Goal: Task Accomplishment & Management: Manage account settings

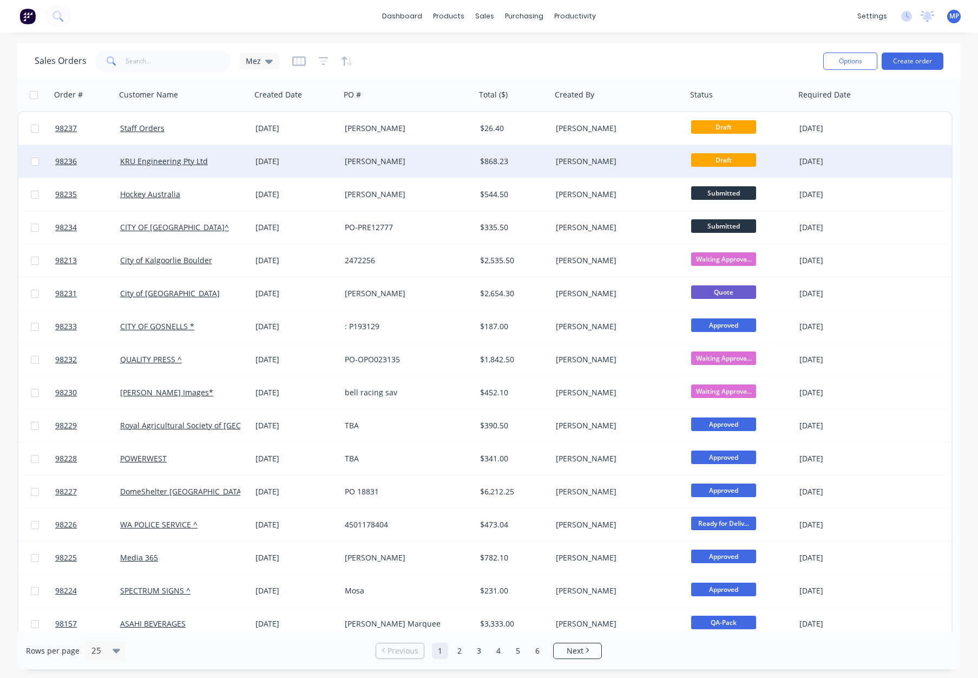
click at [408, 161] on div "[PERSON_NAME]" at bounding box center [405, 161] width 120 height 11
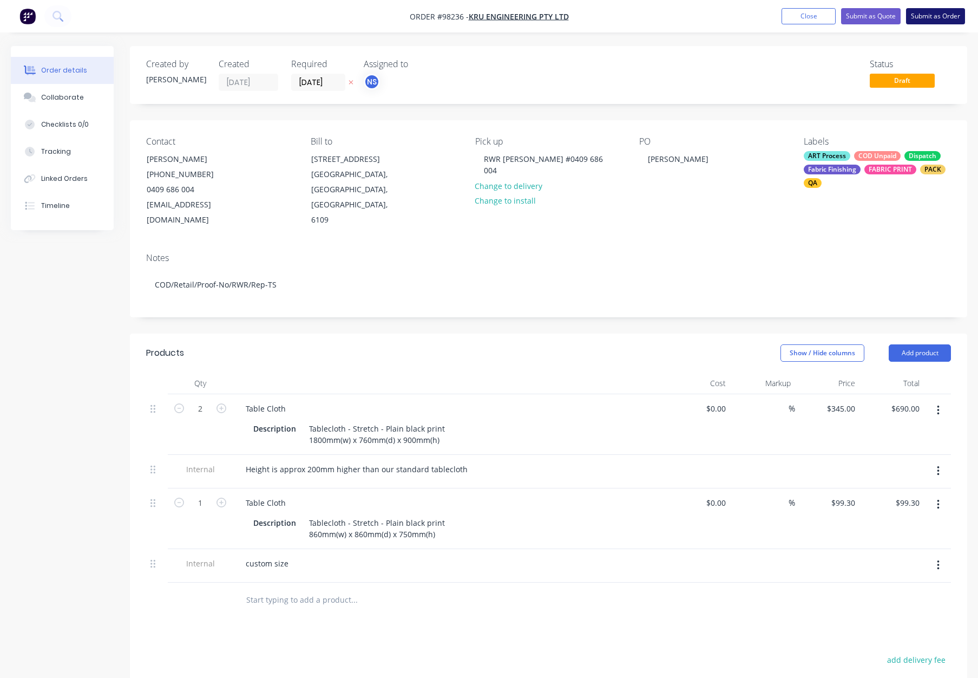
click at [926, 17] on button "Submit as Order" at bounding box center [935, 16] width 59 height 16
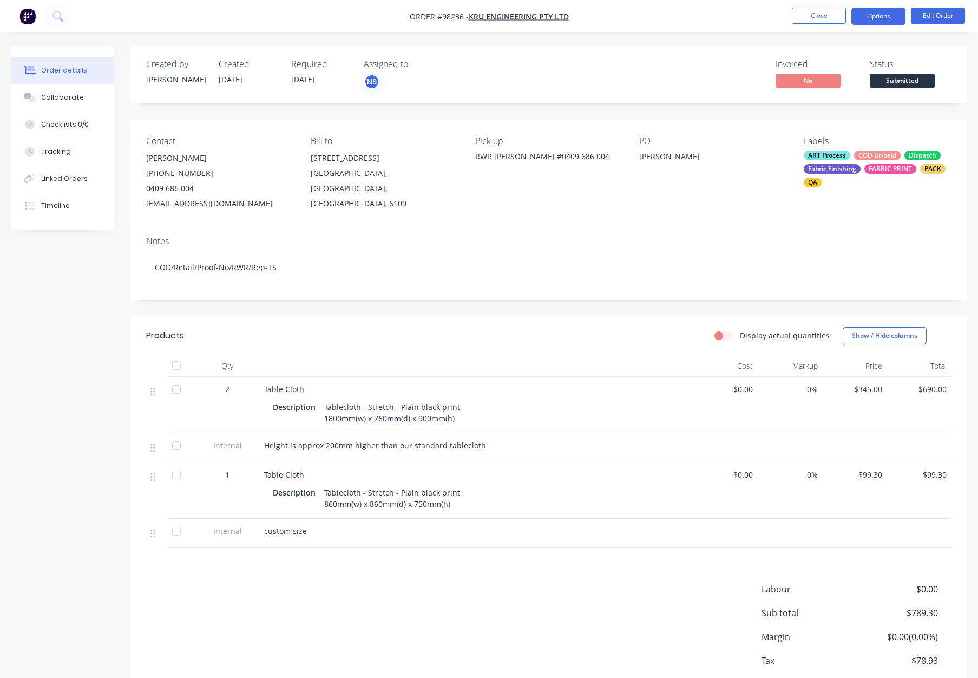
click at [870, 17] on button "Options" at bounding box center [879, 16] width 54 height 17
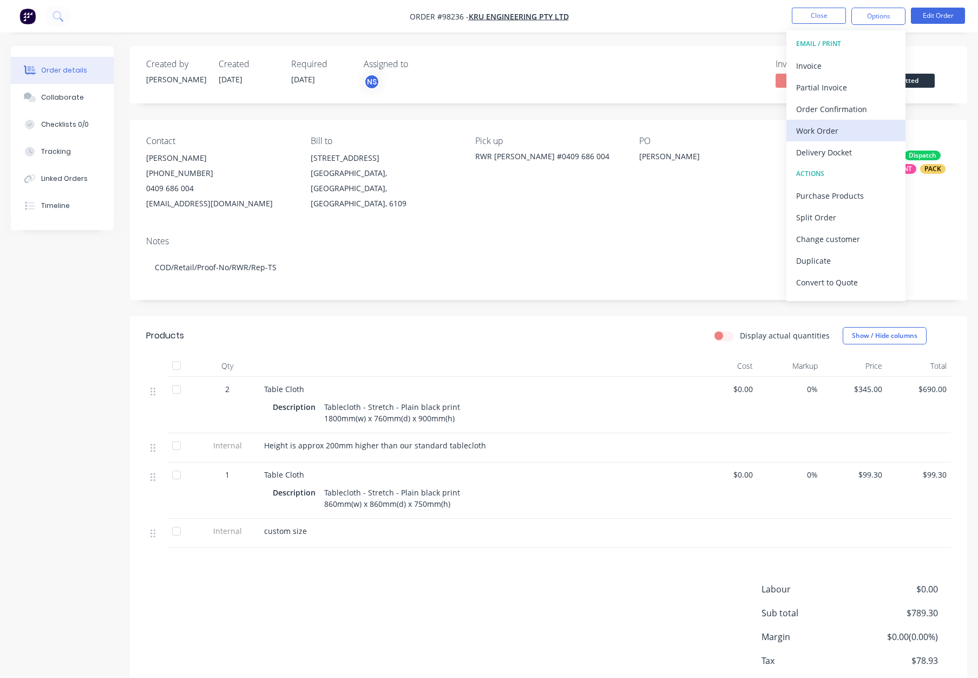
click at [835, 130] on div "Work Order" at bounding box center [846, 131] width 100 height 16
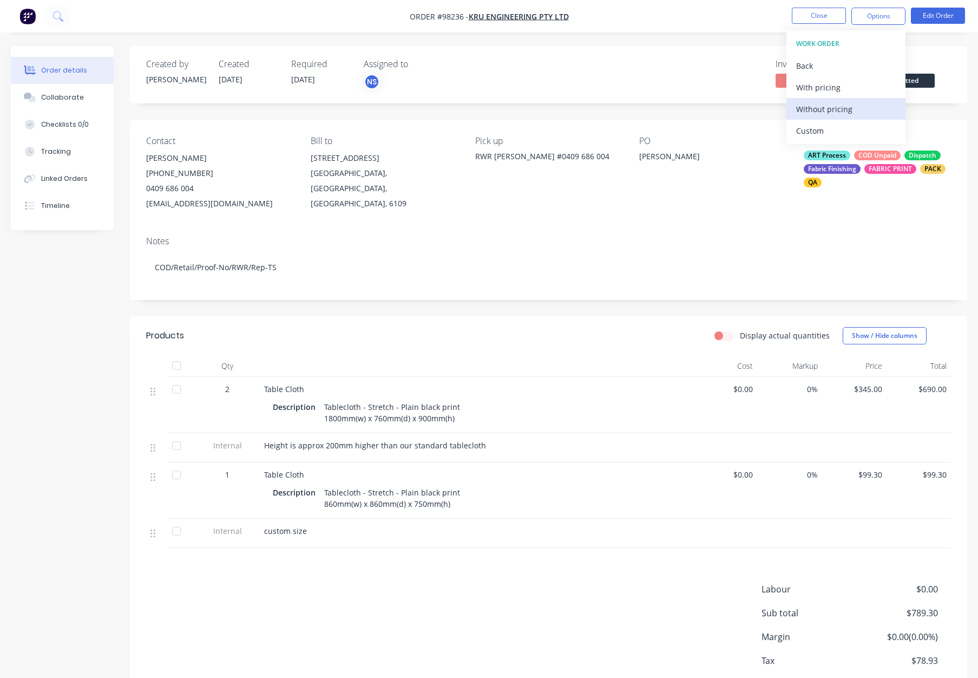
drag, startPoint x: 835, startPoint y: 130, endPoint x: 836, endPoint y: 108, distance: 22.8
click at [839, 109] on div "Without pricing" at bounding box center [846, 109] width 100 height 16
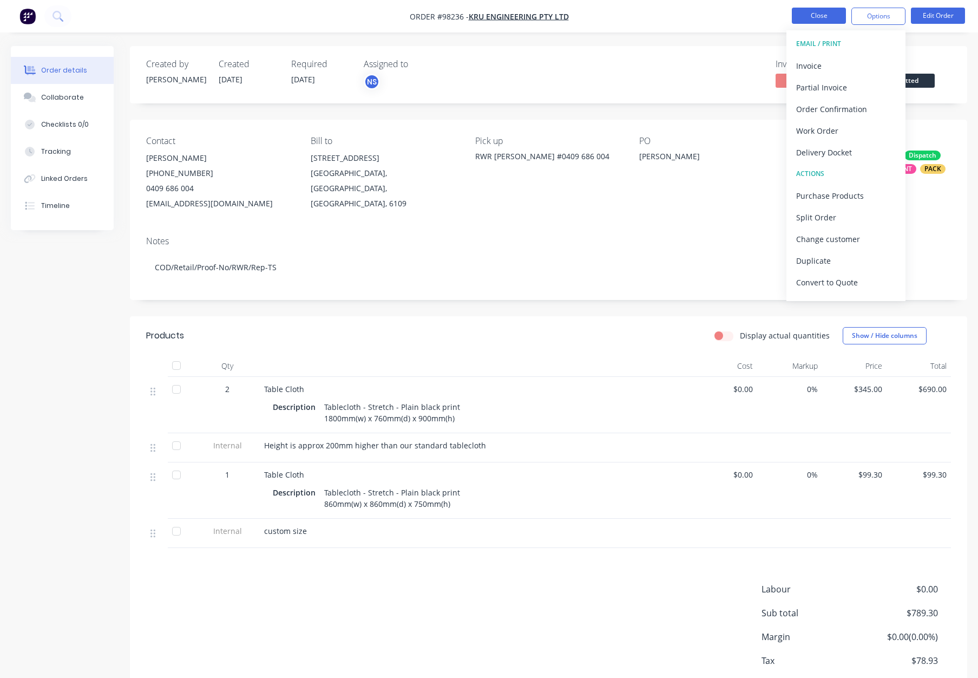
click at [798, 18] on button "Close" at bounding box center [819, 16] width 54 height 16
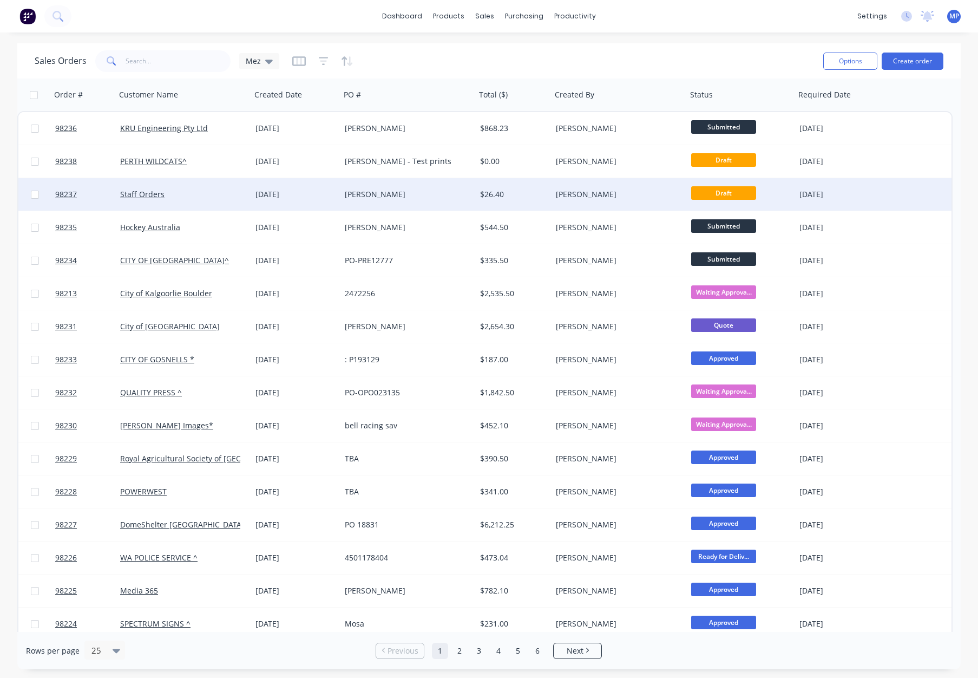
click at [598, 193] on div "Kate Sharp" at bounding box center [616, 194] width 120 height 11
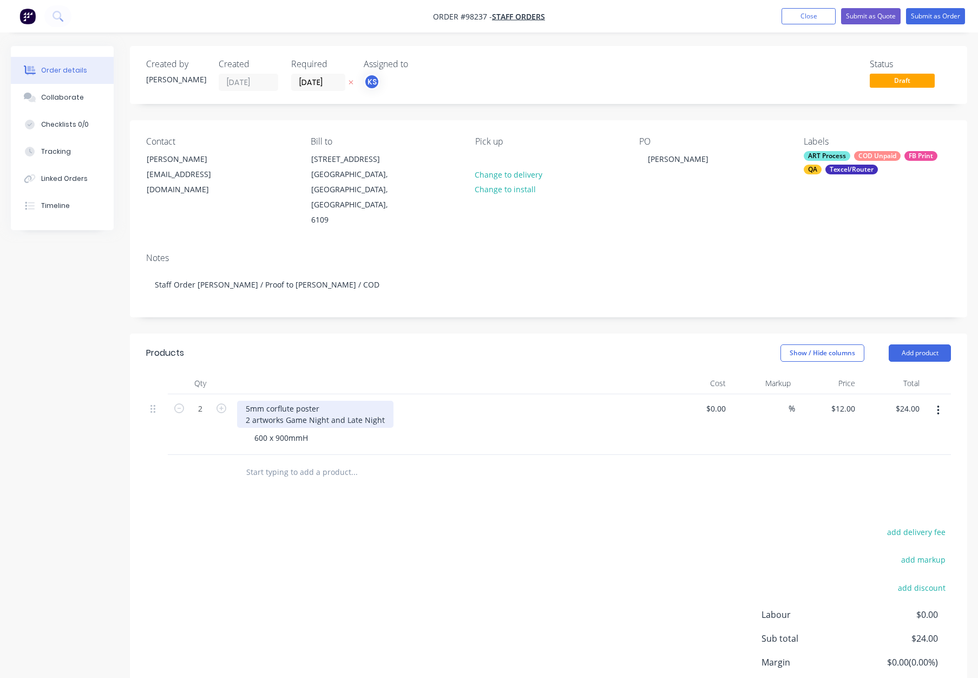
click at [283, 401] on div "5mm corflute poster 2 artworks Game Night and Late Night" at bounding box center [315, 414] width 156 height 27
click at [364, 344] on div "Show / Hide columns Add product" at bounding box center [634, 352] width 634 height 17
click at [928, 17] on button "Submit as Order" at bounding box center [935, 16] width 59 height 16
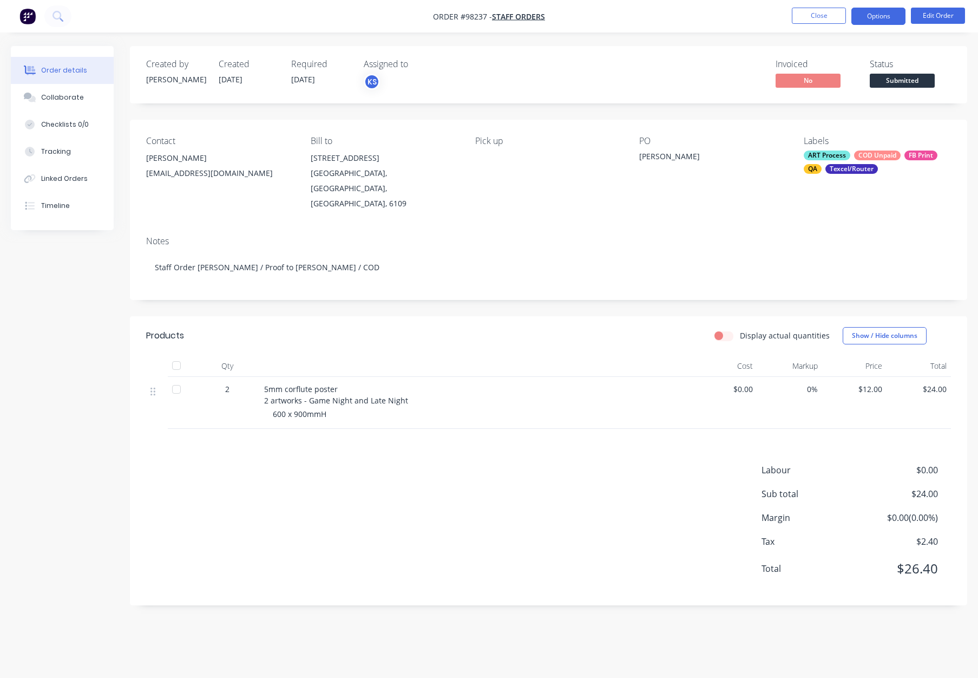
click at [868, 16] on button "Options" at bounding box center [879, 16] width 54 height 17
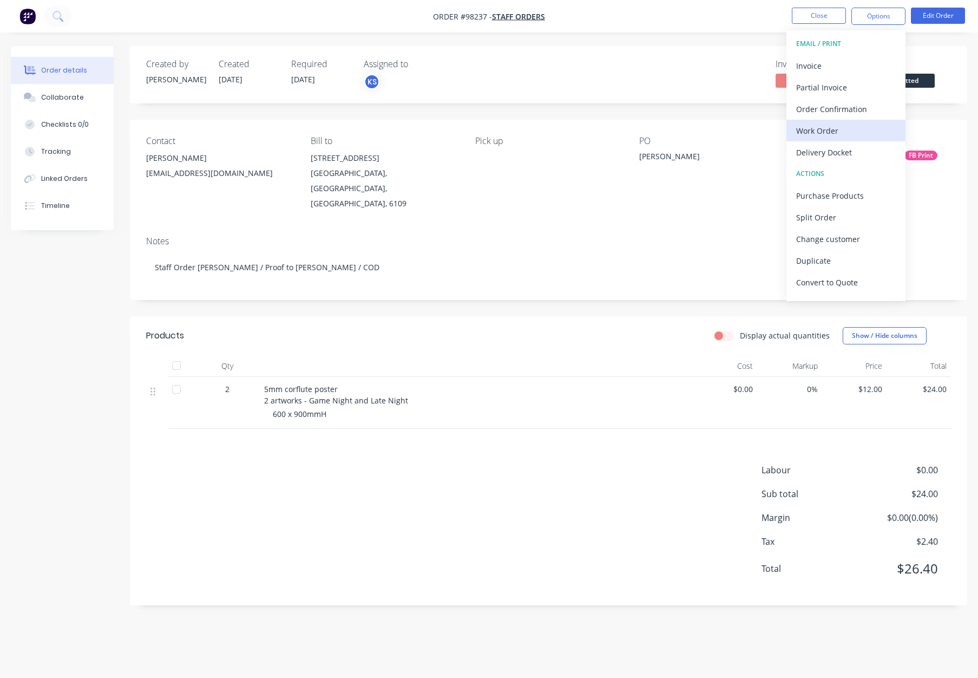
click at [833, 135] on div "Work Order" at bounding box center [846, 131] width 100 height 16
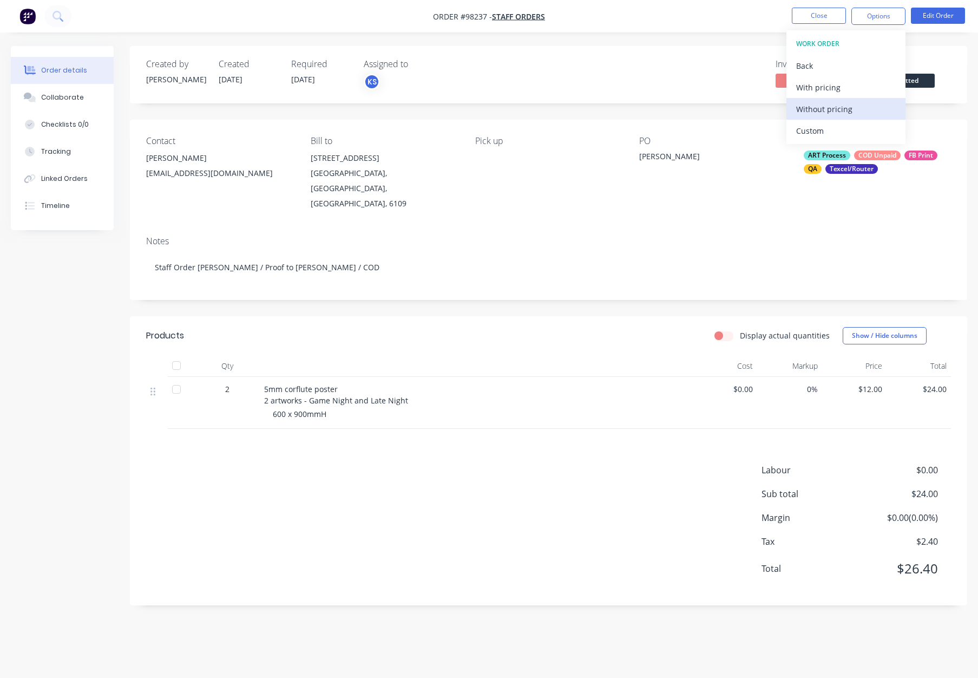
click at [841, 110] on div "Without pricing" at bounding box center [846, 109] width 100 height 16
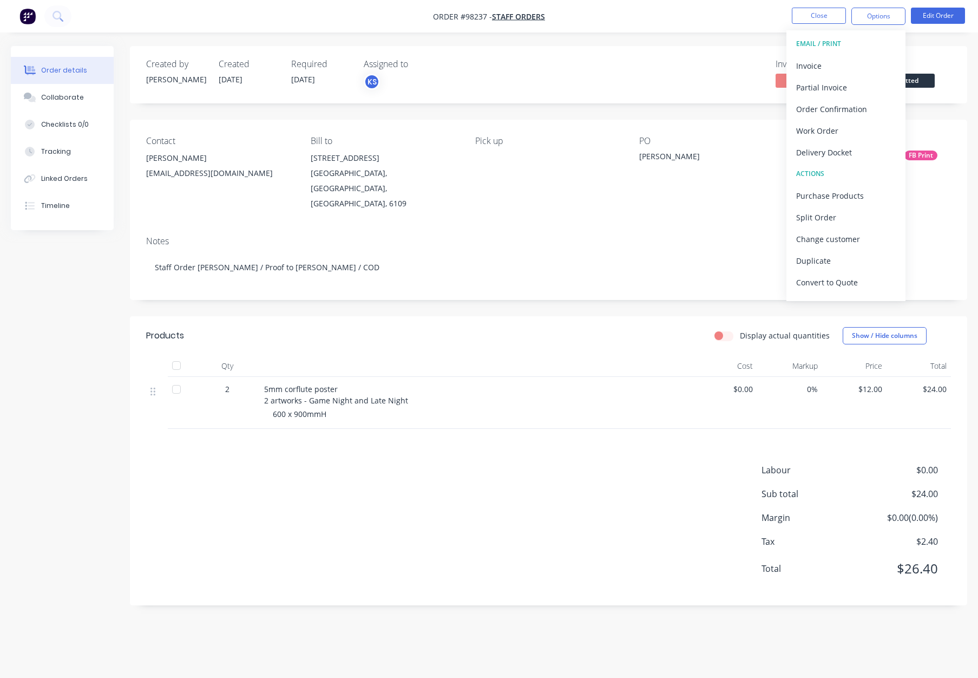
click at [713, 169] on div "PO John D" at bounding box center [712, 173] width 147 height 75
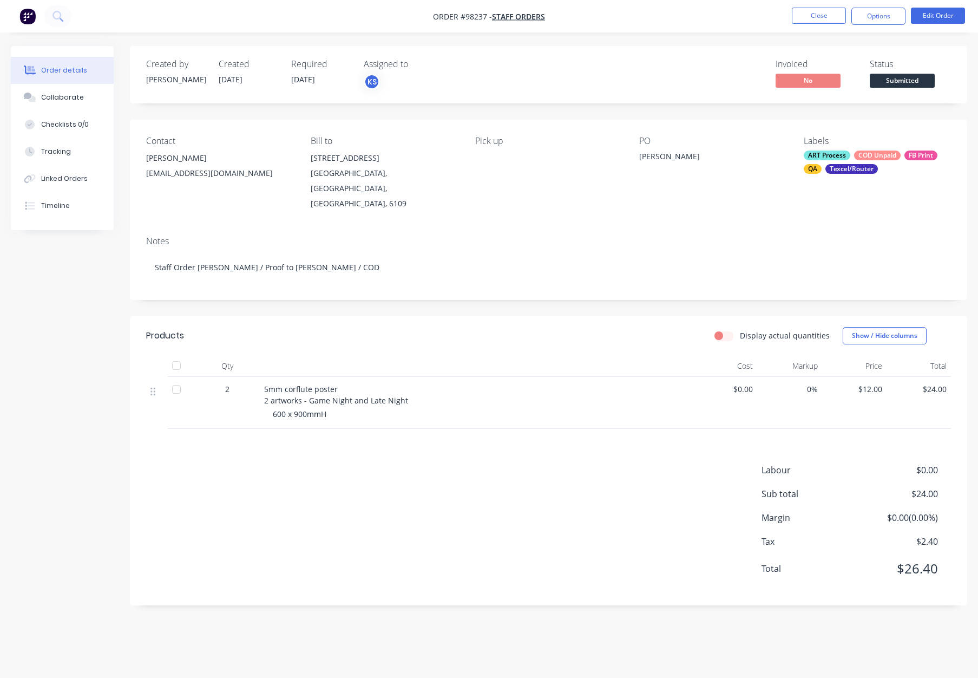
click at [871, 156] on div "COD Unpaid" at bounding box center [877, 155] width 47 height 10
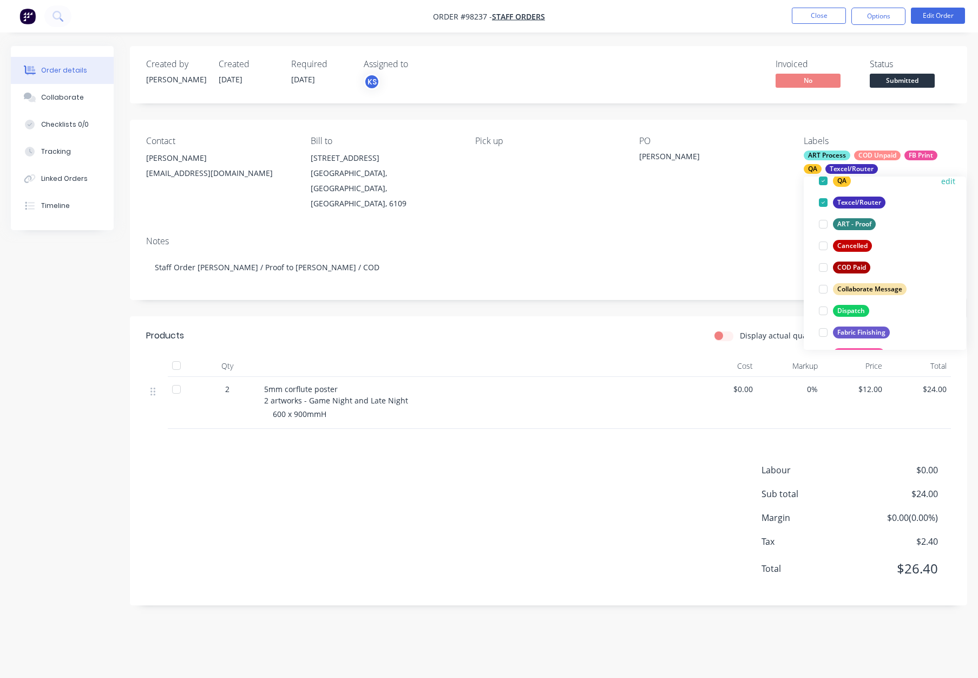
scroll to position [212, 0]
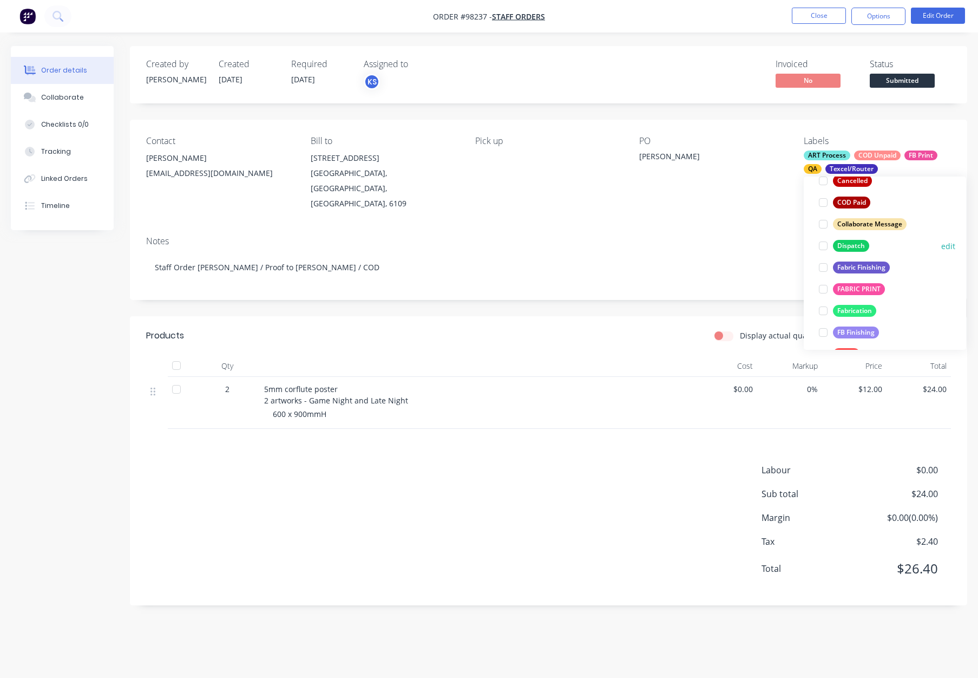
click at [862, 246] on div "Dispatch" at bounding box center [851, 246] width 36 height 12
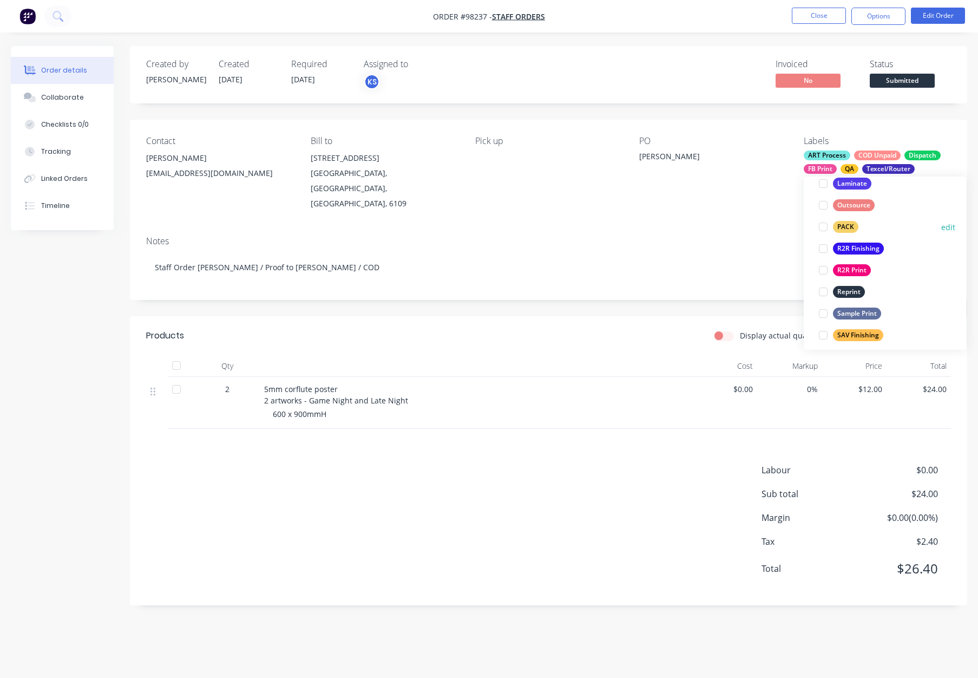
click at [849, 228] on div "PACK" at bounding box center [845, 227] width 25 height 12
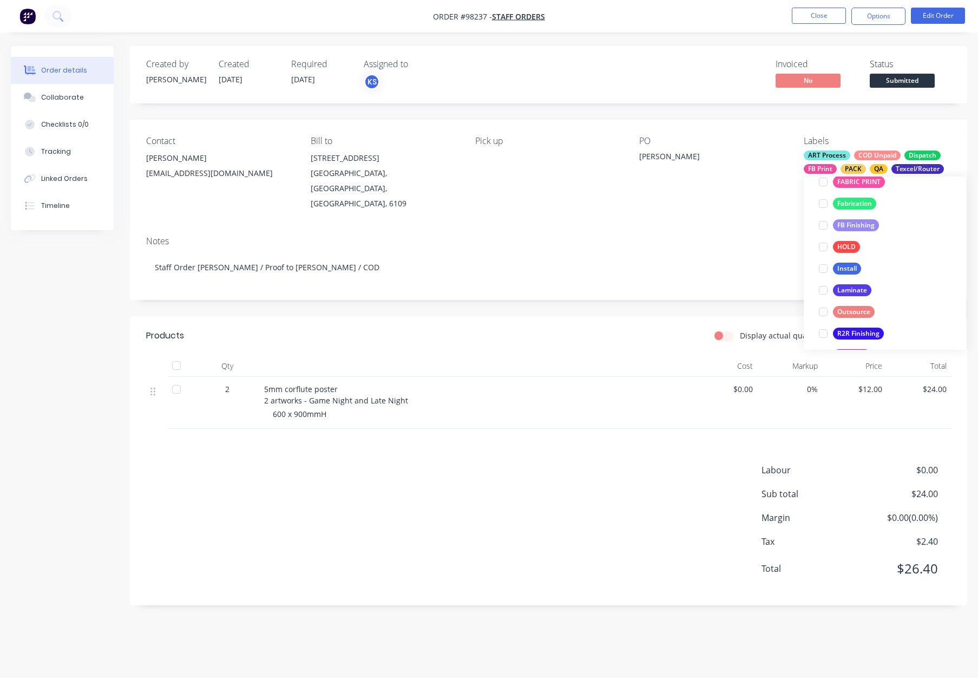
scroll to position [352, 0]
click at [861, 205] on div "FB Finishing edit" at bounding box center [885, 215] width 141 height 22
click at [861, 209] on div "FB Finishing" at bounding box center [856, 214] width 46 height 12
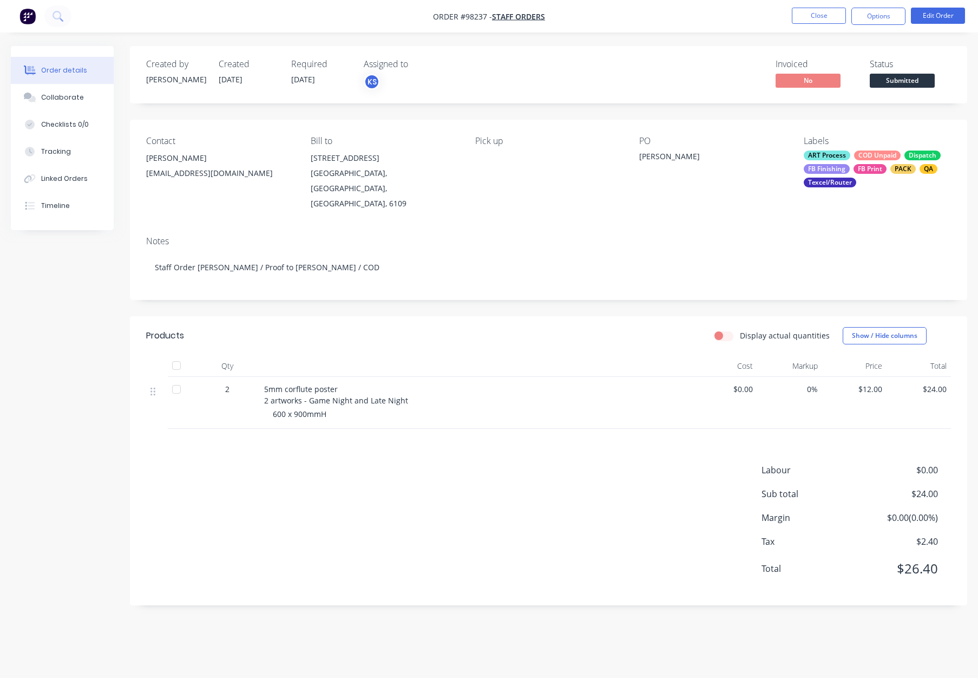
drag, startPoint x: 731, startPoint y: 203, endPoint x: 729, endPoint y: 208, distance: 5.7
click at [731, 203] on div "Contact John D'ermilio johndermilio@gmail.com Bill to 13 Valencia Way MADDINGTO…" at bounding box center [548, 174] width 837 height 108
click at [823, 18] on button "Close" at bounding box center [819, 16] width 54 height 16
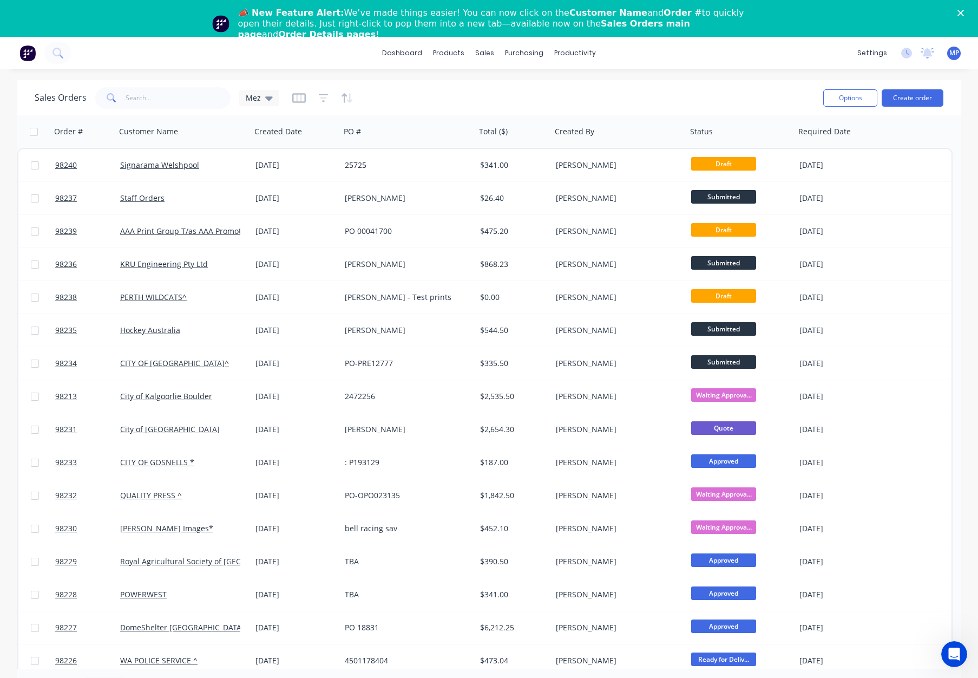
click at [958, 14] on icon "Close" at bounding box center [961, 13] width 6 height 6
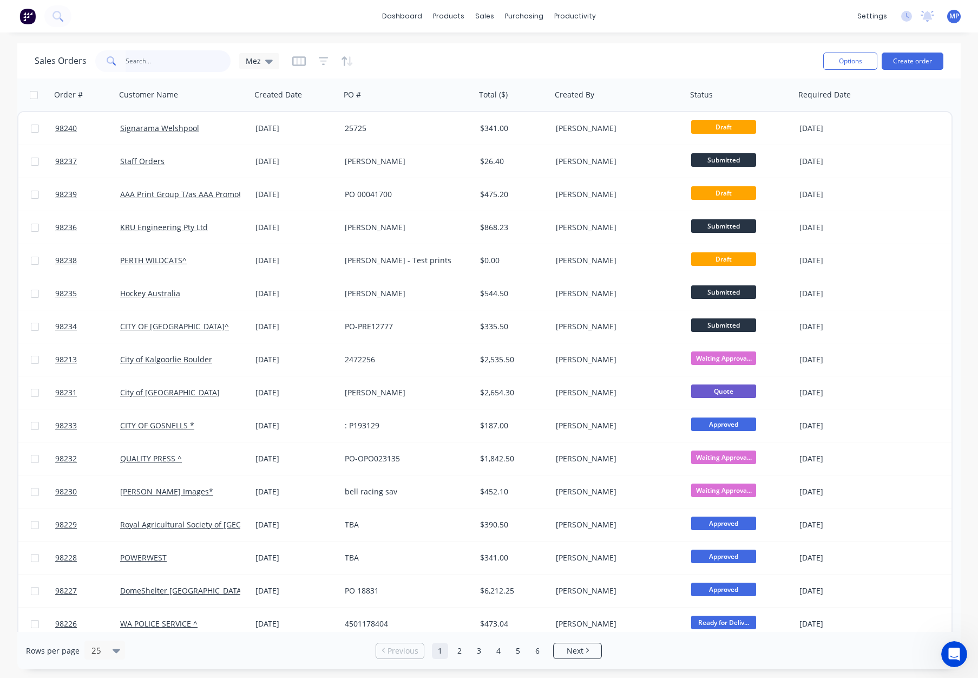
click at [135, 69] on input "text" at bounding box center [179, 61] width 106 height 22
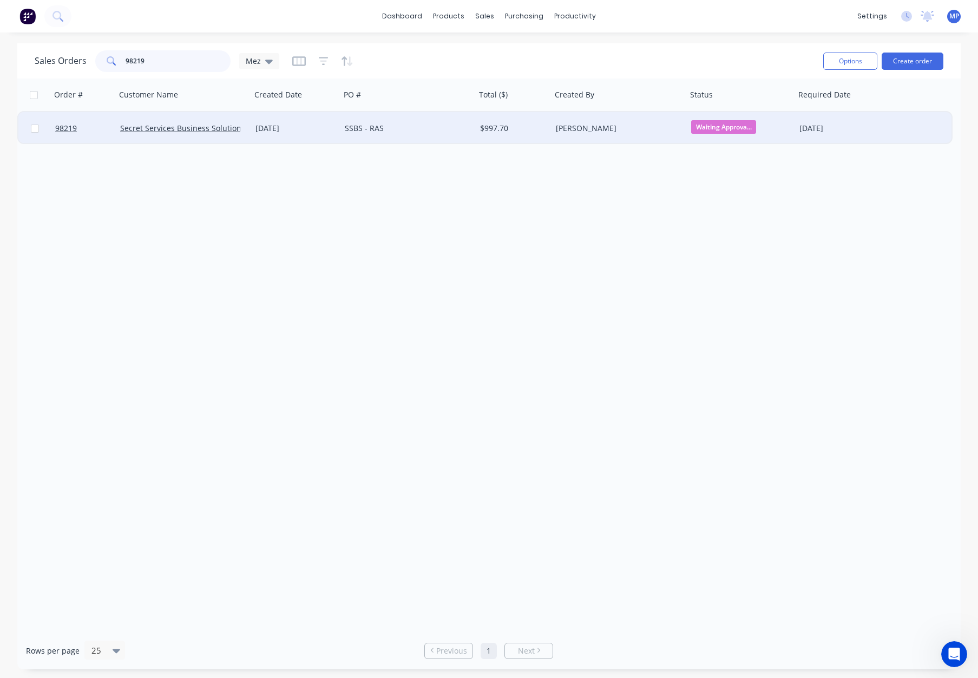
type input "98219"
click at [414, 130] on div "SSBS - RAS" at bounding box center [405, 128] width 120 height 11
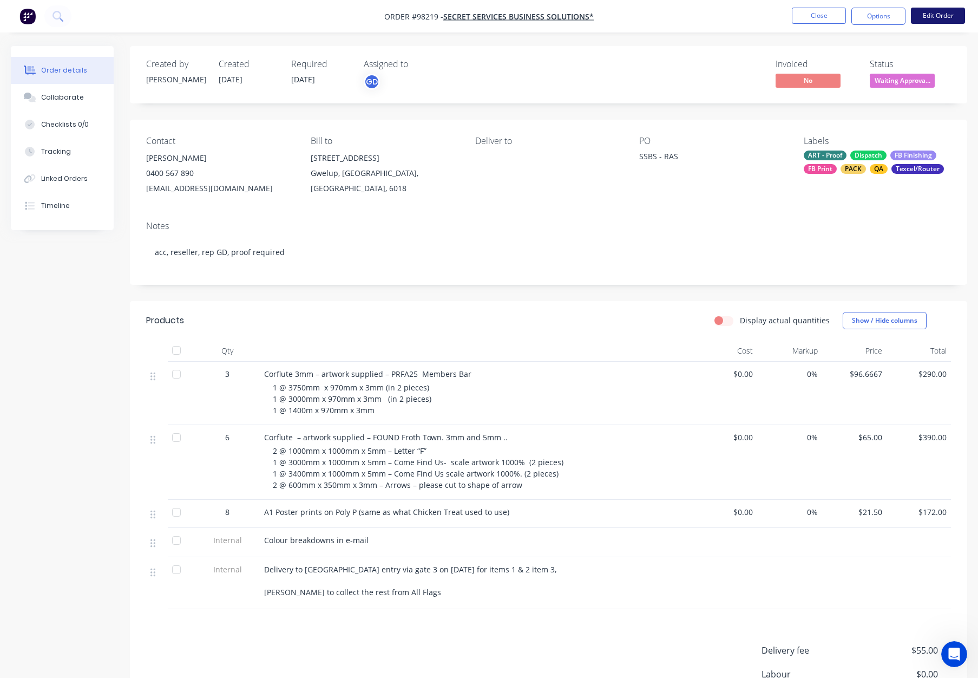
click at [927, 18] on button "Edit Order" at bounding box center [938, 16] width 54 height 16
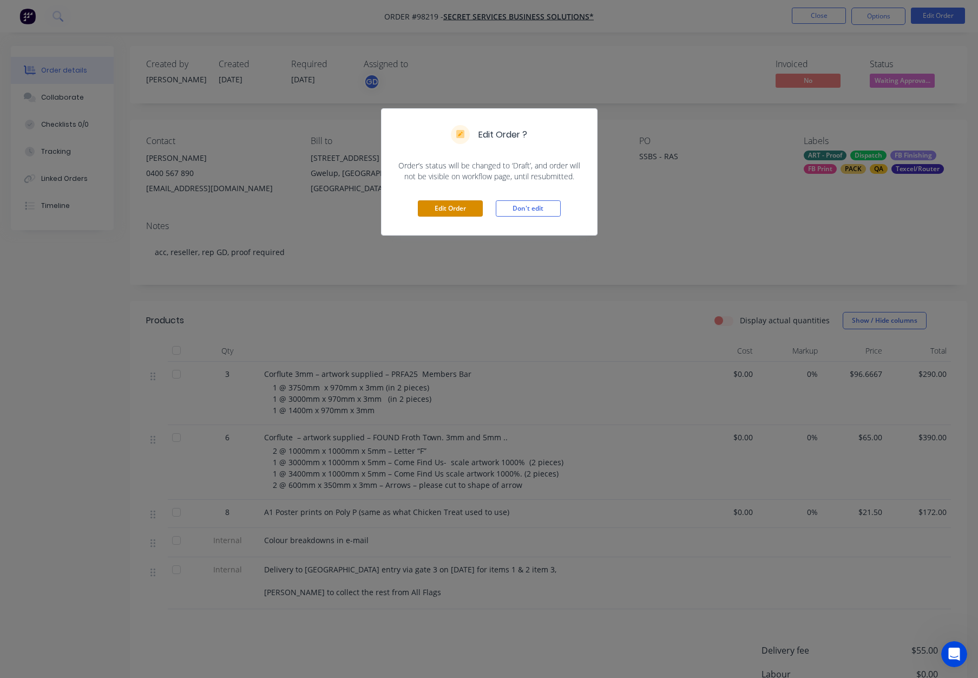
drag, startPoint x: 431, startPoint y: 210, endPoint x: 454, endPoint y: 231, distance: 30.3
click at [431, 211] on button "Edit Order" at bounding box center [450, 208] width 65 height 16
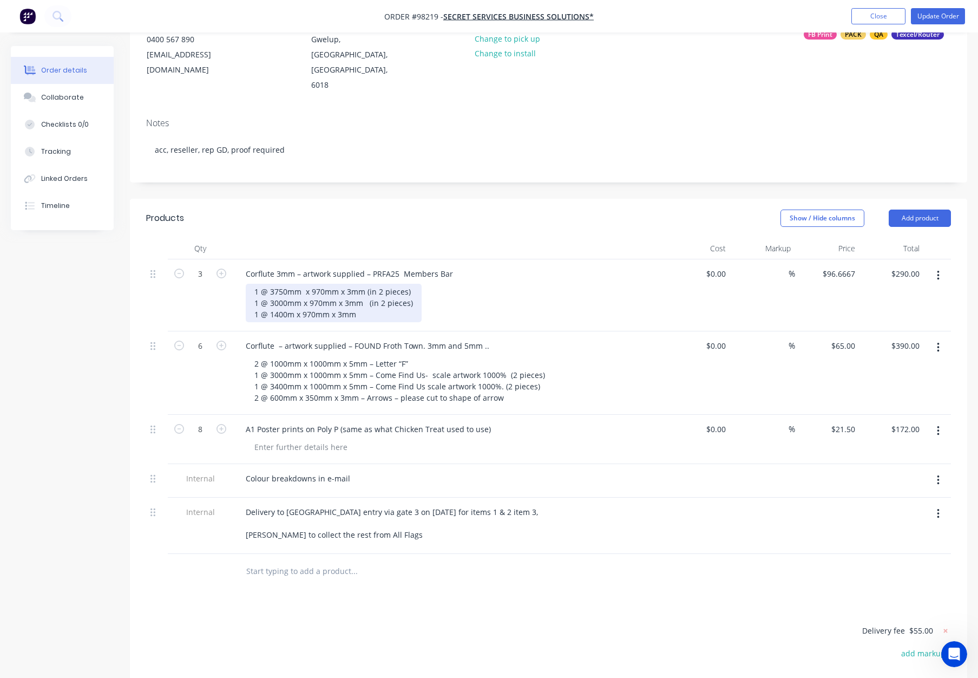
scroll to position [137, 0]
drag, startPoint x: 345, startPoint y: 271, endPoint x: 365, endPoint y: 271, distance: 20.0
click at [365, 281] on div "1 @ 3750mm x 970mm x 3mm (in 2 pieces) 1 @ 3000mm x 970mm x 3mm (in 2 pieces) 1…" at bounding box center [334, 300] width 176 height 38
click at [380, 281] on div "1 @ 3750mm x 970mm x 3mm (in 2 pieces) 1 @ 3000mm x 970mm x 5mm (in 2 pieces) 1…" at bounding box center [333, 300] width 174 height 38
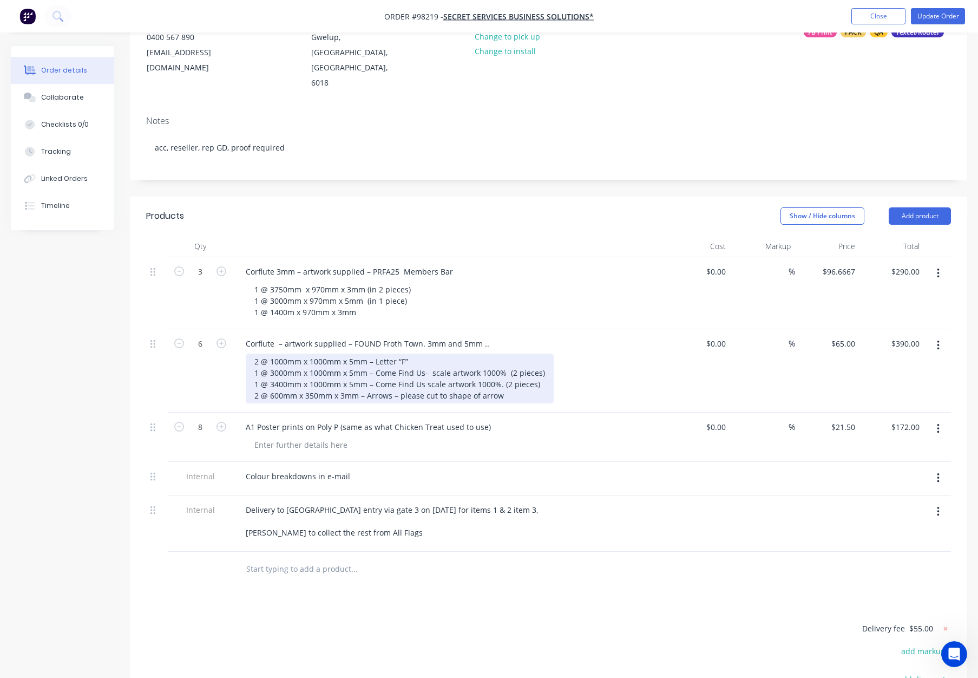
click at [513, 353] on div "2 @ 1000mm x 1000mm x 5mm – Letter “F” 1 @ 3000mm x 1000mm x 5mm – Come Find Us…" at bounding box center [400, 378] width 308 height 50
click at [537, 353] on div "2 @ 1000mm x 1000mm x 5mm – Letter “F” 1 @ 3000mm x 1000mm x 5mm – Come Find Us…" at bounding box center [400, 378] width 308 height 50
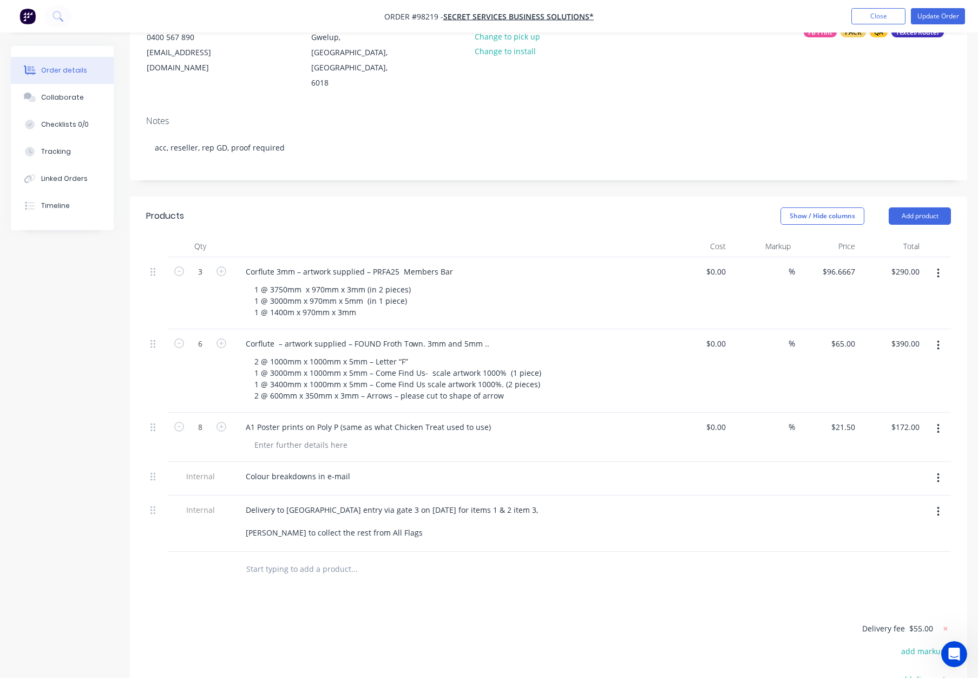
click at [527, 202] on header "Products Show / Hide columns Add product" at bounding box center [548, 216] width 837 height 39
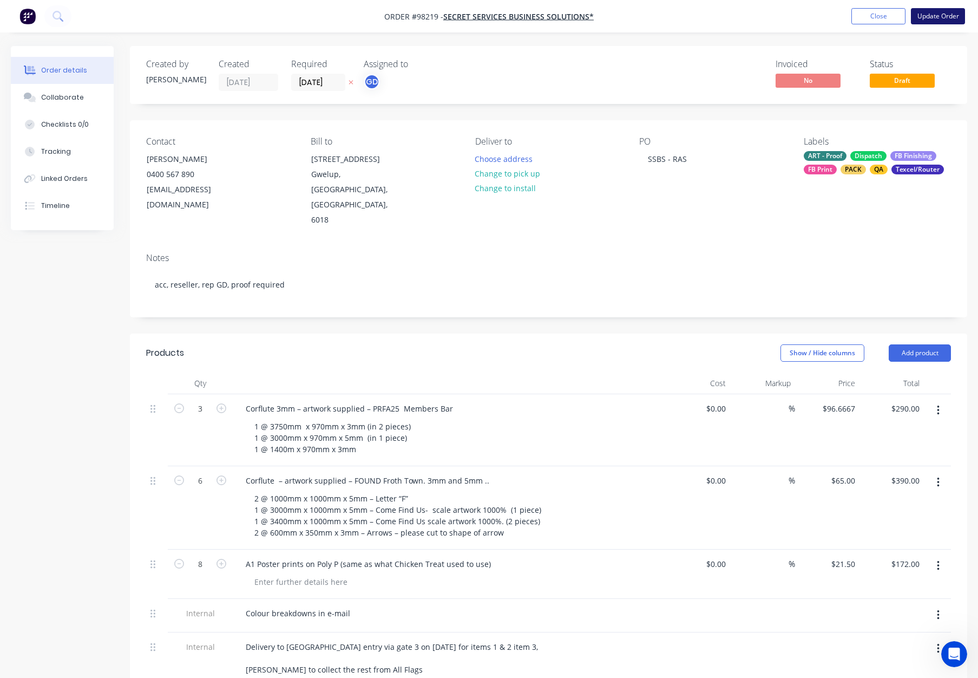
click at [937, 10] on button "Update Order" at bounding box center [938, 16] width 54 height 16
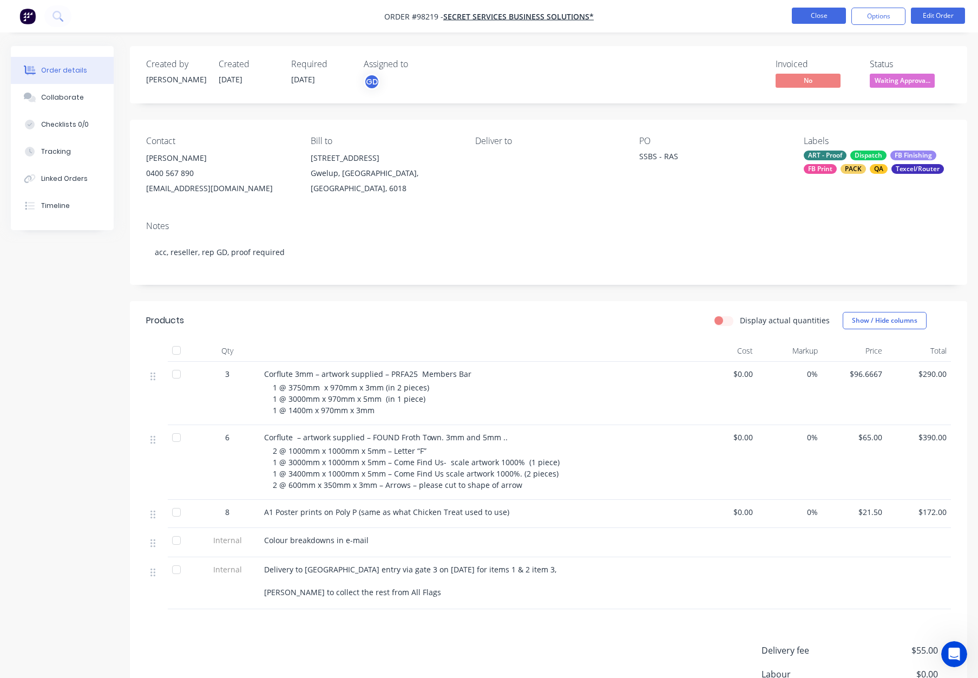
click at [811, 14] on button "Close" at bounding box center [819, 16] width 54 height 16
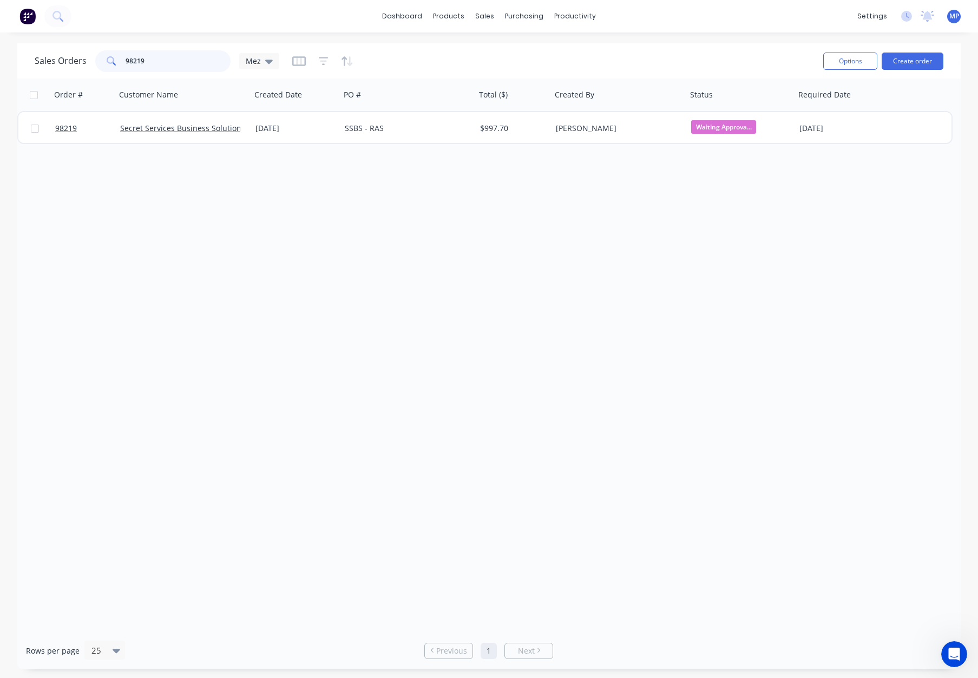
drag, startPoint x: 155, startPoint y: 60, endPoint x: 81, endPoint y: 59, distance: 73.6
click at [78, 58] on div "Sales Orders 98219 Mez" at bounding box center [157, 61] width 245 height 22
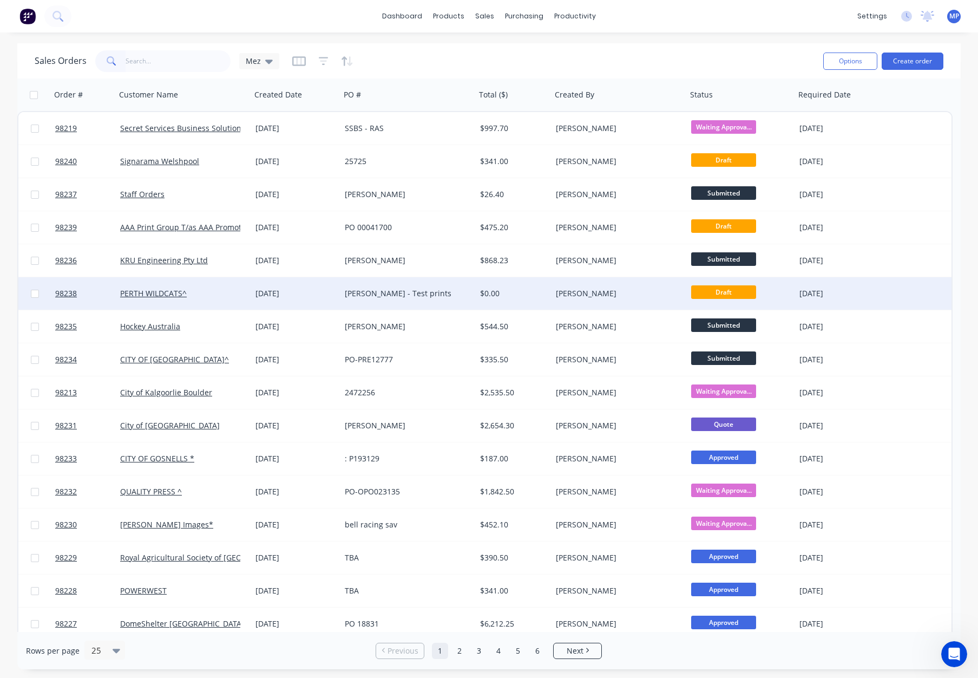
click at [498, 295] on div "$0.00" at bounding box center [512, 293] width 64 height 11
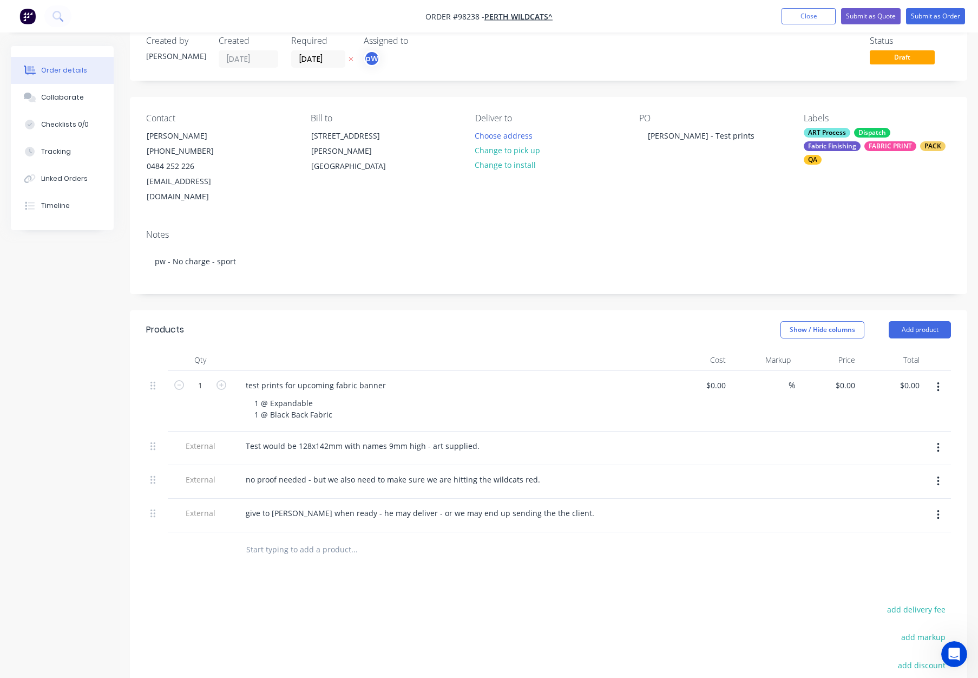
scroll to position [27, 0]
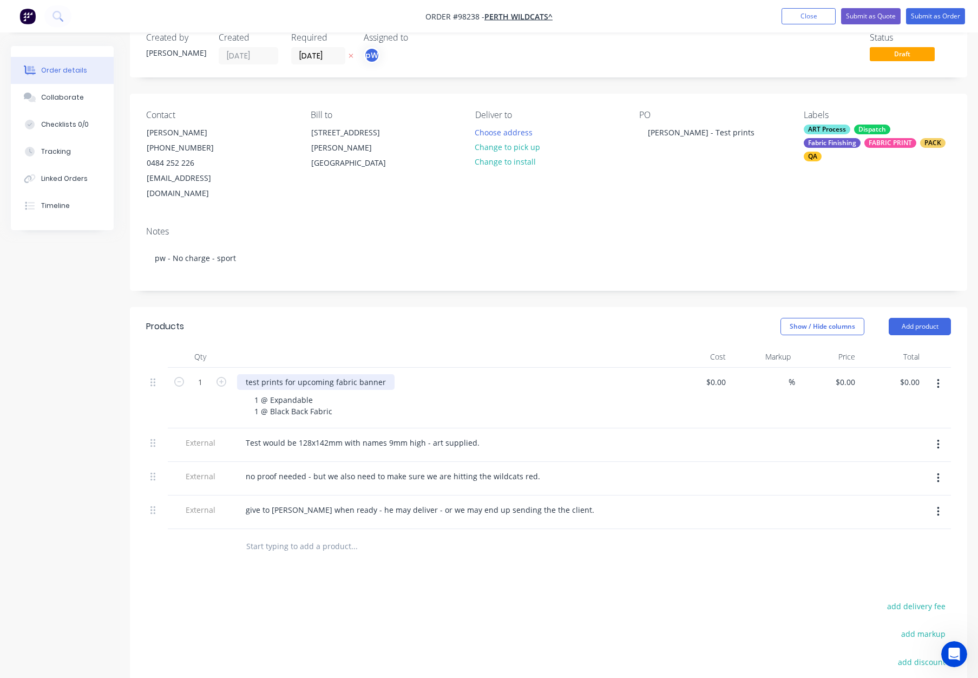
click at [249, 374] on div "test prints for upcoming fabric banner" at bounding box center [316, 382] width 158 height 16
click at [331, 318] on div "Show / Hide columns Add product" at bounding box center [634, 326] width 634 height 17
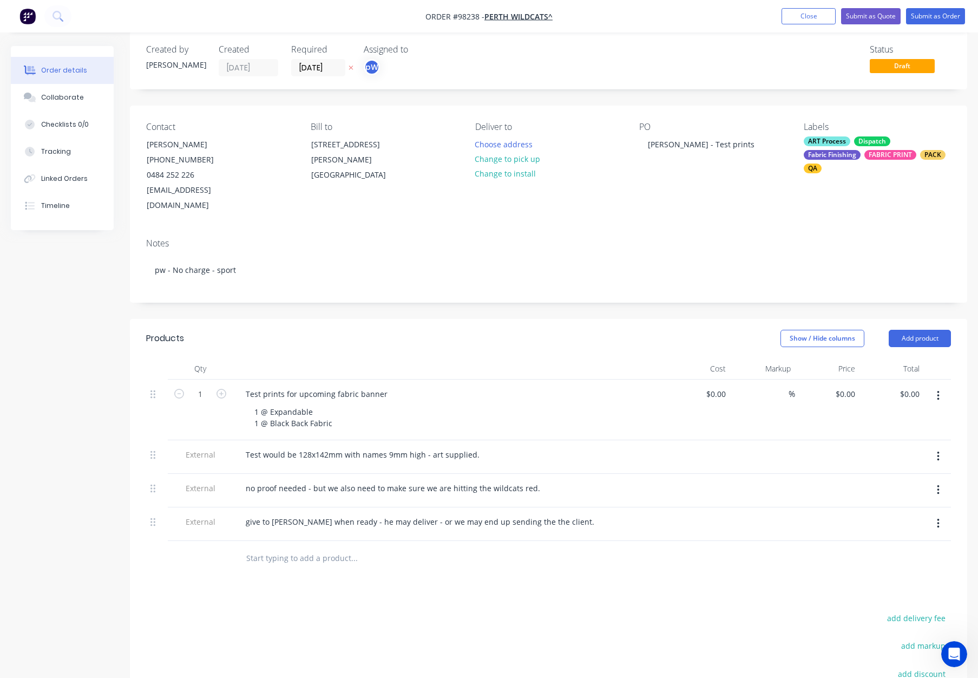
scroll to position [0, 0]
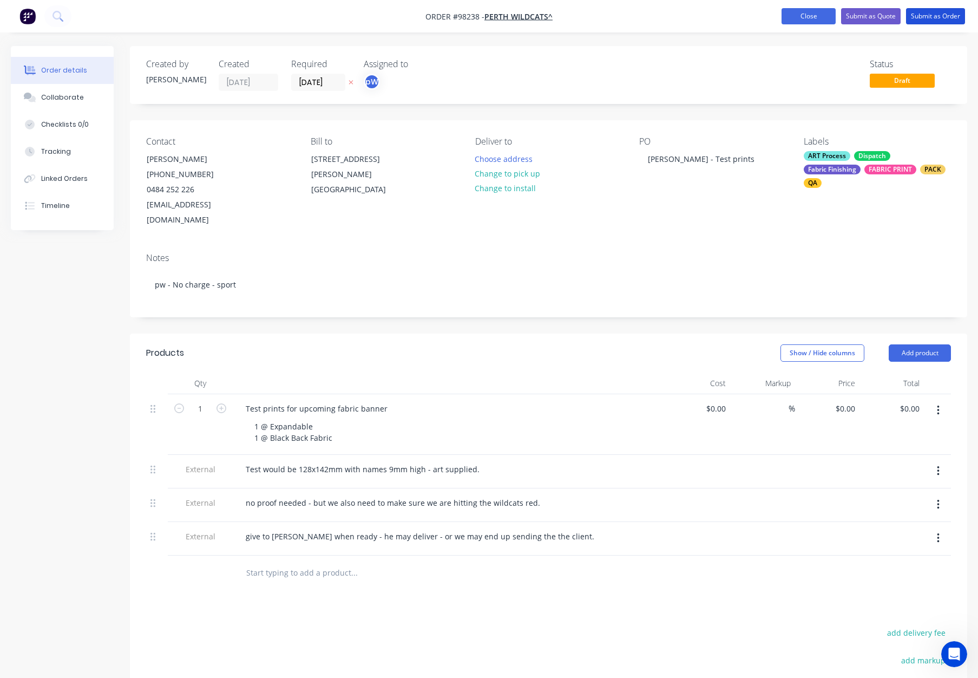
drag, startPoint x: 921, startPoint y: 16, endPoint x: 895, endPoint y: 16, distance: 26.5
click at [921, 16] on button "Submit as Order" at bounding box center [935, 16] width 59 height 16
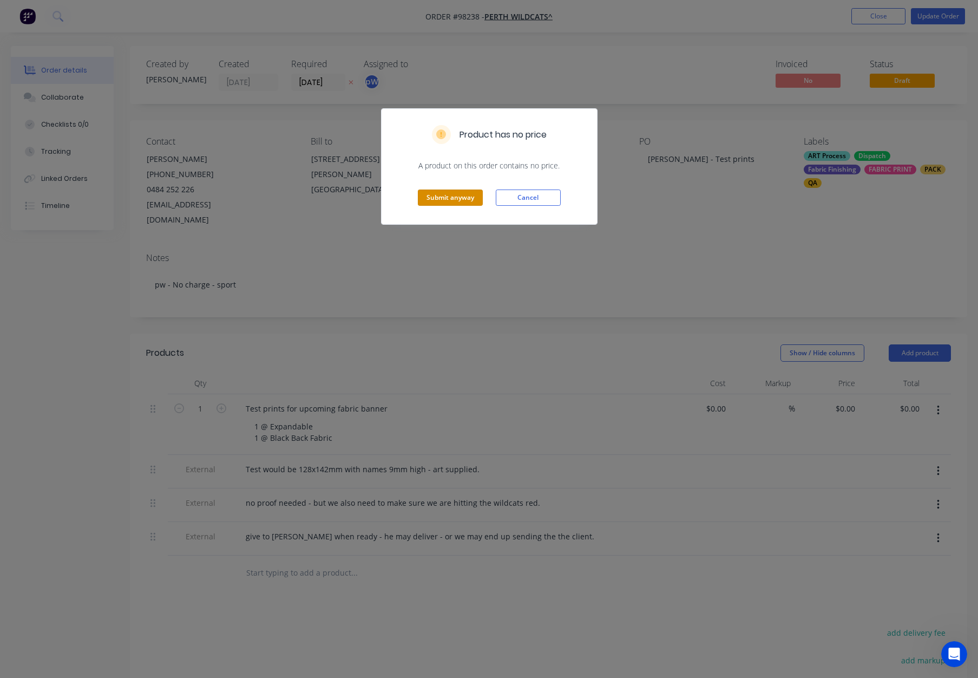
drag, startPoint x: 448, startPoint y: 197, endPoint x: 474, endPoint y: 185, distance: 28.6
click at [448, 196] on button "Submit anyway" at bounding box center [450, 197] width 65 height 16
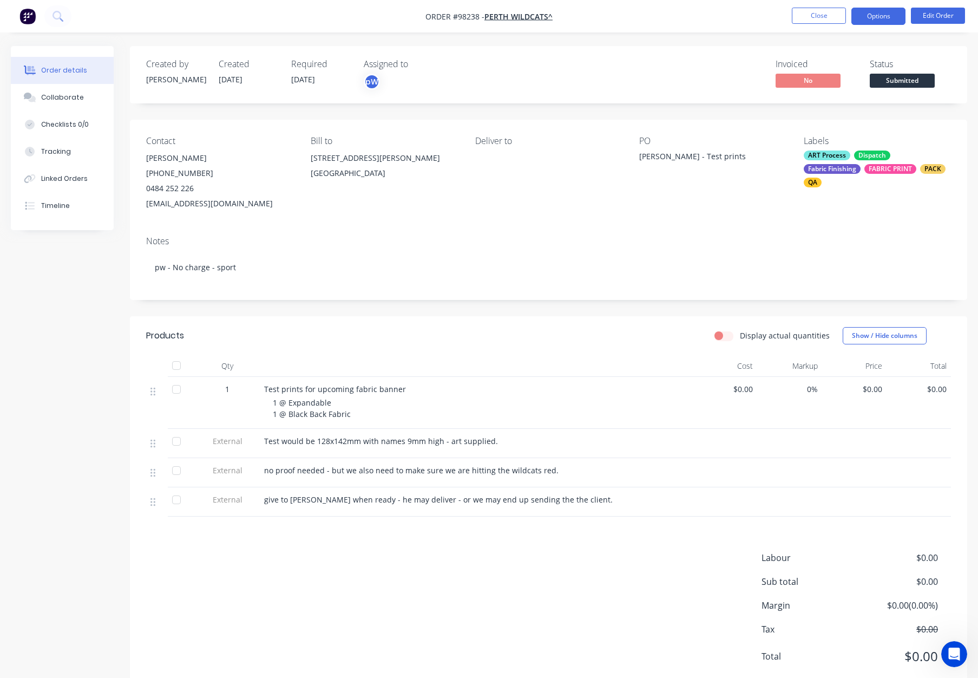
click at [876, 16] on button "Options" at bounding box center [879, 16] width 54 height 17
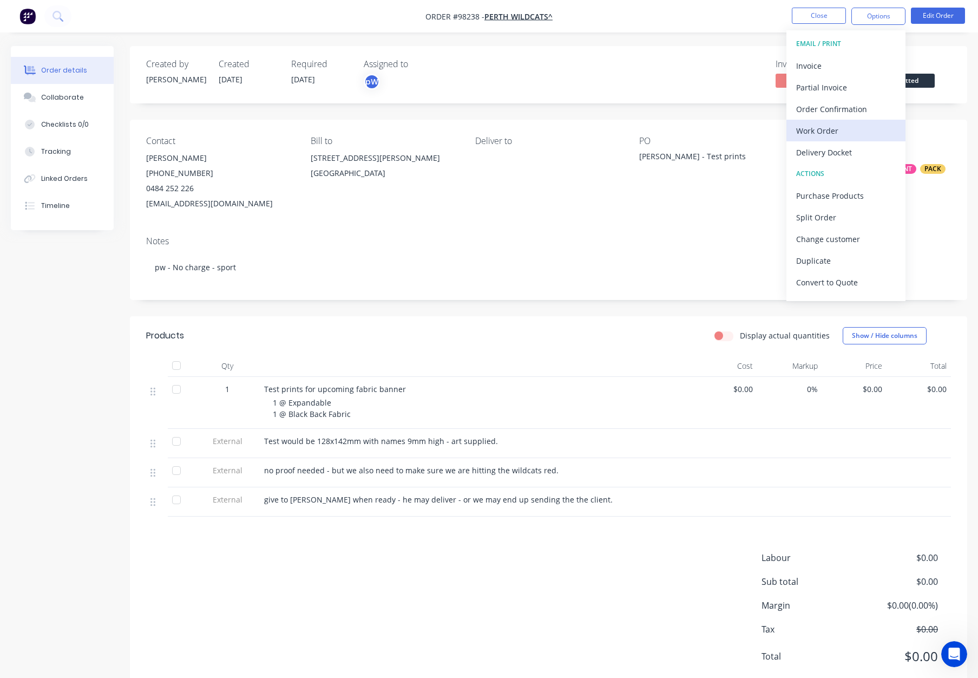
click at [833, 129] on div "Work Order" at bounding box center [846, 131] width 100 height 16
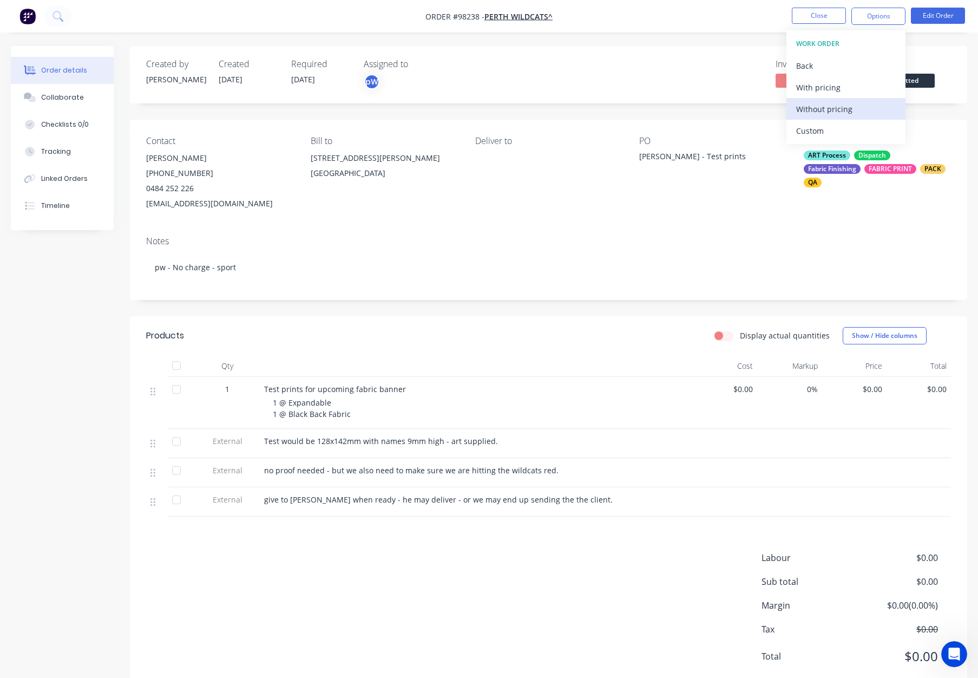
click at [837, 115] on div "Without pricing" at bounding box center [846, 109] width 100 height 16
click at [809, 17] on button "Close" at bounding box center [819, 16] width 54 height 16
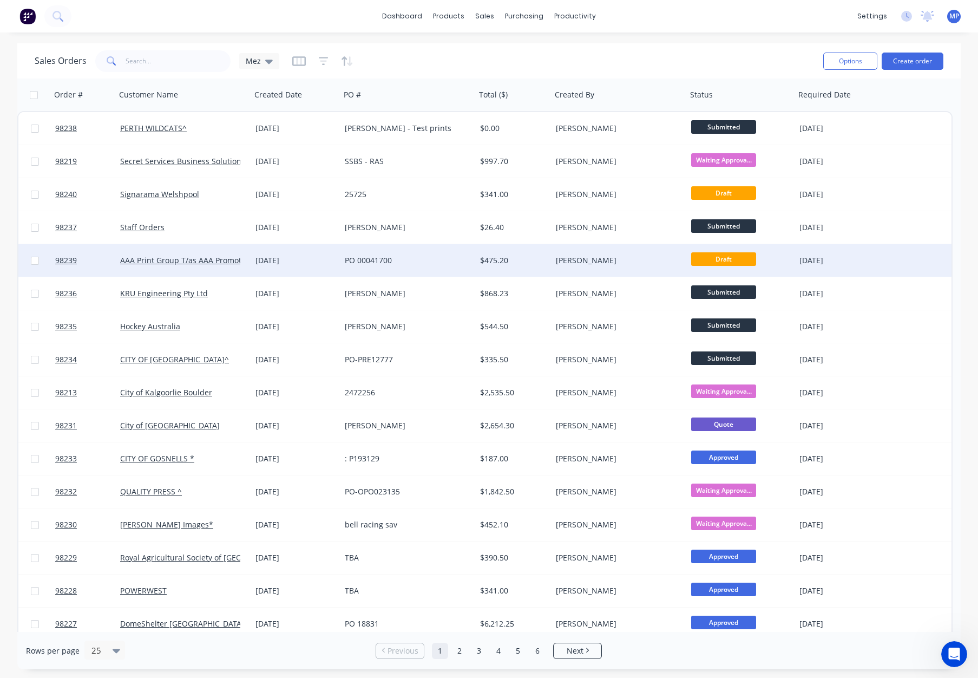
click at [611, 263] on div "[PERSON_NAME]" at bounding box center [616, 260] width 120 height 11
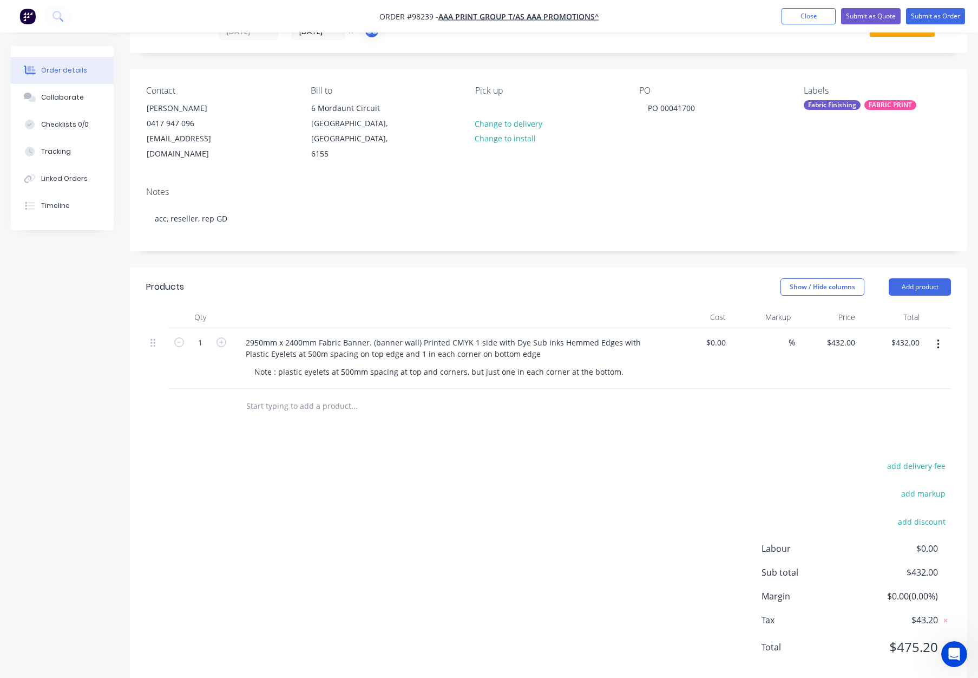
scroll to position [58, 0]
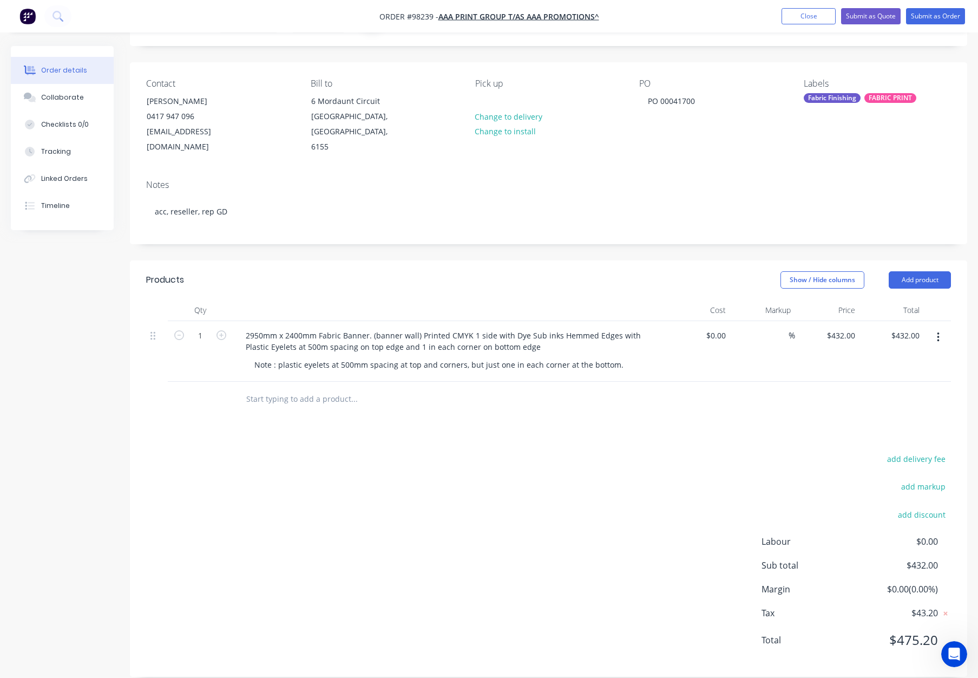
click at [302, 391] on input "text" at bounding box center [354, 399] width 217 height 22
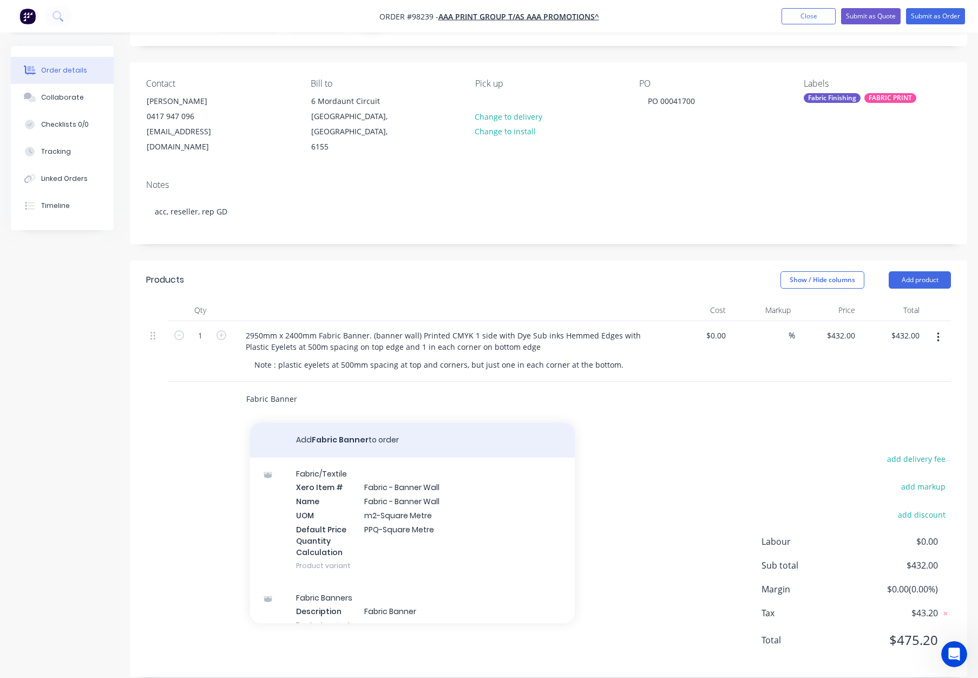
type input "Fabric Banner"
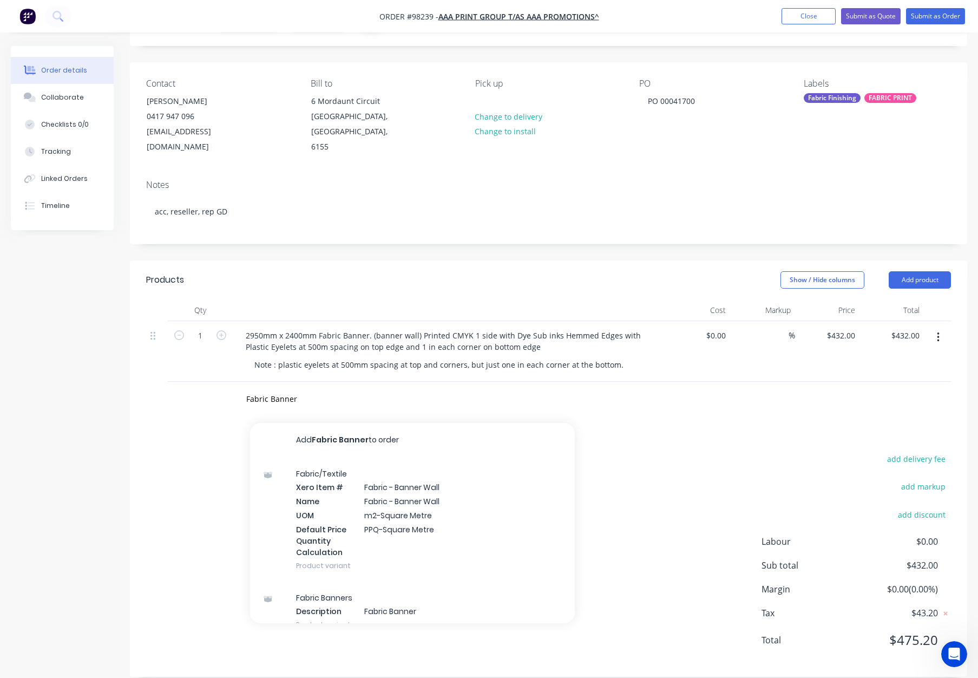
drag, startPoint x: 398, startPoint y: 426, endPoint x: 395, endPoint y: 420, distance: 6.8
click at [397, 426] on button "Add Fabric Banner to order" at bounding box center [412, 440] width 325 height 35
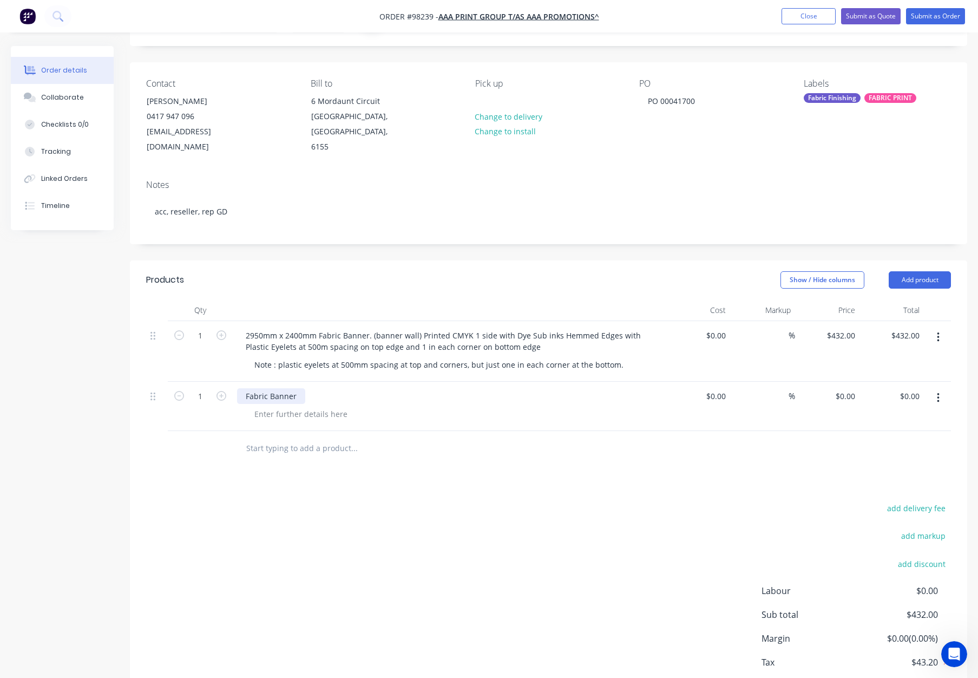
click at [301, 388] on div "Fabric Banner" at bounding box center [271, 396] width 68 height 16
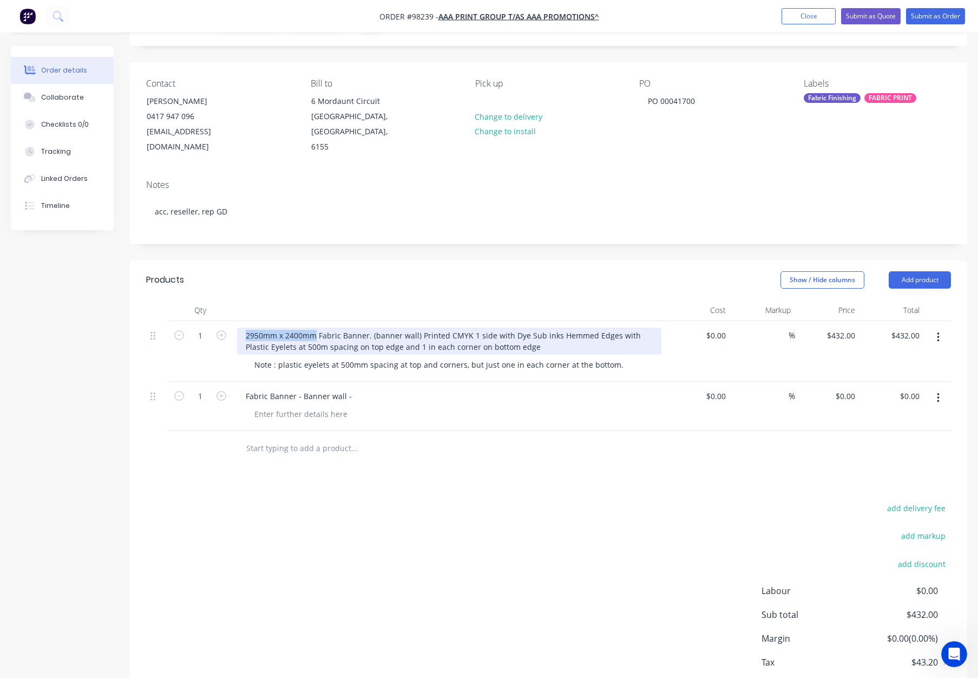
drag, startPoint x: 265, startPoint y: 320, endPoint x: 315, endPoint y: 322, distance: 50.4
click at [315, 328] on div "2950mm x 2400mm Fabric Banner. (banner wall) Printed CMYK 1 side with Dye Sub i…" at bounding box center [449, 341] width 424 height 27
copy div "2950mm x 2400mm"
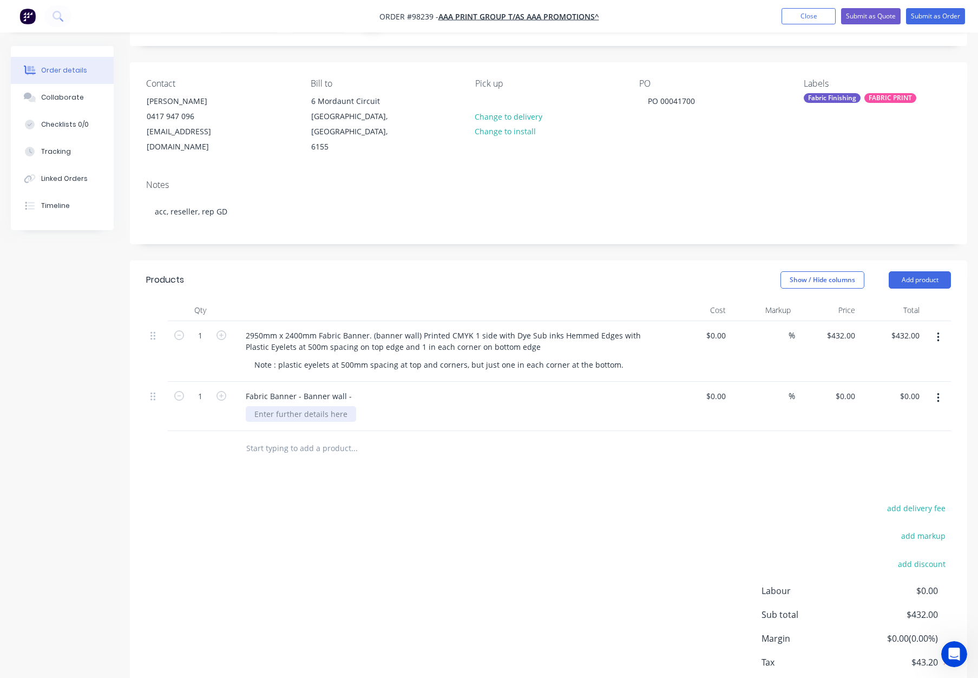
click at [289, 406] on div at bounding box center [301, 414] width 110 height 16
paste div
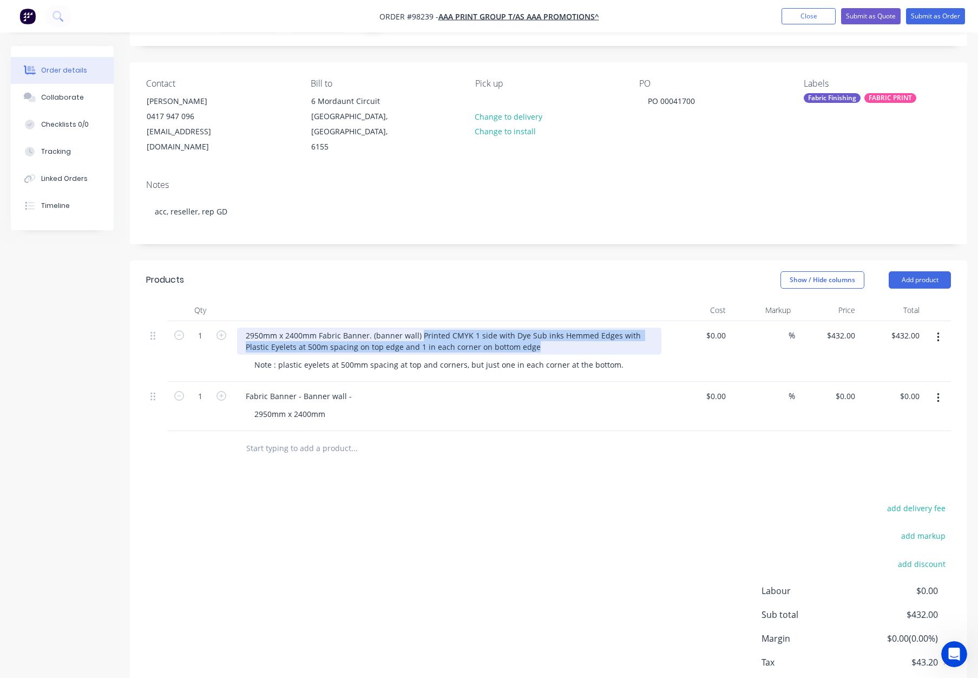
drag, startPoint x: 420, startPoint y: 320, endPoint x: 624, endPoint y: 330, distance: 203.8
click at [624, 330] on div "2950mm x 2400mm Fabric Banner. (banner wall) Printed CMYK 1 side with Dye Sub i…" at bounding box center [449, 341] width 424 height 27
copy div "Printed CMYK 1 side with Dye Sub inks Hemmed Edges with Plastic Eyelets at 500m…"
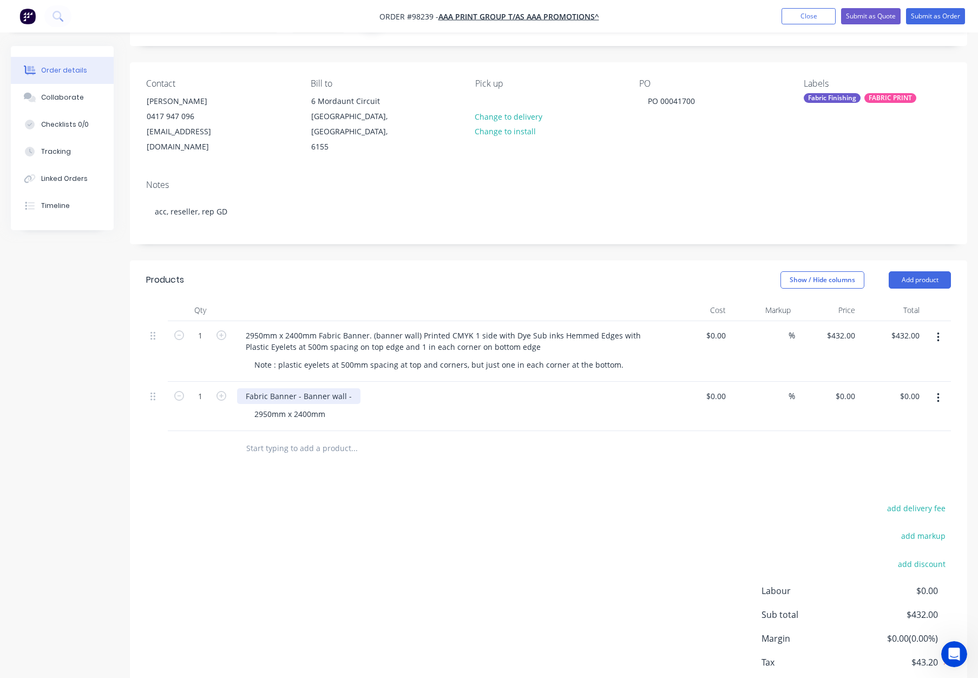
click at [351, 388] on div "Fabric Banner - Banner wall -" at bounding box center [298, 396] width 123 height 16
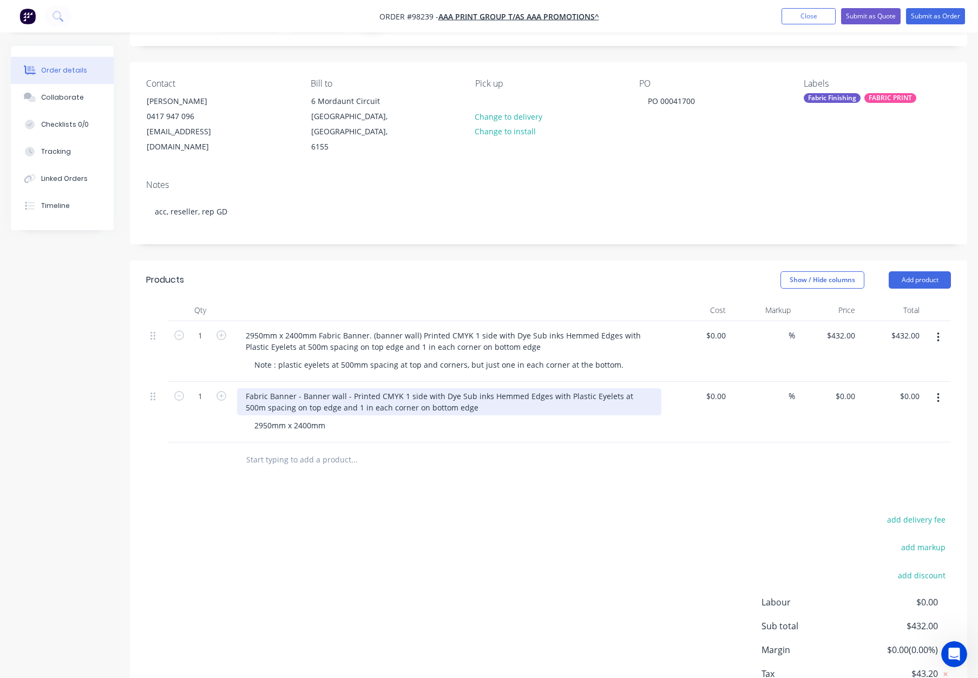
click at [398, 388] on div "Fabric Banner - Banner wall - Printed CMYK 1 side with Dye Sub inks Hemmed Edge…" at bounding box center [449, 401] width 424 height 27
click at [444, 388] on div "Fabric Banner - Banner wall - Printed CMYK - 1 side with Dye Sub inks Hemmed Ed…" at bounding box center [449, 401] width 424 height 27
click at [469, 388] on div "Fabric Banner - Banner wall - Printed CMYK - 1 side with Dye Sub inks Hemmed Ed…" at bounding box center [449, 401] width 424 height 27
drag, startPoint x: 491, startPoint y: 380, endPoint x: 513, endPoint y: 388, distance: 23.6
click at [492, 388] on div "Fabric Banner - Banner wall - Printed CMYK - 1 side with Dye Sub inks Hemmed Ed…" at bounding box center [449, 401] width 424 height 27
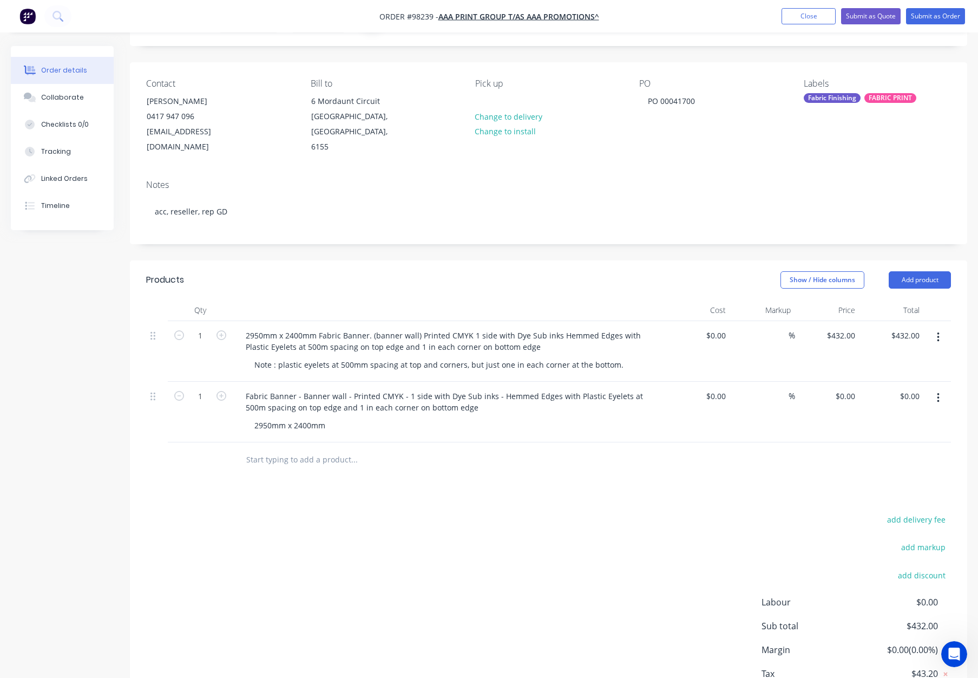
click at [542, 449] on div at bounding box center [399, 460] width 325 height 22
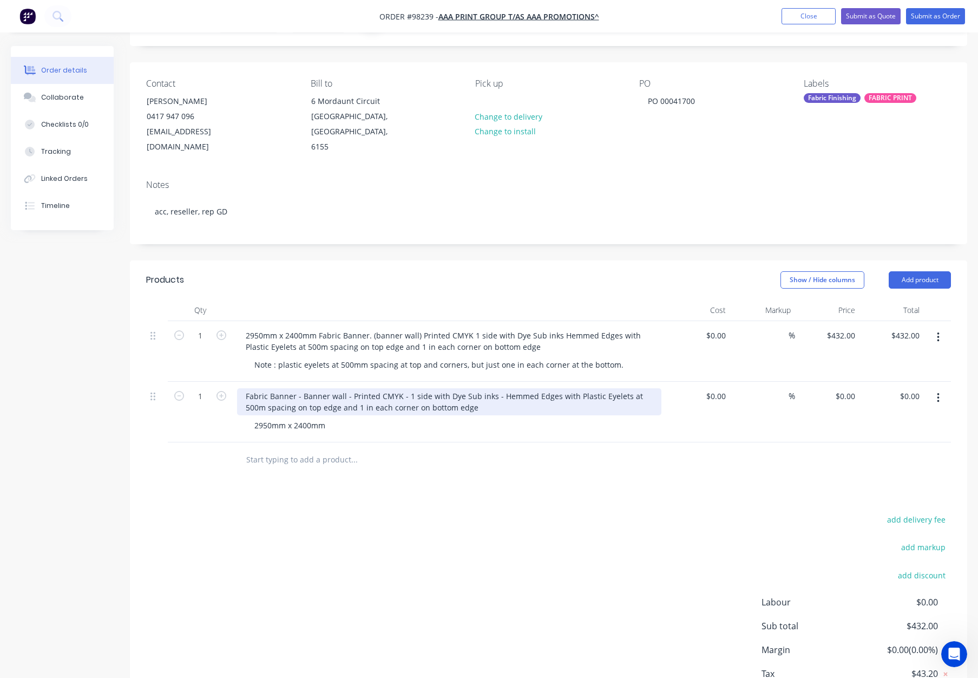
click at [551, 388] on div "Fabric Banner - Banner wall - Printed CMYK - 1 side with Dye Sub inks - Hemmed …" at bounding box center [449, 401] width 424 height 27
click at [605, 388] on div "Fabric Banner - Banner wall - Printed CMYK - 1 side with Dye Sub inks - Hemmed …" at bounding box center [449, 401] width 424 height 27
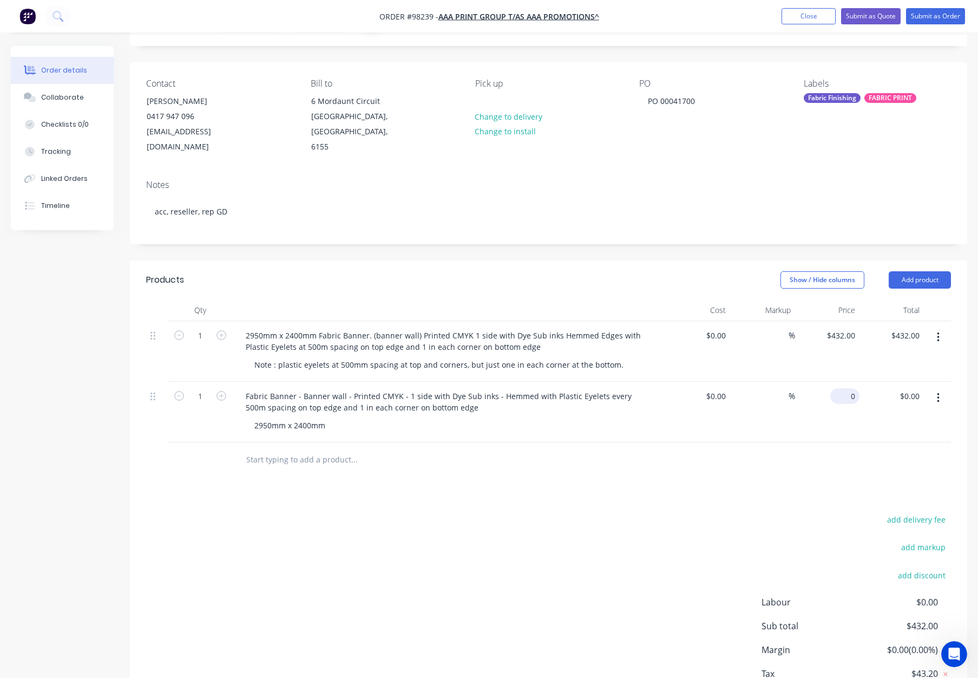
click at [849, 388] on input "0" at bounding box center [847, 396] width 25 height 16
type input "$432.00"
drag, startPoint x: 768, startPoint y: 483, endPoint x: 824, endPoint y: 431, distance: 77.4
click at [768, 483] on div "Products Show / Hide columns Add product Qty Cost Markup Price Total 1 2950mm x…" at bounding box center [548, 498] width 837 height 477
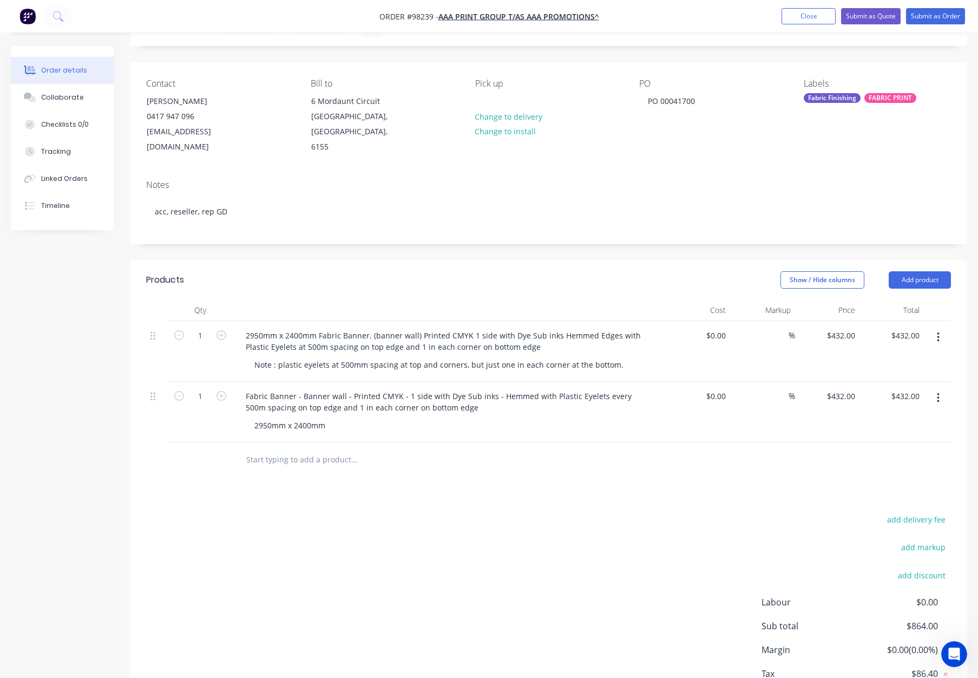
click at [939, 331] on icon "button" at bounding box center [938, 337] width 3 height 12
click at [902, 423] on div "Delete" at bounding box center [899, 431] width 83 height 16
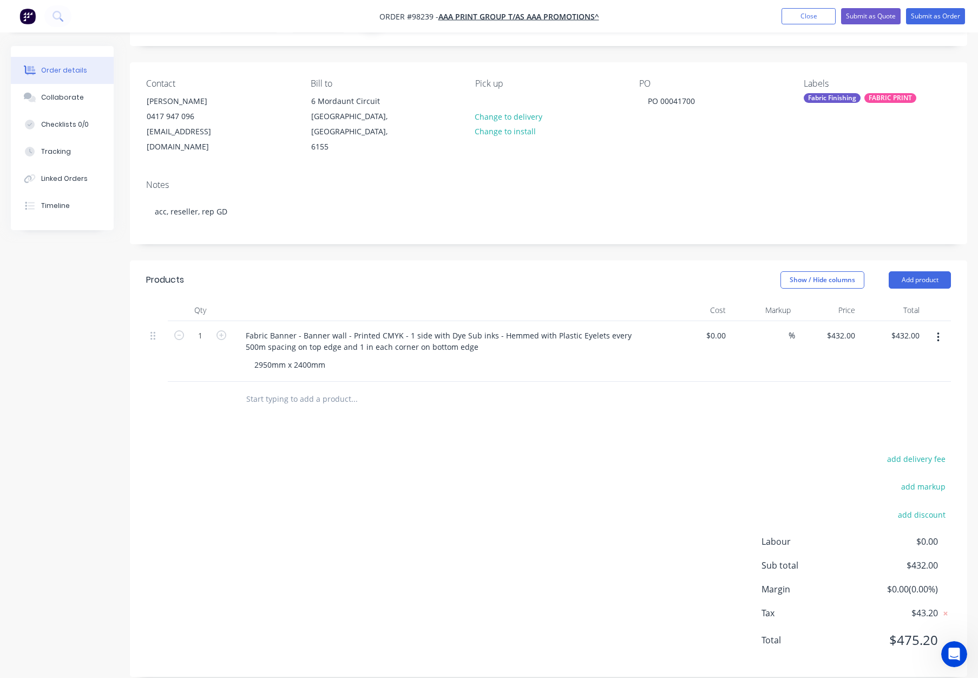
click at [473, 451] on div "add delivery fee add markup add discount Labour $0.00 Sub total $432.00 Margin …" at bounding box center [548, 555] width 805 height 209
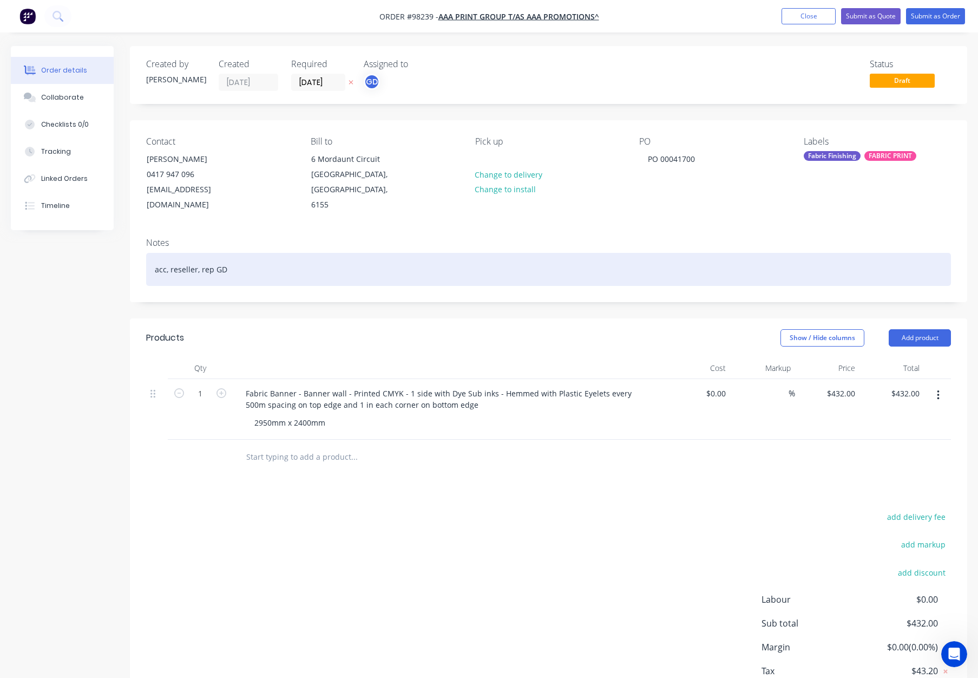
click at [336, 253] on div "acc, reseller, rep GD" at bounding box center [548, 269] width 805 height 33
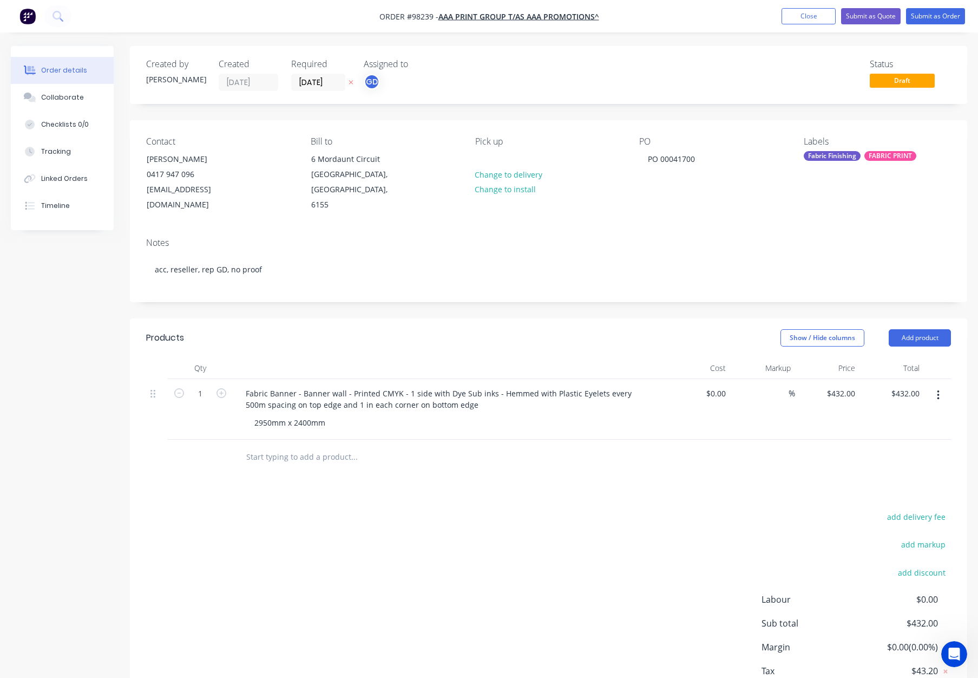
click at [821, 149] on div "Labels Fabric Finishing FABRIC PRINT" at bounding box center [877, 174] width 147 height 76
drag, startPoint x: 839, startPoint y: 159, endPoint x: 833, endPoint y: 162, distance: 6.8
click at [839, 159] on div "Fabric Finishing" at bounding box center [832, 156] width 57 height 10
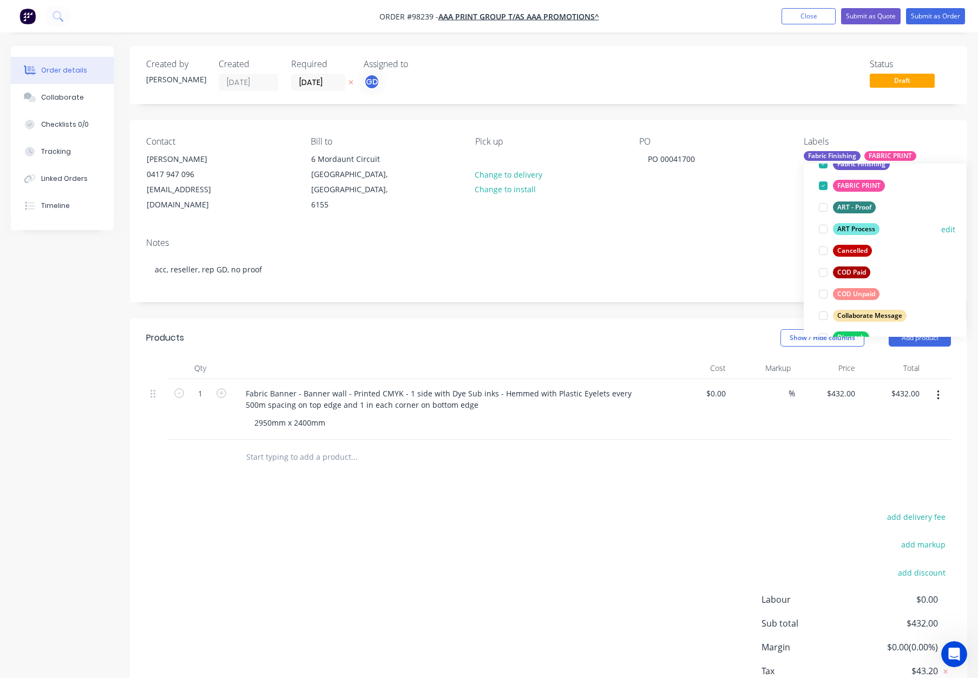
click at [854, 229] on div "ART Process" at bounding box center [856, 229] width 47 height 12
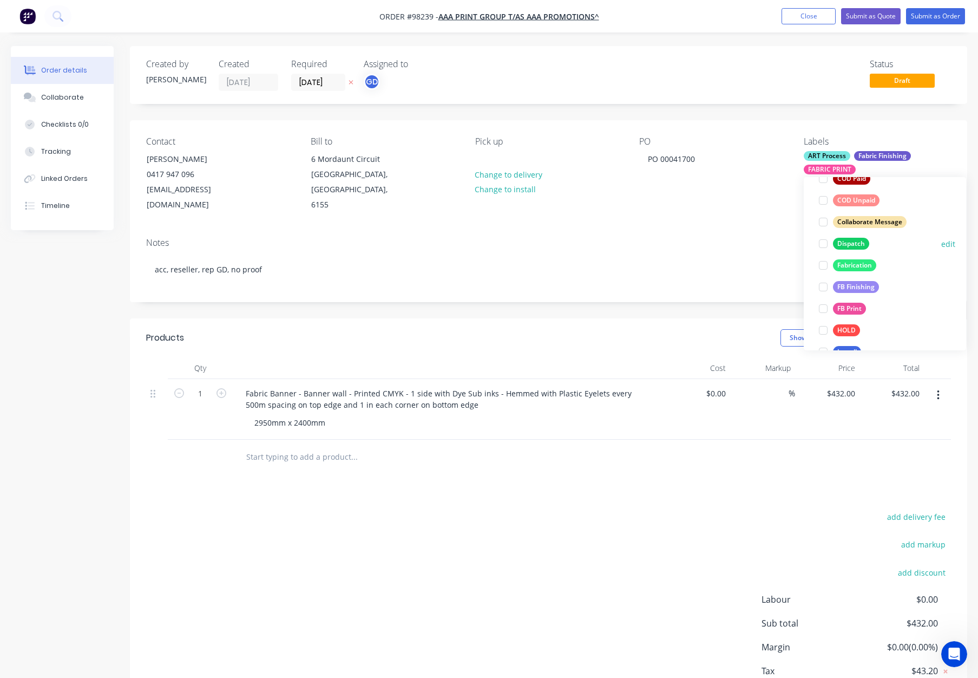
drag, startPoint x: 862, startPoint y: 246, endPoint x: 865, endPoint y: 240, distance: 6.3
click at [862, 246] on div "Dispatch" at bounding box center [851, 244] width 36 height 12
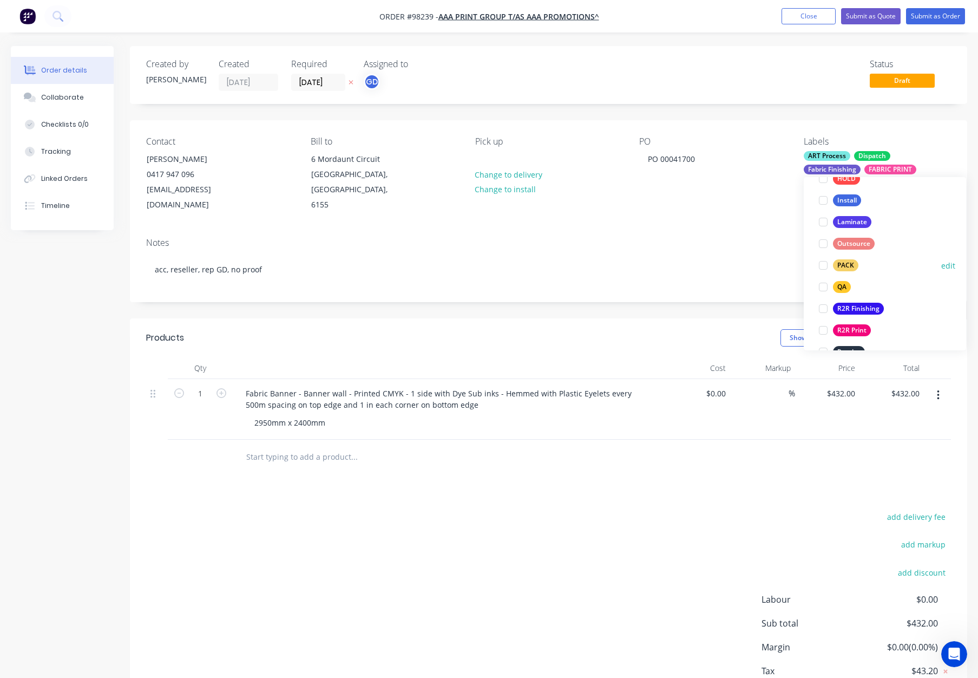
click at [852, 266] on div "PACK" at bounding box center [845, 265] width 25 height 12
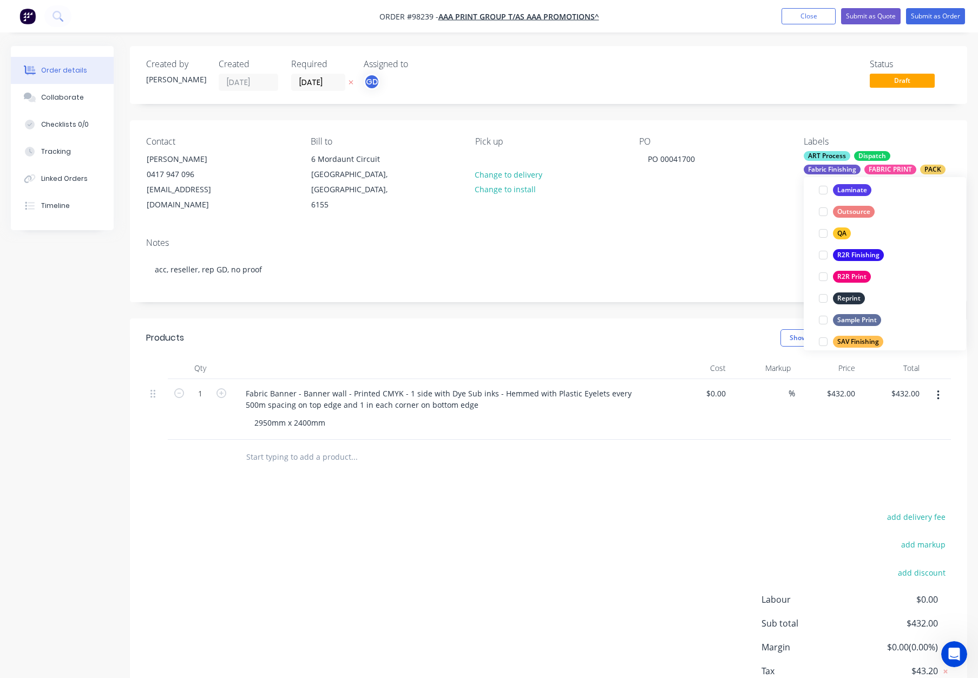
drag, startPoint x: 847, startPoint y: 231, endPoint x: 856, endPoint y: 231, distance: 9.2
click at [847, 231] on div "QA" at bounding box center [842, 233] width 18 height 12
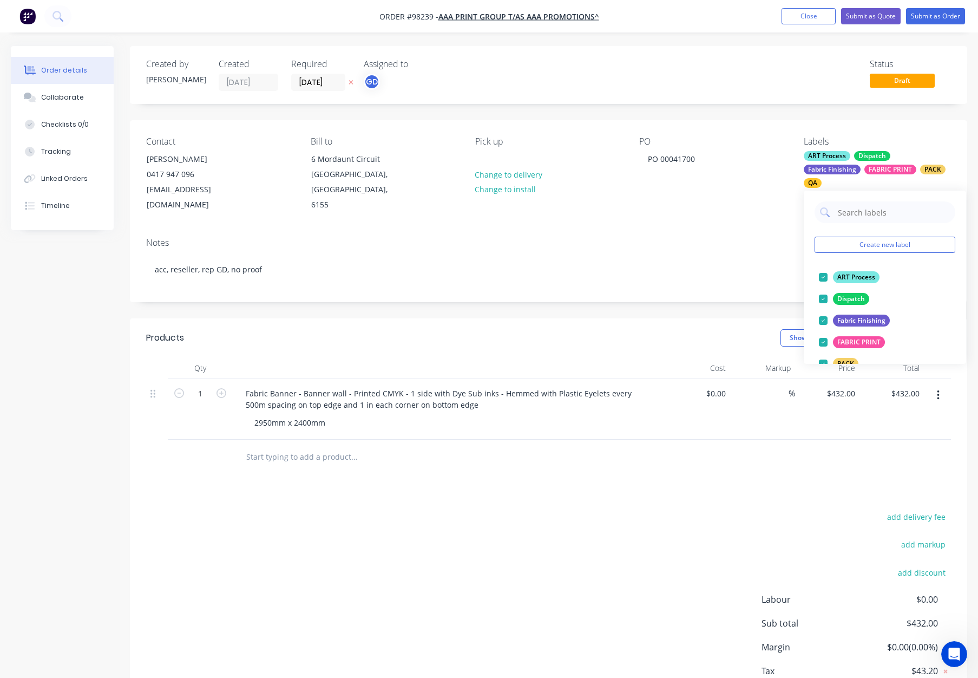
click at [684, 238] on div "Notes" at bounding box center [548, 243] width 805 height 10
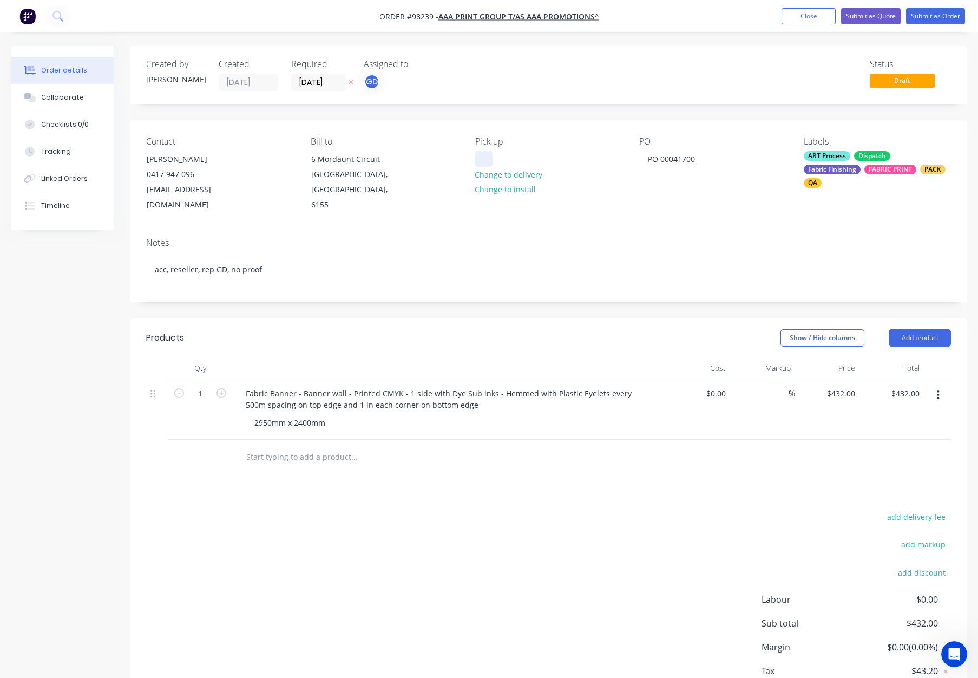
click at [485, 157] on div at bounding box center [483, 159] width 17 height 16
click at [764, 211] on div "Contact Shayne Lewis 0417 947 096 accounts@aaaprintgroup.com.au Bill to 6 Morda…" at bounding box center [548, 174] width 837 height 109
click at [913, 17] on button "Submit as Order" at bounding box center [935, 16] width 59 height 16
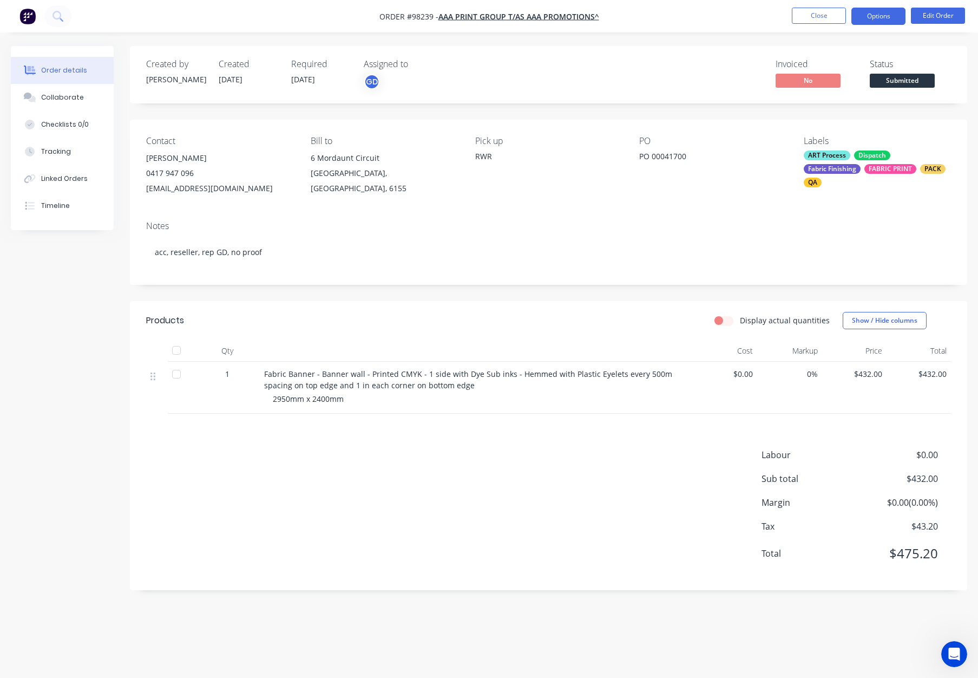
click at [873, 17] on button "Options" at bounding box center [879, 16] width 54 height 17
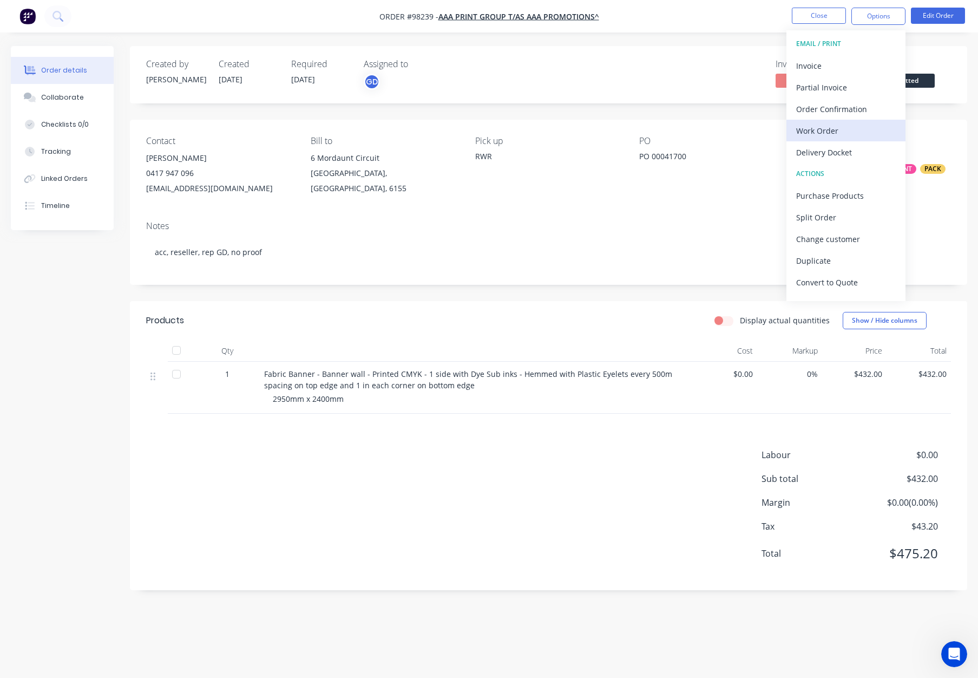
click at [862, 126] on div "Work Order" at bounding box center [846, 131] width 100 height 16
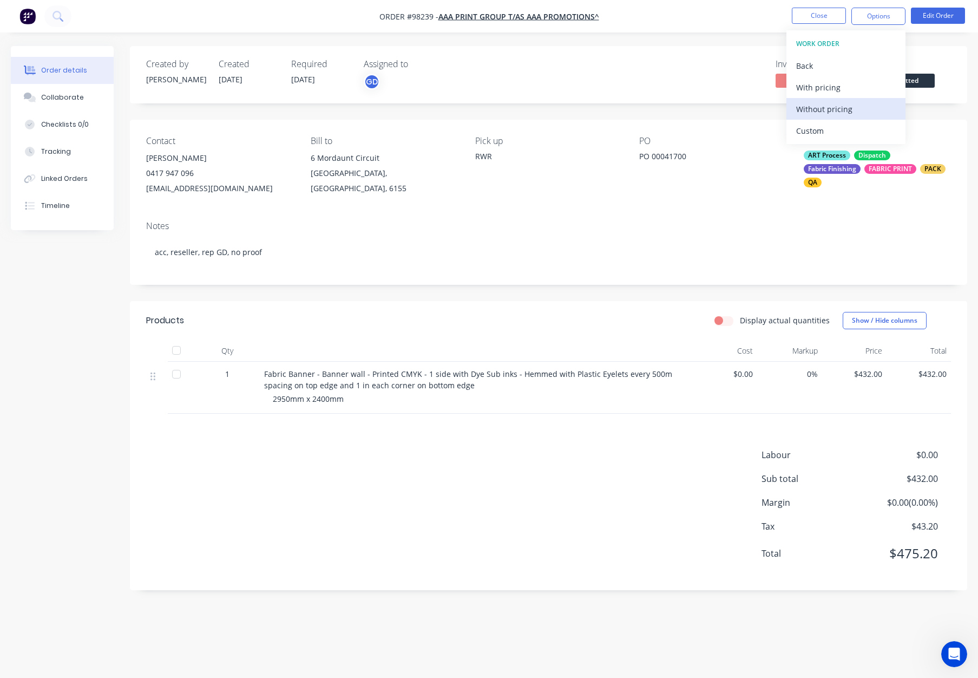
drag, startPoint x: 862, startPoint y: 126, endPoint x: 856, endPoint y: 104, distance: 22.8
click at [856, 104] on div "Without pricing" at bounding box center [846, 109] width 100 height 16
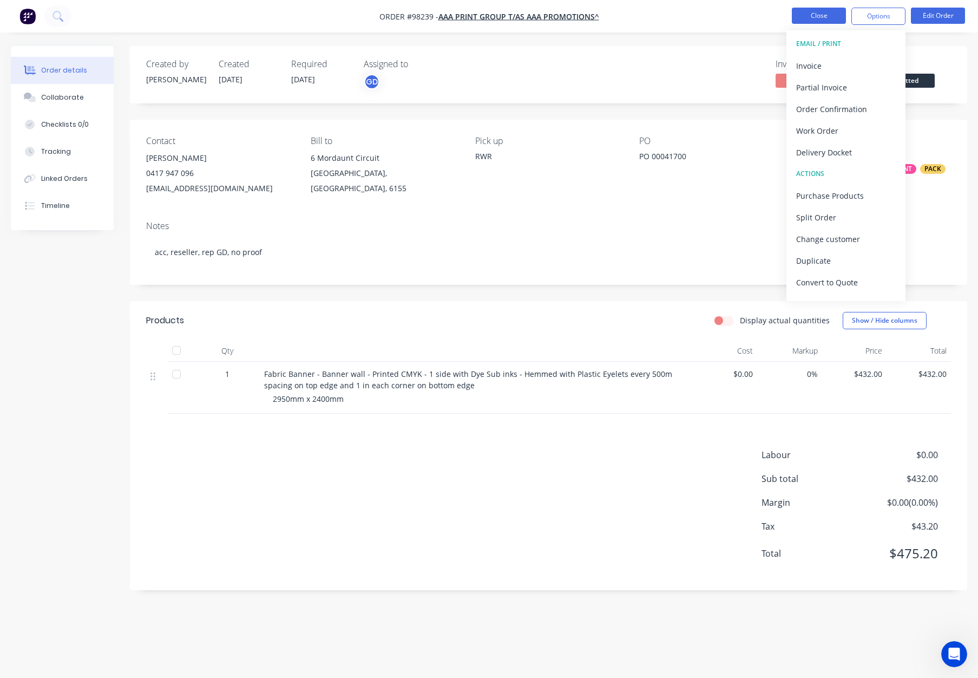
click at [808, 14] on button "Close" at bounding box center [819, 16] width 54 height 16
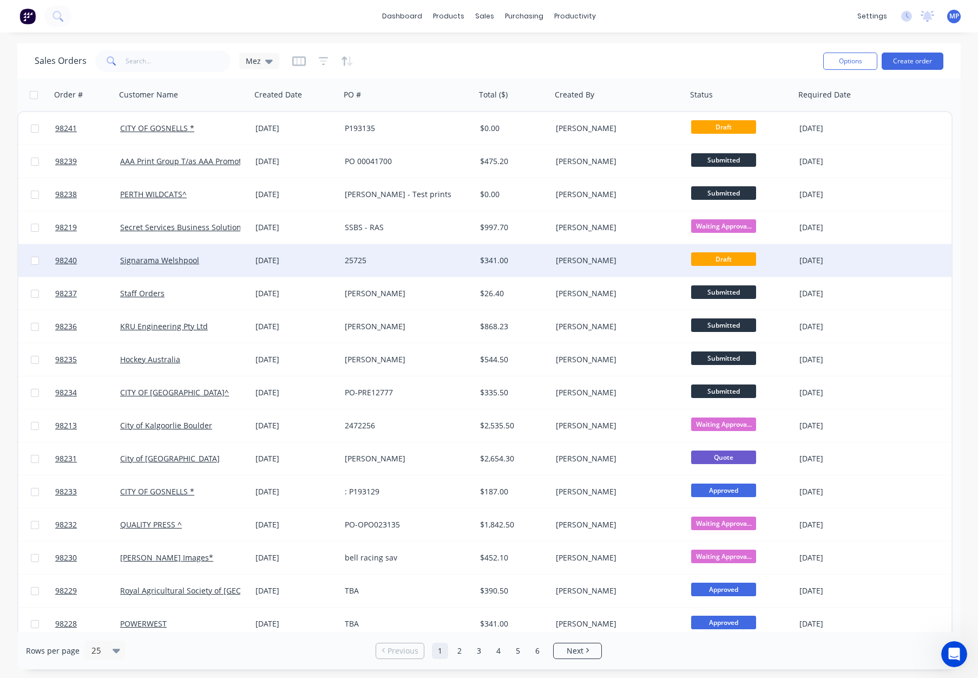
click at [642, 261] on div "[PERSON_NAME]" at bounding box center [616, 260] width 120 height 11
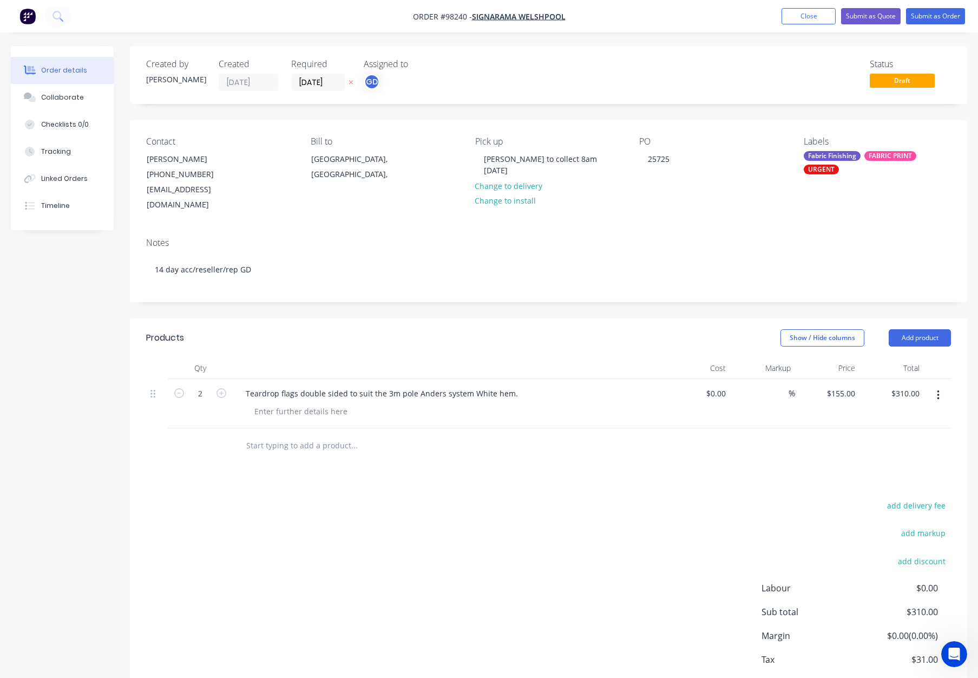
click at [834, 155] on div "Fabric Finishing" at bounding box center [832, 156] width 57 height 10
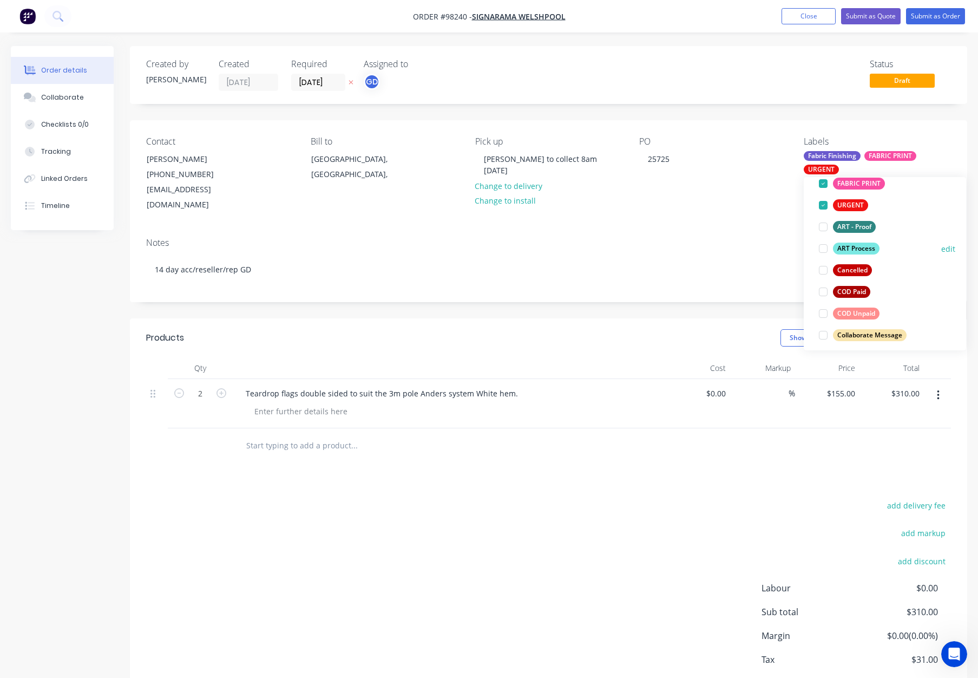
drag, startPoint x: 848, startPoint y: 246, endPoint x: 856, endPoint y: 245, distance: 8.7
click at [848, 247] on div "ART Process" at bounding box center [856, 249] width 47 height 12
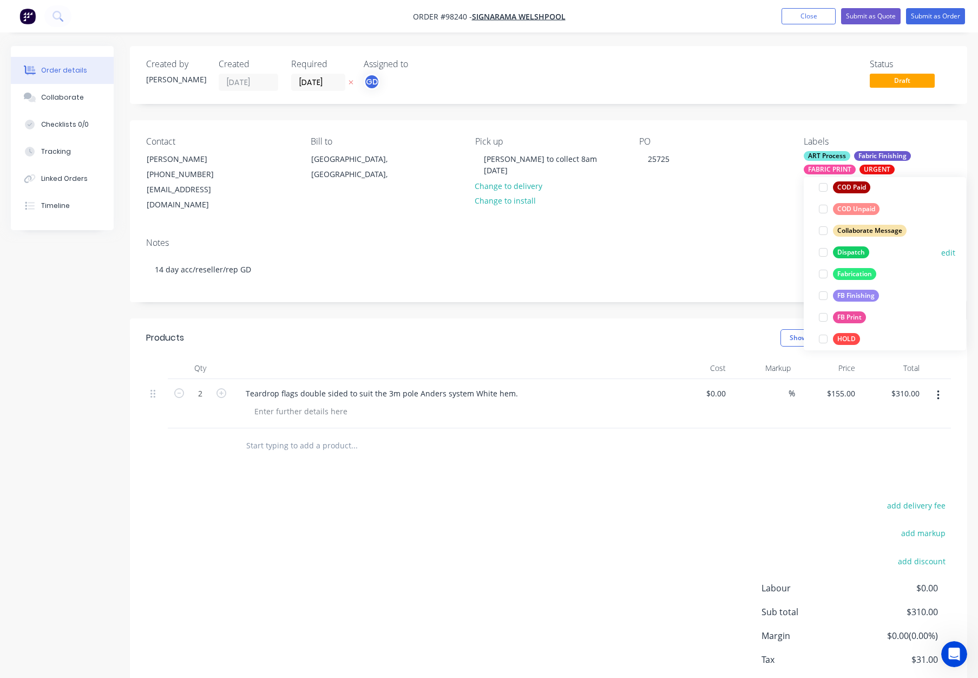
click at [865, 246] on div "Dispatch" at bounding box center [851, 252] width 36 height 12
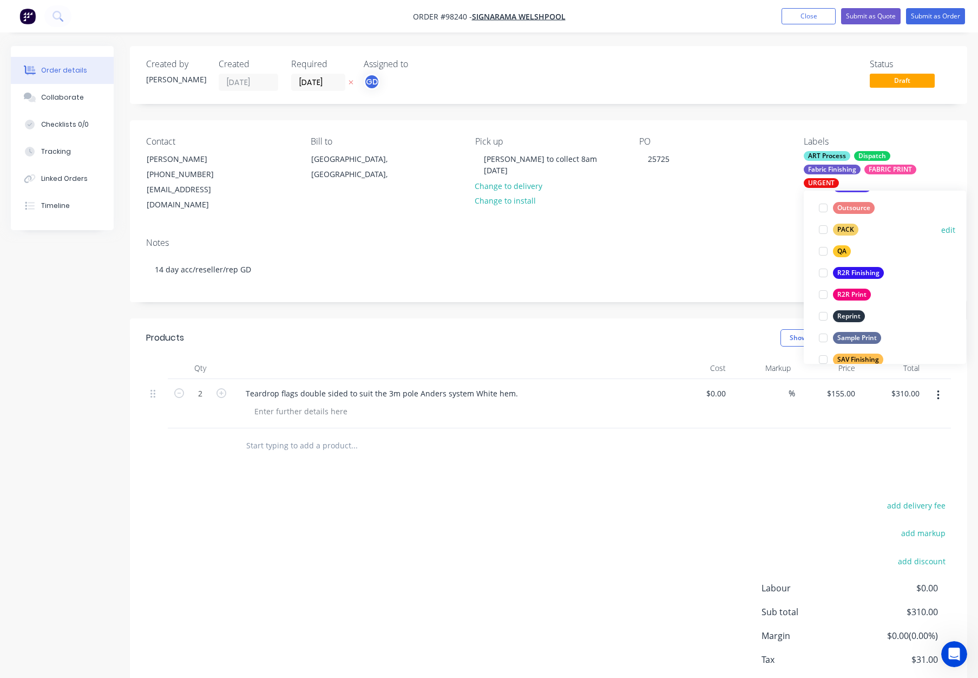
click at [854, 233] on div "PACK" at bounding box center [845, 230] width 25 height 12
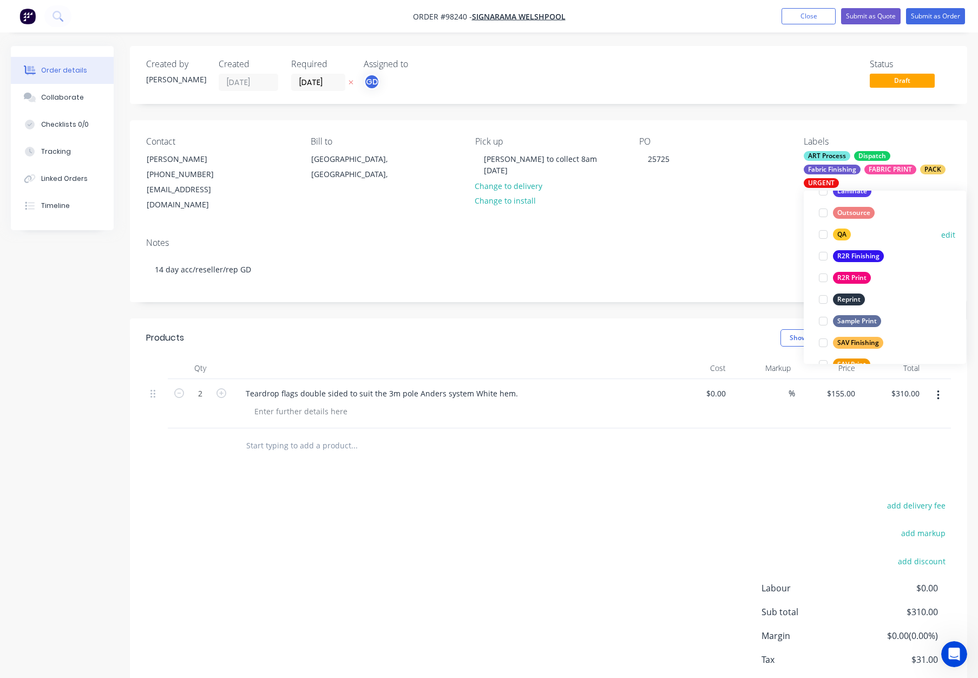
click at [839, 231] on div "QA" at bounding box center [842, 234] width 18 height 12
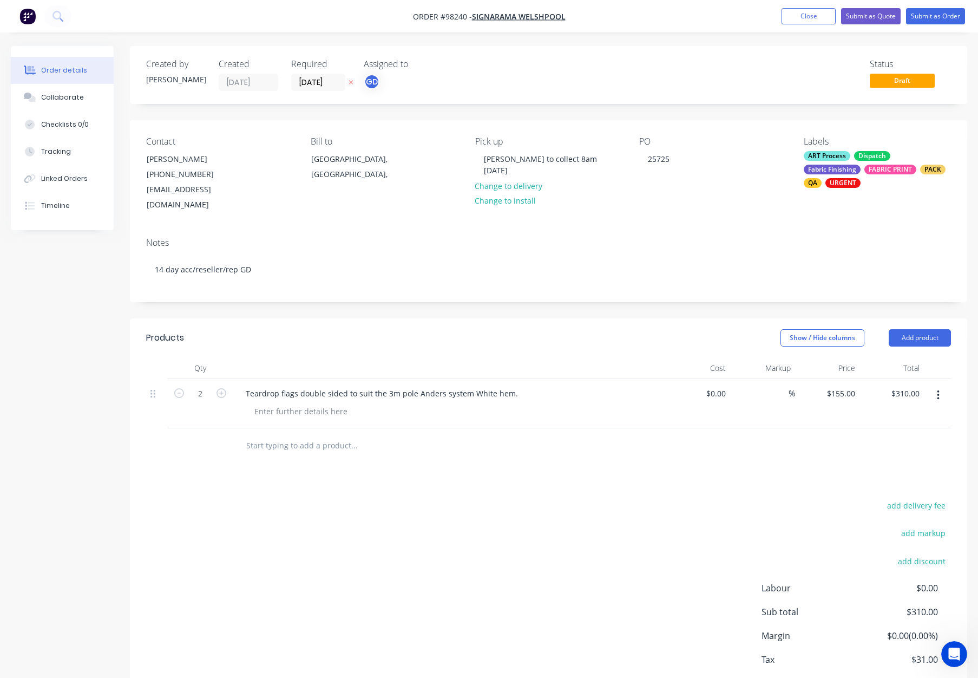
click at [699, 238] on div "Notes" at bounding box center [548, 243] width 805 height 10
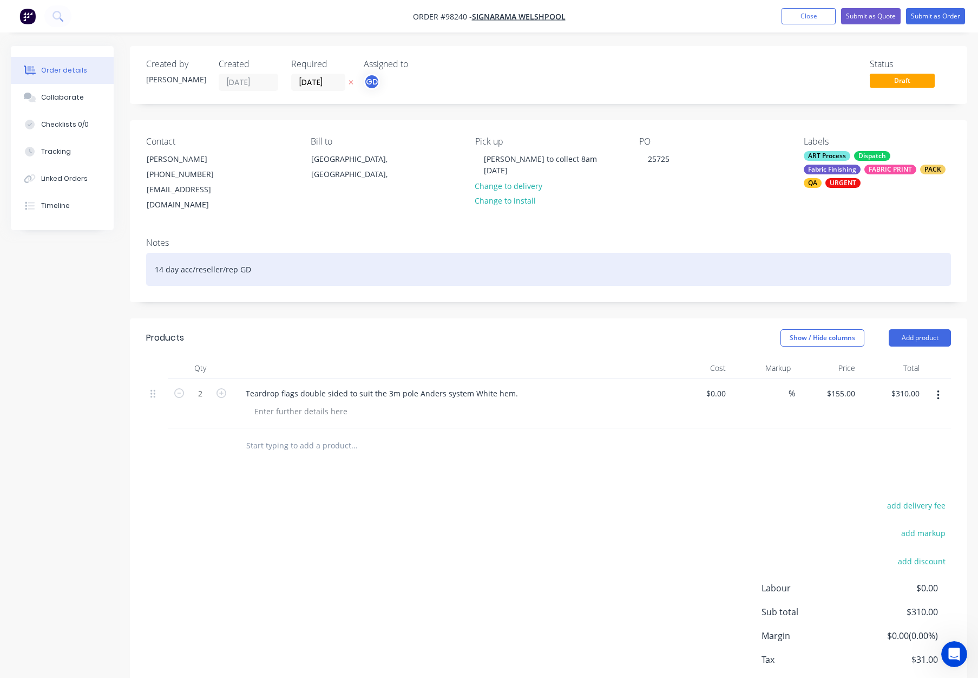
drag, startPoint x: 338, startPoint y: 261, endPoint x: 350, endPoint y: 261, distance: 11.4
click at [338, 261] on div "14 day acc/reseller/rep GD" at bounding box center [548, 269] width 805 height 33
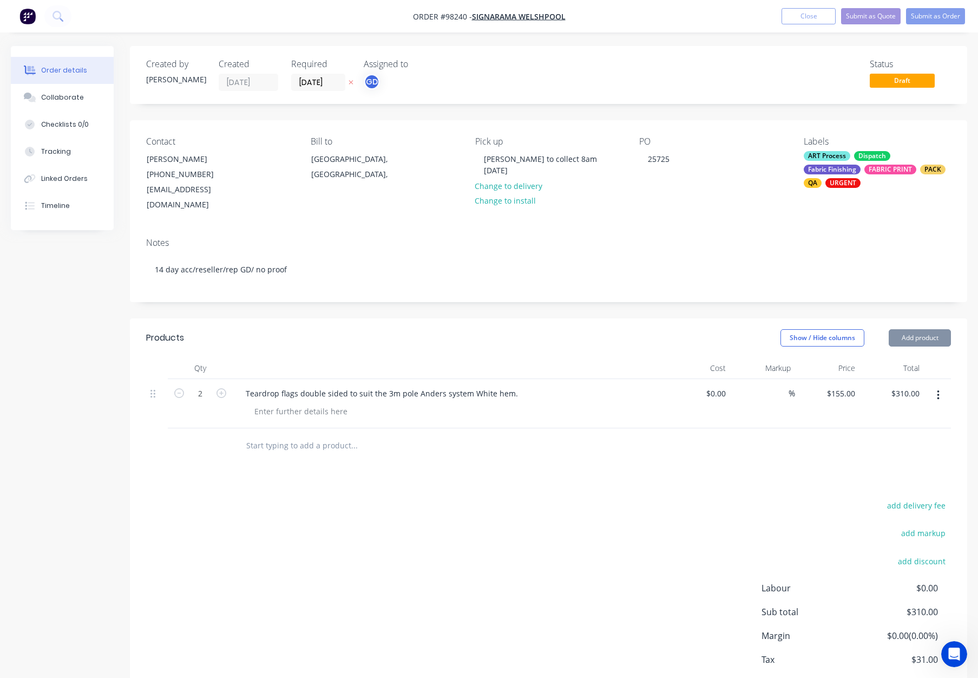
click at [402, 318] on header "Products Show / Hide columns Add product" at bounding box center [548, 337] width 837 height 39
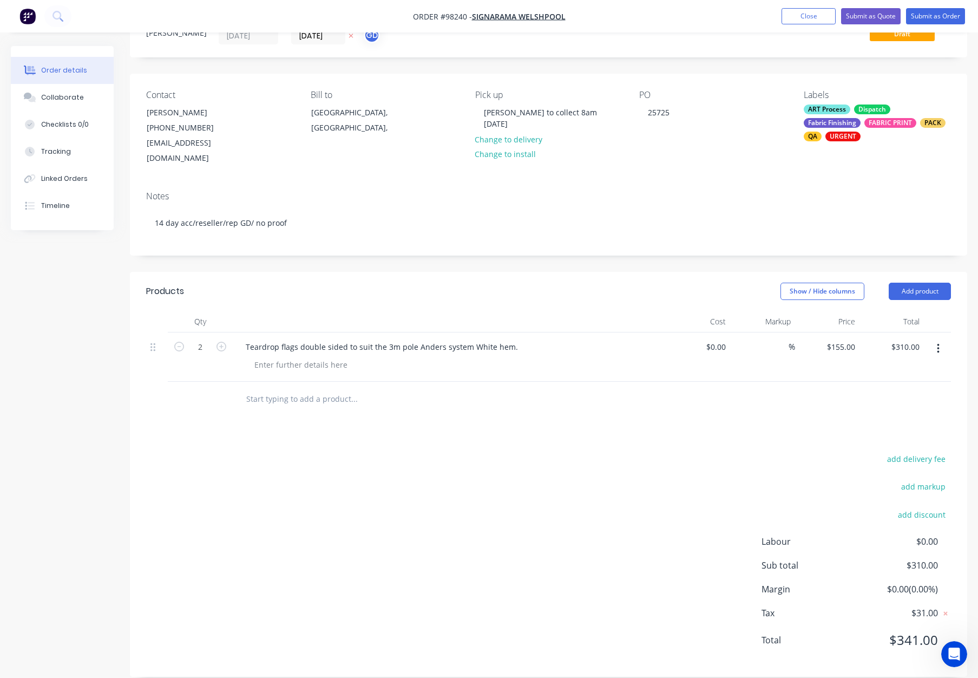
drag, startPoint x: 312, startPoint y: 378, endPoint x: 438, endPoint y: 387, distance: 125.9
click at [315, 388] on input "text" at bounding box center [354, 399] width 217 height 22
click at [257, 388] on input "Teadrop" at bounding box center [354, 399] width 217 height 22
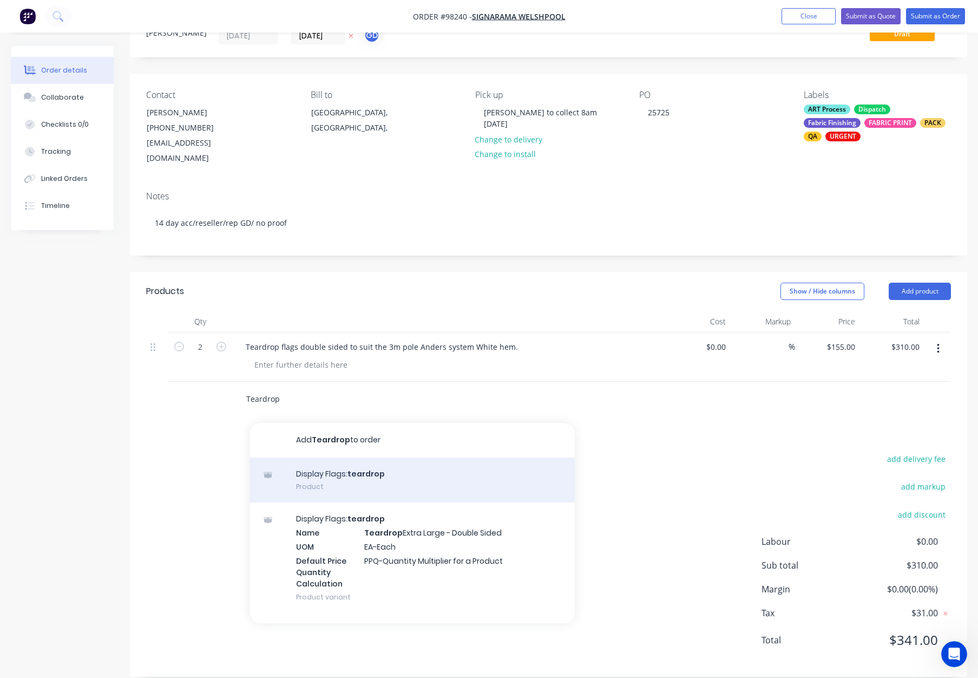
type input "Teardrop"
click at [387, 461] on div "Display Flags: teardrop Product" at bounding box center [412, 479] width 325 height 45
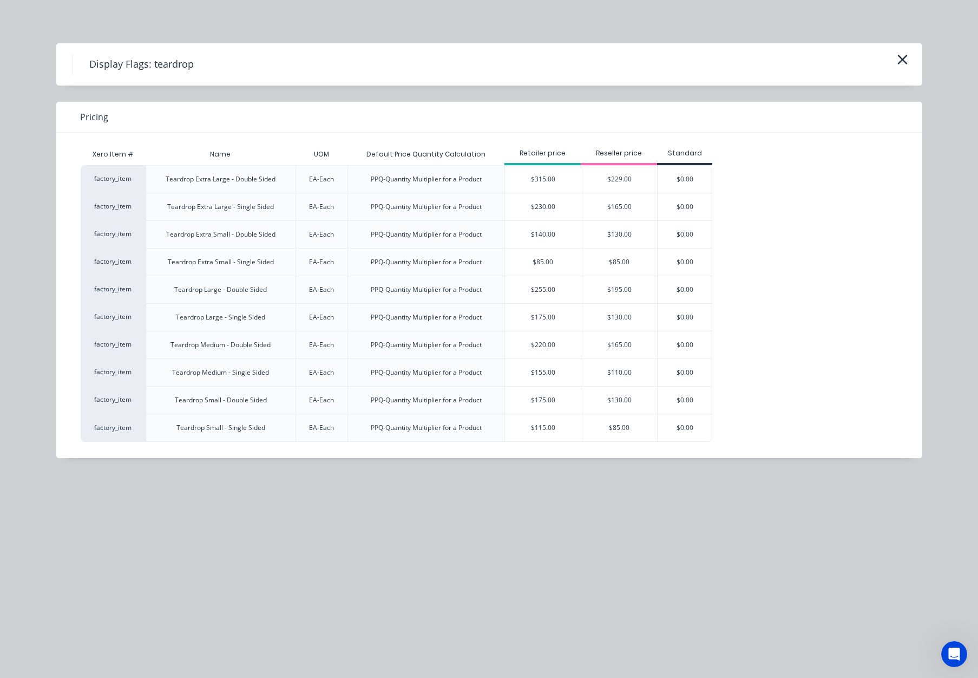
click at [560, 341] on div "$220.00" at bounding box center [543, 344] width 76 height 27
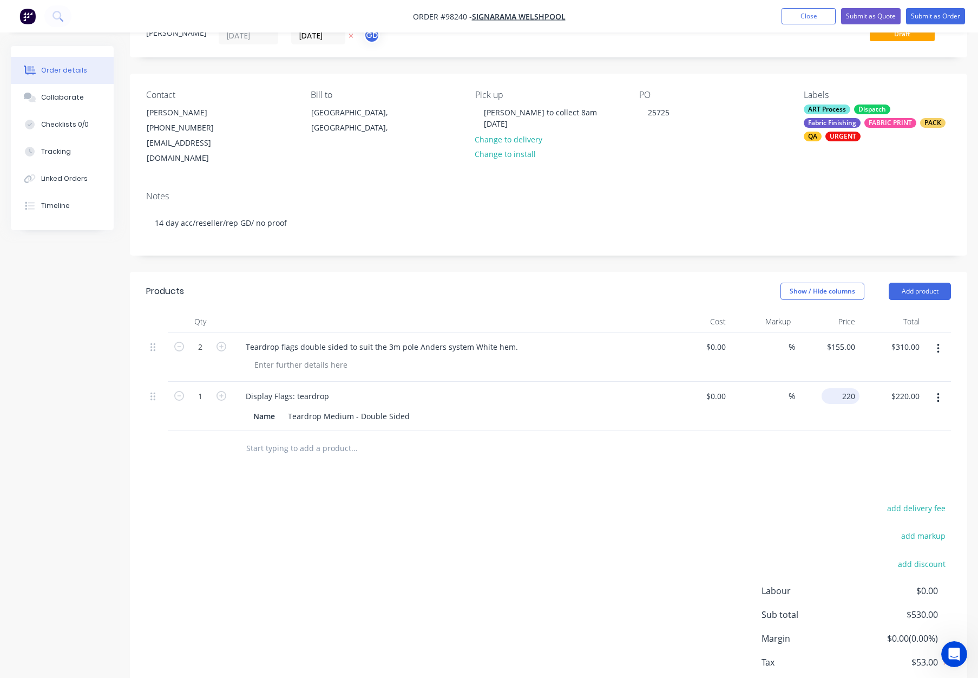
drag, startPoint x: 850, startPoint y: 386, endPoint x: 857, endPoint y: 385, distance: 7.6
click at [850, 388] on input "220" at bounding box center [843, 396] width 34 height 16
type input "$155.00"
click at [488, 408] on div "Name Teardrop Medium - Double Sided" at bounding box center [447, 416] width 396 height 16
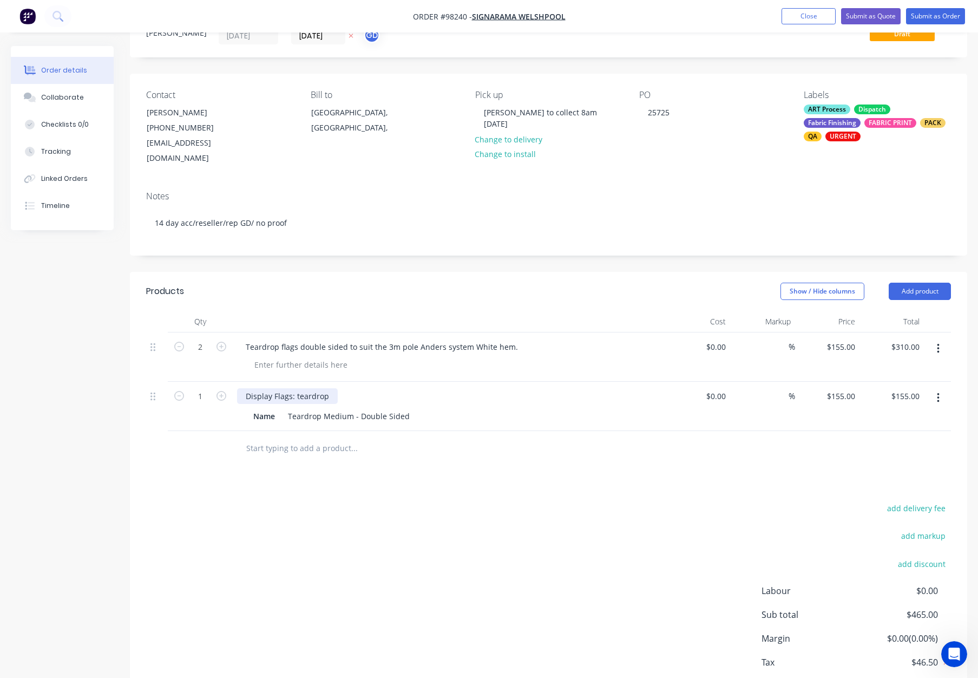
click at [297, 388] on div "Display Flags: teardrop" at bounding box center [287, 396] width 101 height 16
drag, startPoint x: 485, startPoint y: 481, endPoint x: 487, endPoint y: 463, distance: 18.6
click at [483, 482] on div "Products Show / Hide columns Add product Qty Cost Markup Price Total 2 Teardrop…" at bounding box center [548, 499] width 837 height 454
click at [910, 283] on button "Add product" at bounding box center [920, 291] width 62 height 17
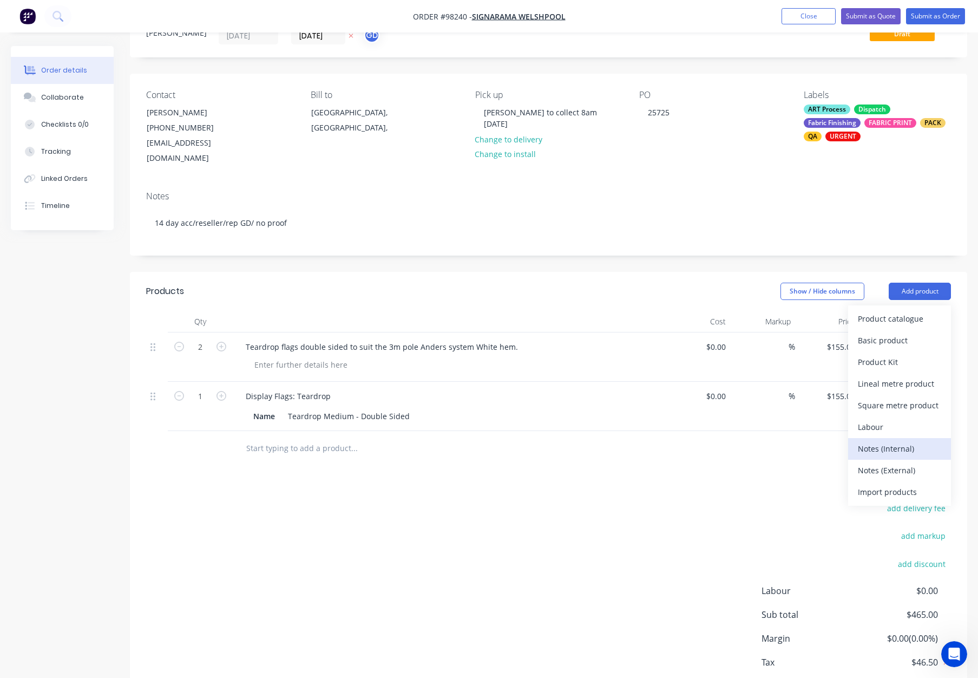
click at [907, 441] on div "Notes (Internal)" at bounding box center [899, 449] width 83 height 16
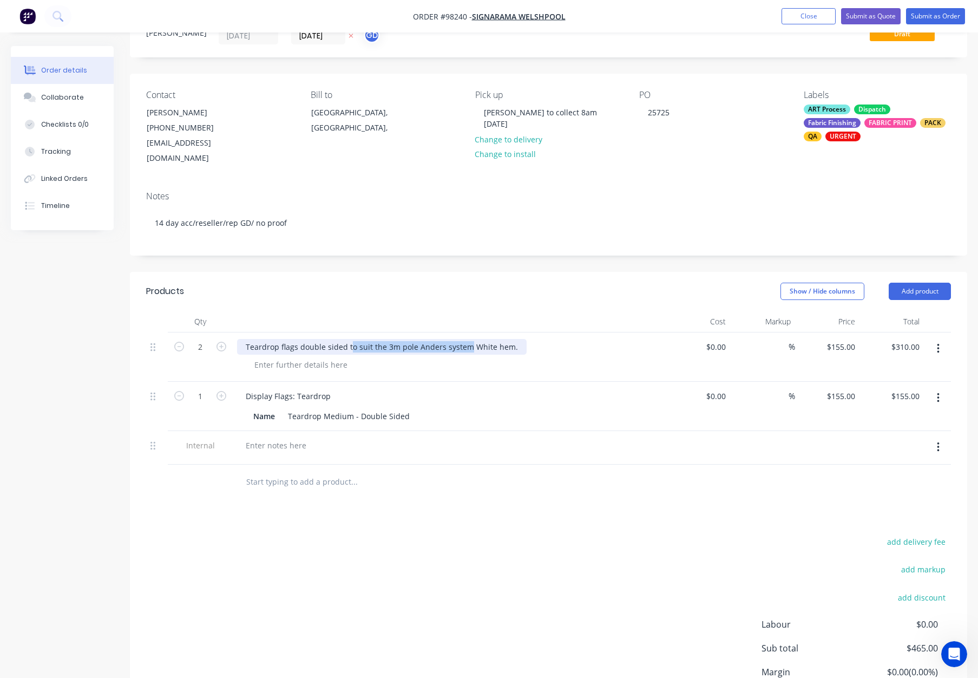
drag, startPoint x: 356, startPoint y: 332, endPoint x: 465, endPoint y: 334, distance: 108.8
click at [465, 339] on div "Teardrop flags double sided to suit the 3m pole Anders system White hem." at bounding box center [382, 347] width 290 height 16
copy div "o suit the 3m pole Anders system"
click at [272, 437] on div at bounding box center [276, 445] width 78 height 16
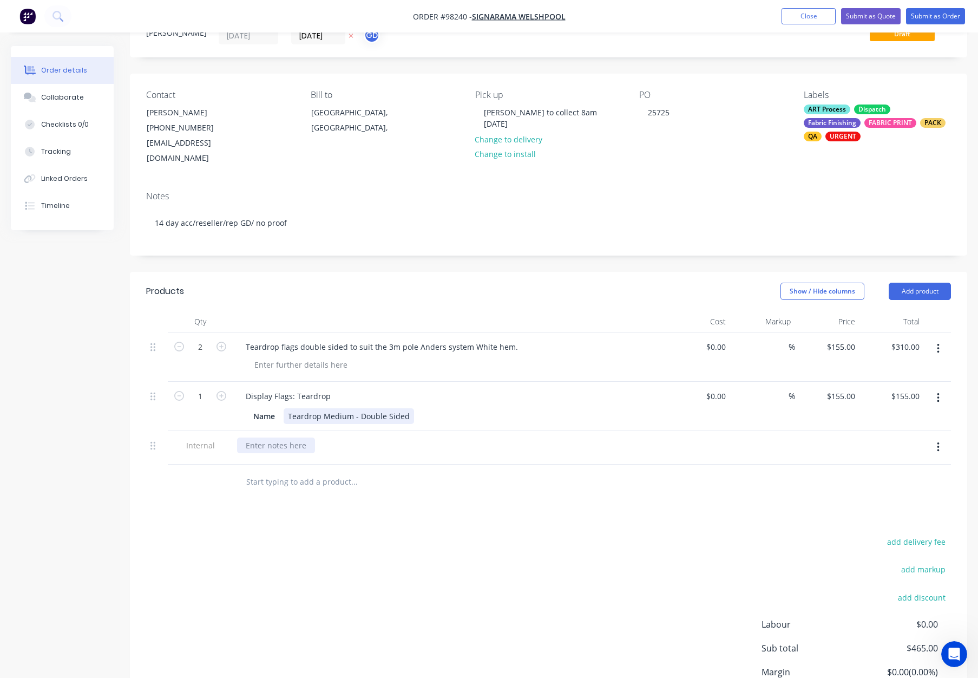
paste div
click at [326, 388] on div "Display Flags: Teardrop" at bounding box center [288, 396] width 102 height 16
drag, startPoint x: 407, startPoint y: 395, endPoint x: 414, endPoint y: 400, distance: 8.1
click at [408, 408] on div "Teardrop Medium - Double Sided" at bounding box center [349, 416] width 130 height 16
click at [227, 389] on button "button" at bounding box center [221, 394] width 14 height 11
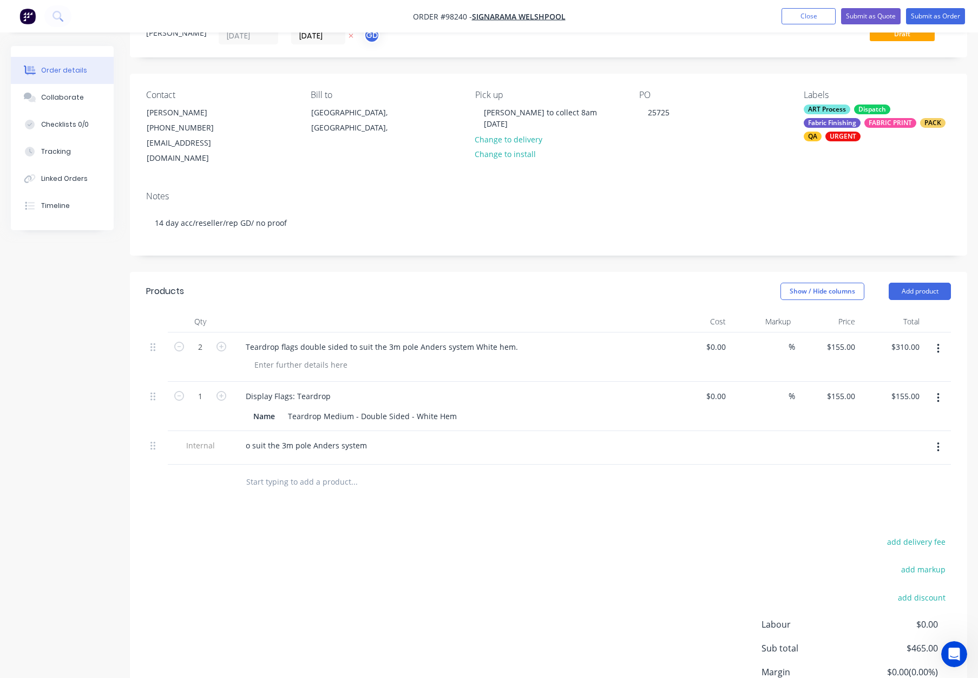
type input "2"
type input "$310.00"
click at [940, 339] on button "button" at bounding box center [938, 348] width 25 height 19
click at [900, 436] on div "Delete" at bounding box center [899, 444] width 83 height 16
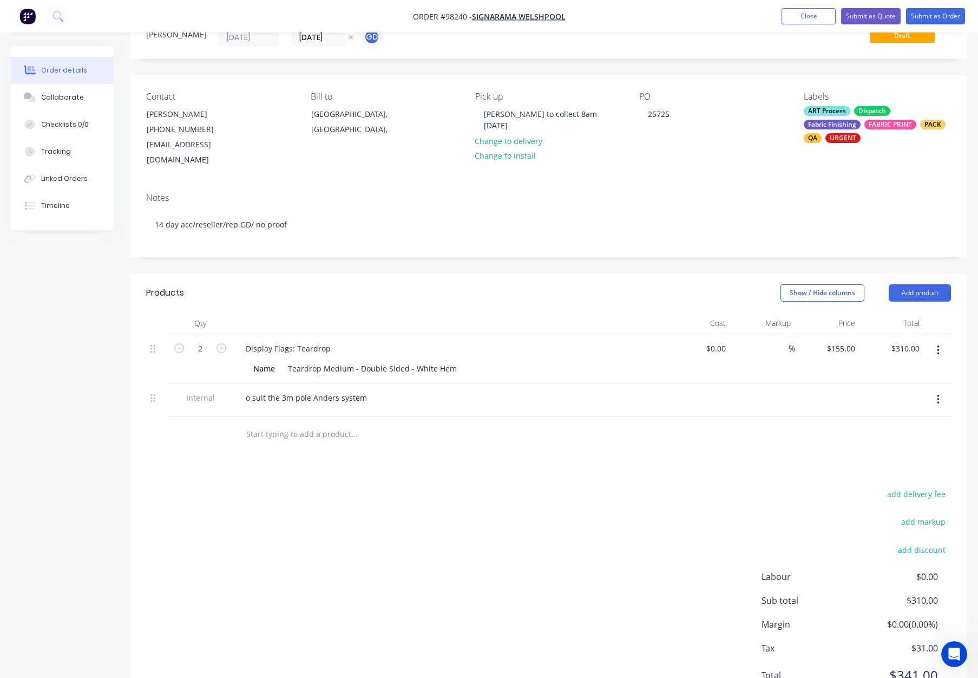
drag, startPoint x: 439, startPoint y: 291, endPoint x: 479, endPoint y: 296, distance: 39.8
click at [441, 292] on header "Products Show / Hide columns Add product" at bounding box center [548, 292] width 837 height 39
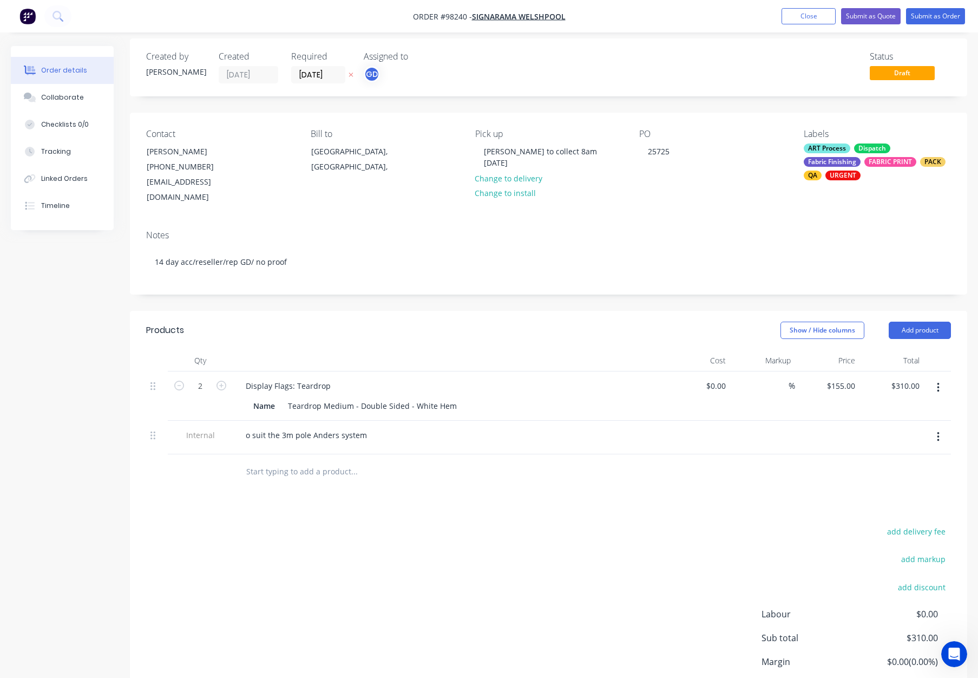
scroll to position [0, 0]
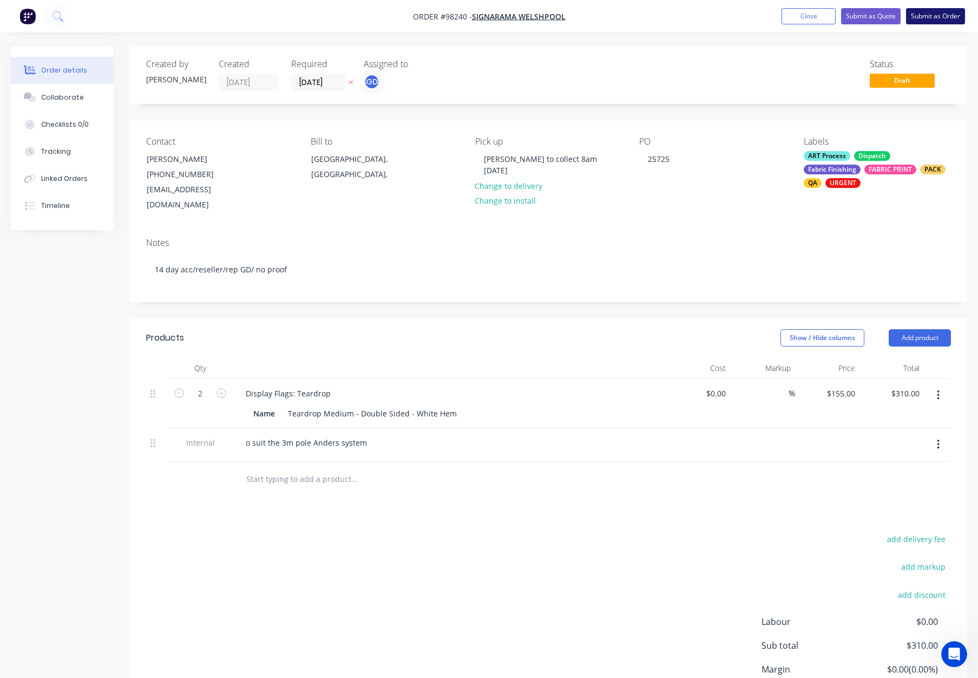
click at [929, 14] on button "Submit as Order" at bounding box center [935, 16] width 59 height 16
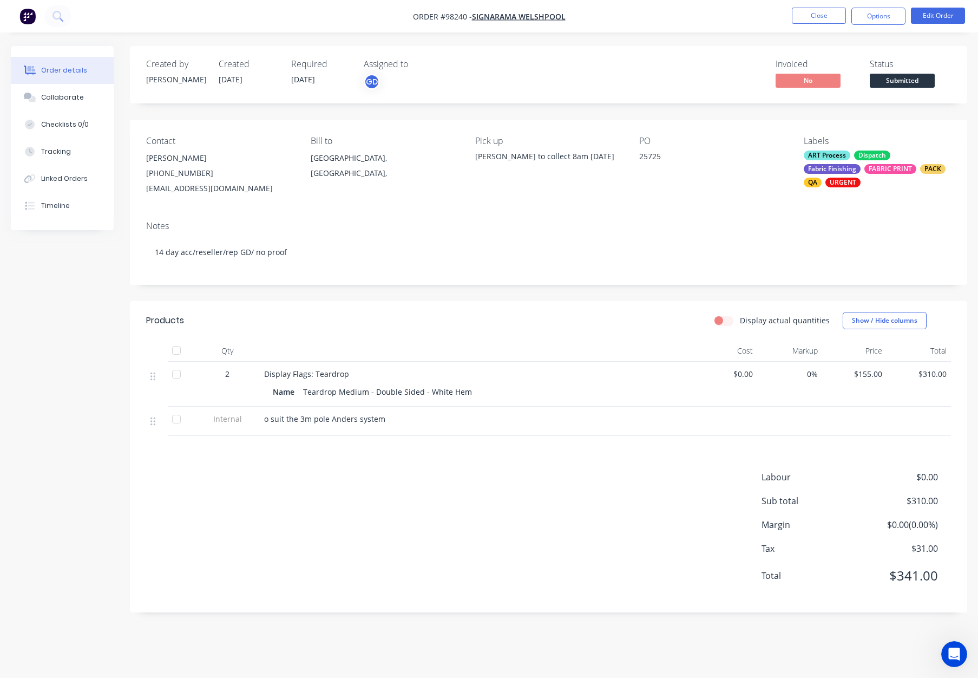
drag, startPoint x: 870, startPoint y: 17, endPoint x: 870, endPoint y: 28, distance: 10.3
click at [870, 17] on button "Options" at bounding box center [879, 16] width 54 height 17
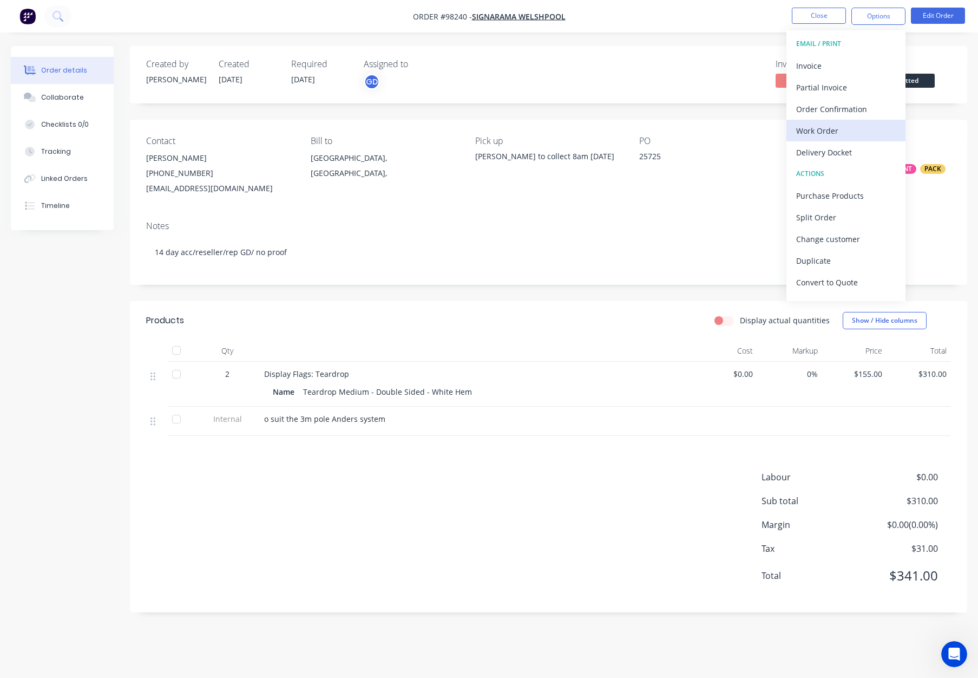
click at [853, 125] on div "Work Order" at bounding box center [846, 131] width 100 height 16
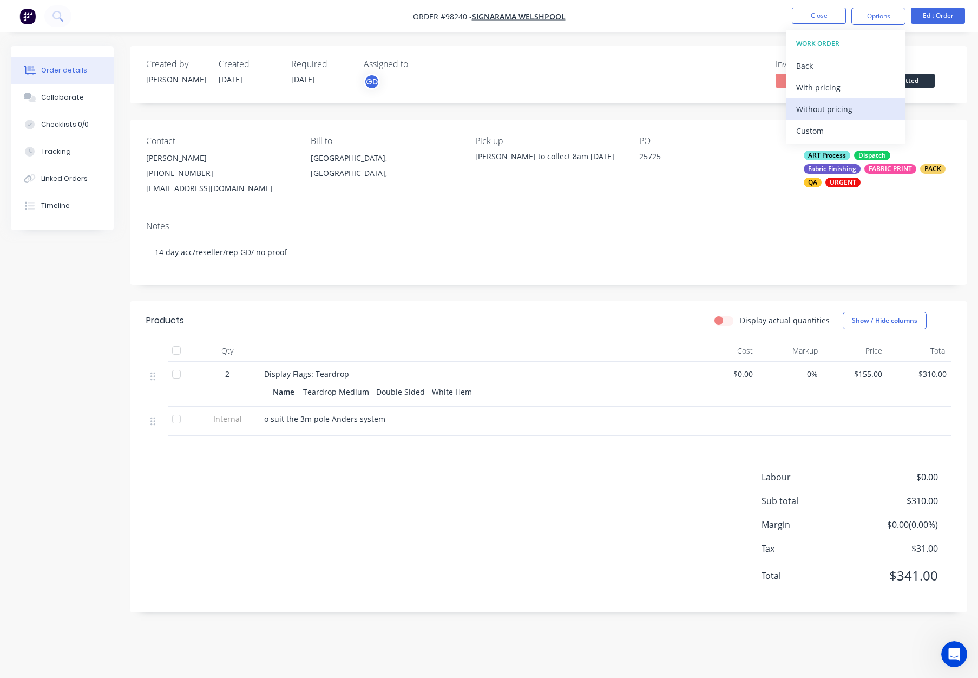
click at [854, 112] on div "Without pricing" at bounding box center [846, 109] width 100 height 16
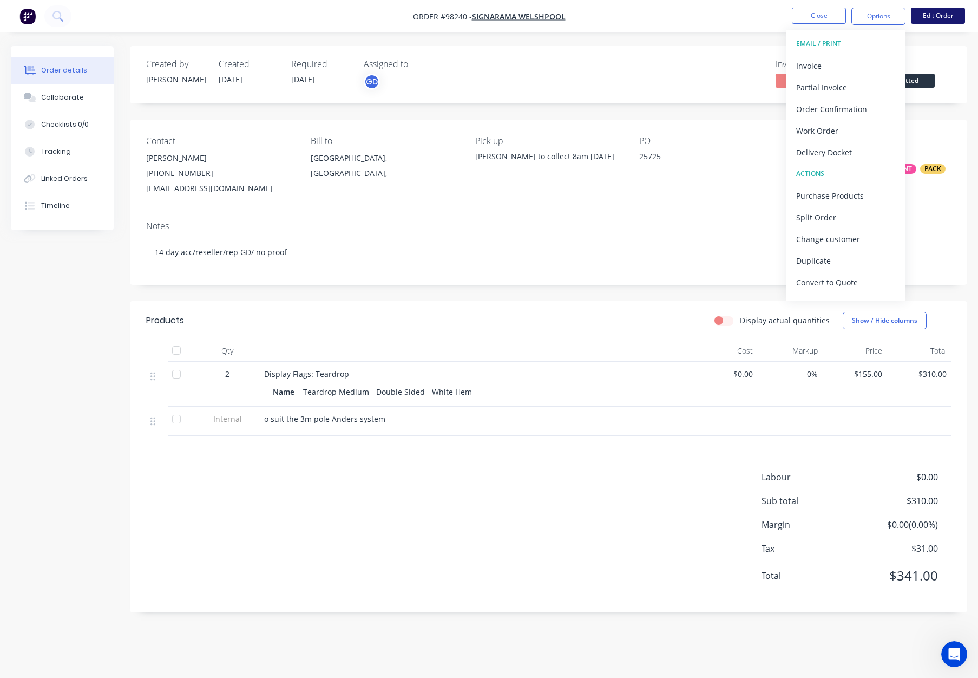
click at [942, 23] on button "Edit Order" at bounding box center [938, 16] width 54 height 16
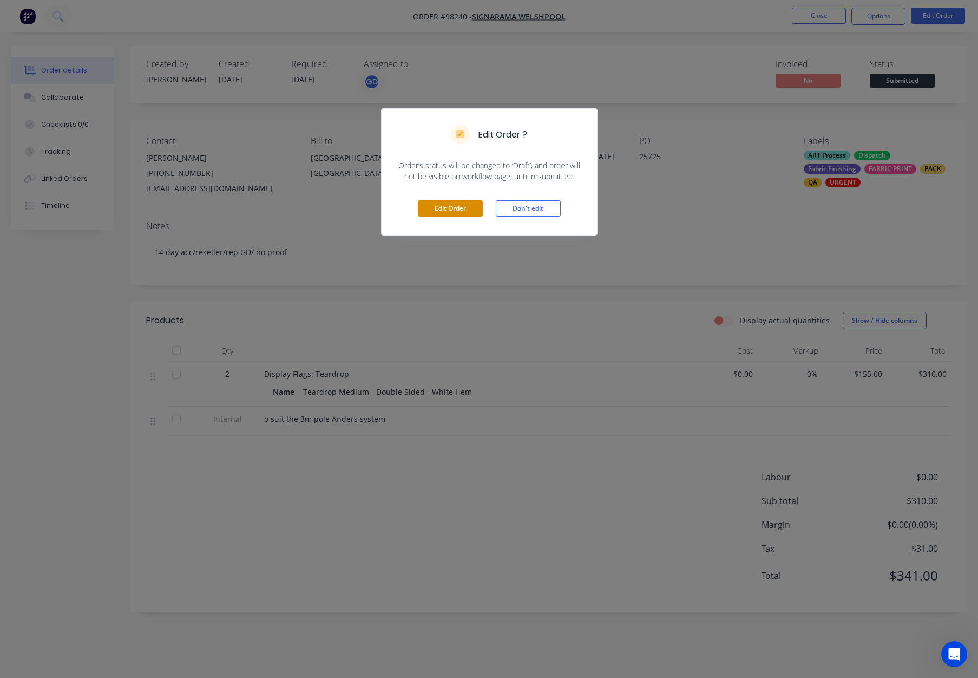
drag, startPoint x: 445, startPoint y: 211, endPoint x: 454, endPoint y: 216, distance: 10.7
click at [445, 211] on button "Edit Order" at bounding box center [450, 208] width 65 height 16
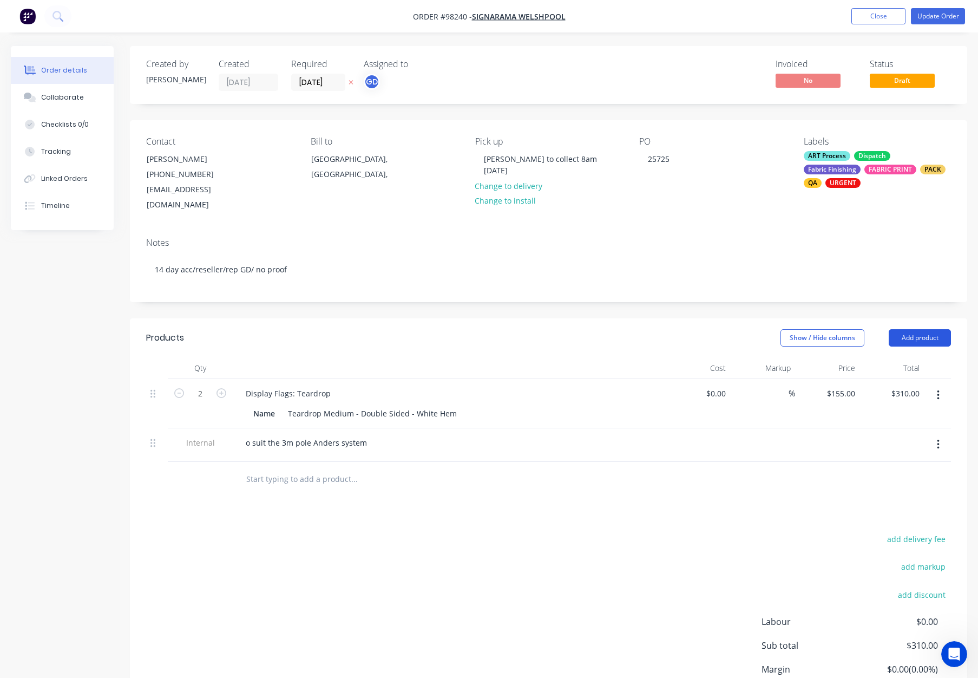
click at [908, 329] on button "Add product" at bounding box center [920, 337] width 62 height 17
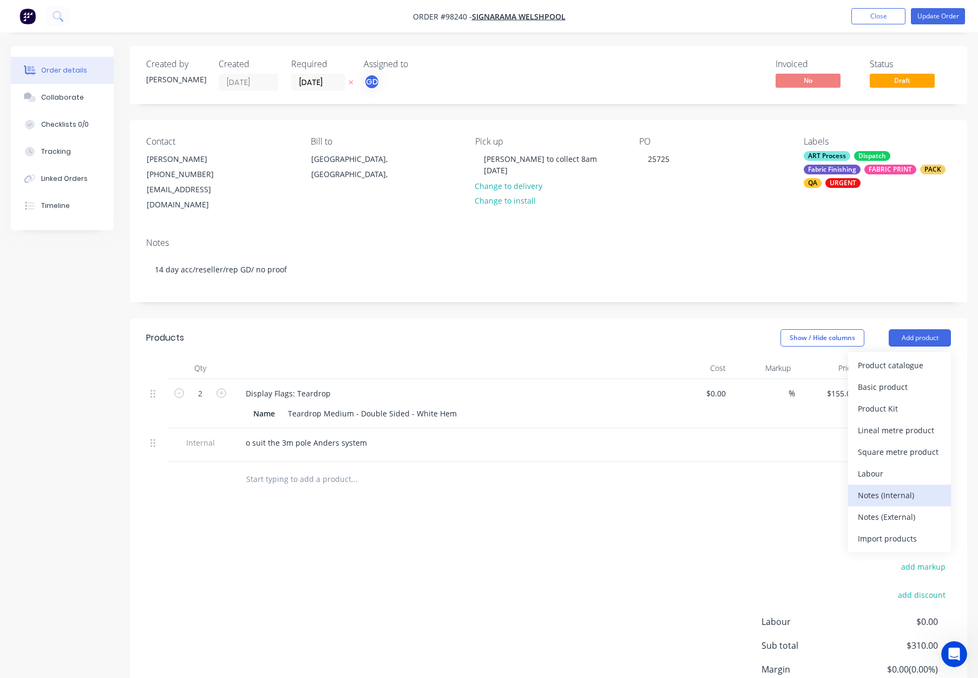
click at [919, 487] on div "Notes (Internal)" at bounding box center [899, 495] width 83 height 16
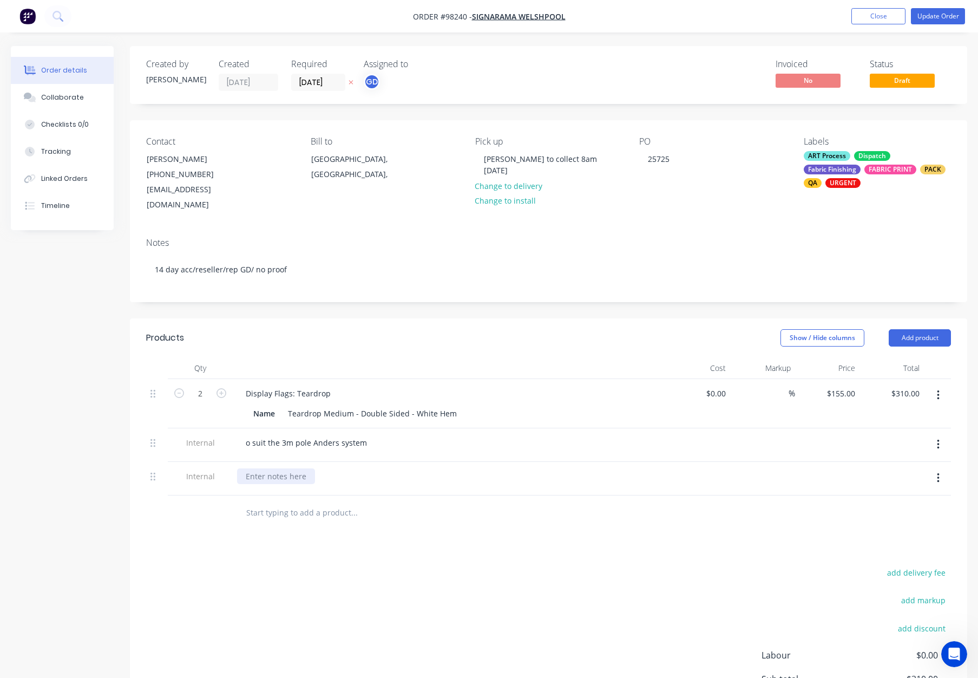
click at [260, 468] on div at bounding box center [276, 476] width 78 height 16
drag, startPoint x: 246, startPoint y: 427, endPoint x: 266, endPoint y: 433, distance: 21.1
click at [246, 435] on div "o suit the 3m pole Anders system" at bounding box center [306, 443] width 139 height 16
click at [285, 468] on div at bounding box center [276, 476] width 78 height 16
click at [564, 161] on div "Harry to collect 8am 17th August" at bounding box center [548, 164] width 147 height 27
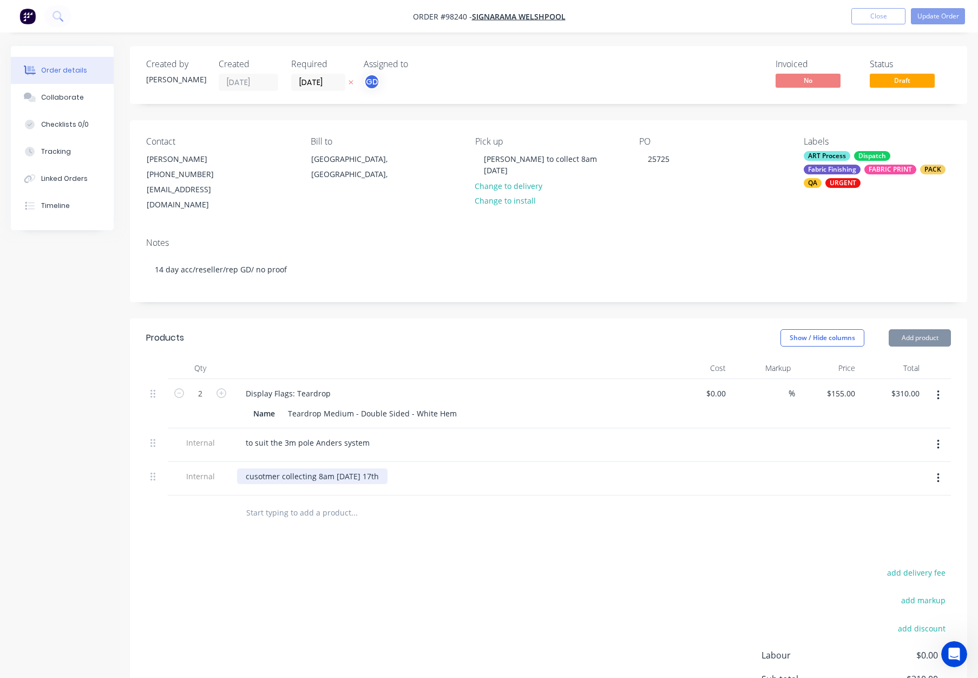
drag, startPoint x: 364, startPoint y: 464, endPoint x: 376, endPoint y: 475, distance: 16.1
click at [365, 468] on div "cusotmer collecting 8am Friday 17th" at bounding box center [312, 476] width 150 height 16
click at [430, 525] on div "Products Show / Hide columns Add product Qty Cost Markup Price Total 2 Display …" at bounding box center [548, 554] width 837 height 472
drag, startPoint x: 259, startPoint y: 461, endPoint x: 268, endPoint y: 467, distance: 10.5
click at [259, 468] on div "cusotmer collecting 8am Friday 15th" at bounding box center [312, 476] width 150 height 16
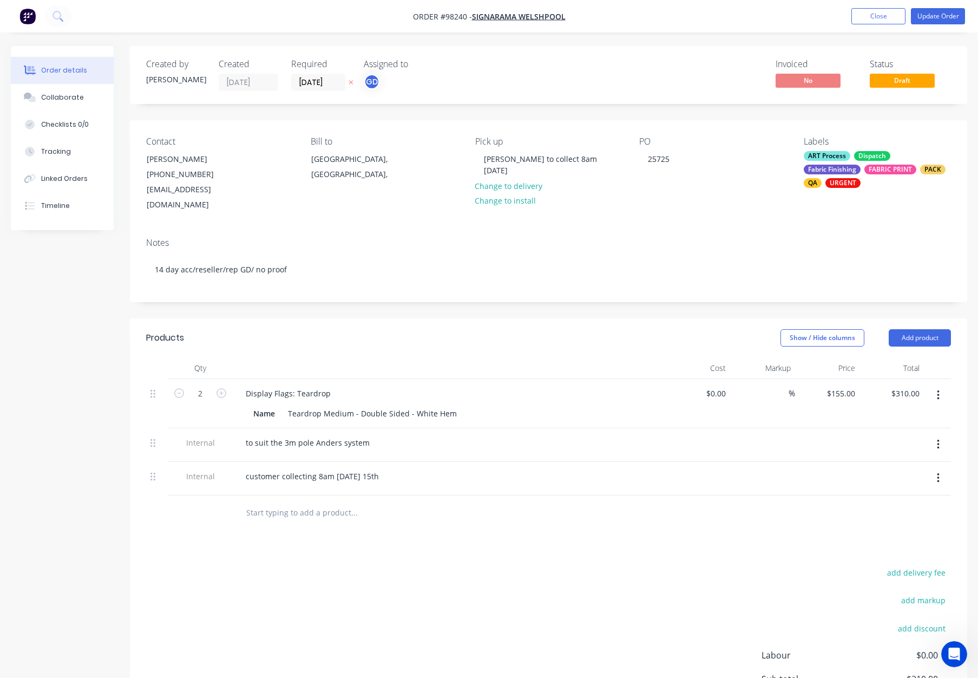
click at [580, 570] on div "add delivery fee add markup add discount Labour $0.00 Sub total $310.00 Margin …" at bounding box center [548, 669] width 805 height 209
click at [922, 18] on button "Update Order" at bounding box center [938, 16] width 54 height 16
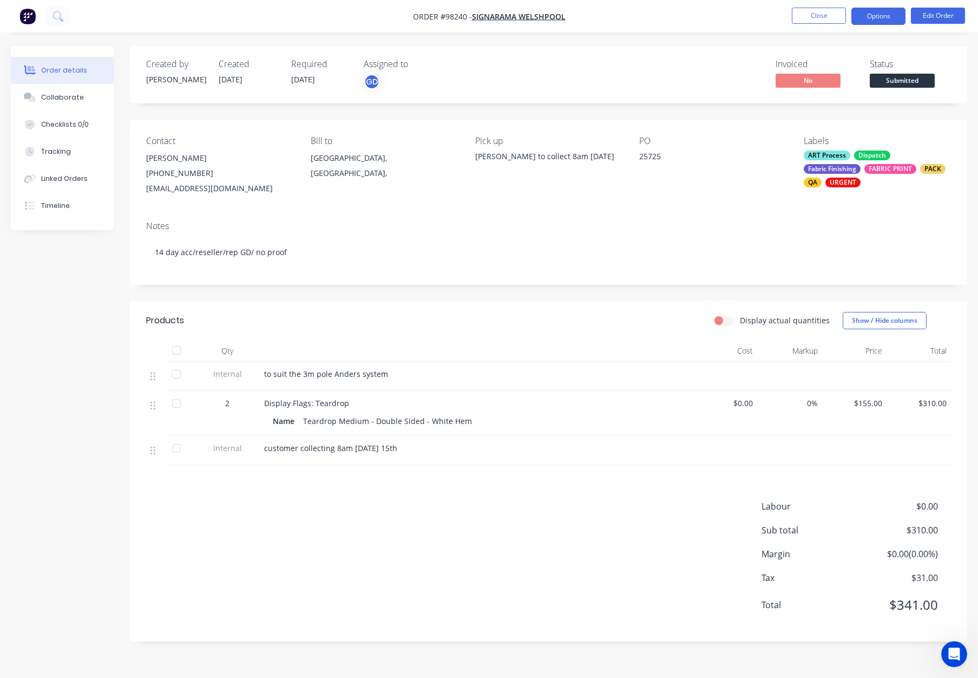
click at [875, 17] on button "Options" at bounding box center [879, 16] width 54 height 17
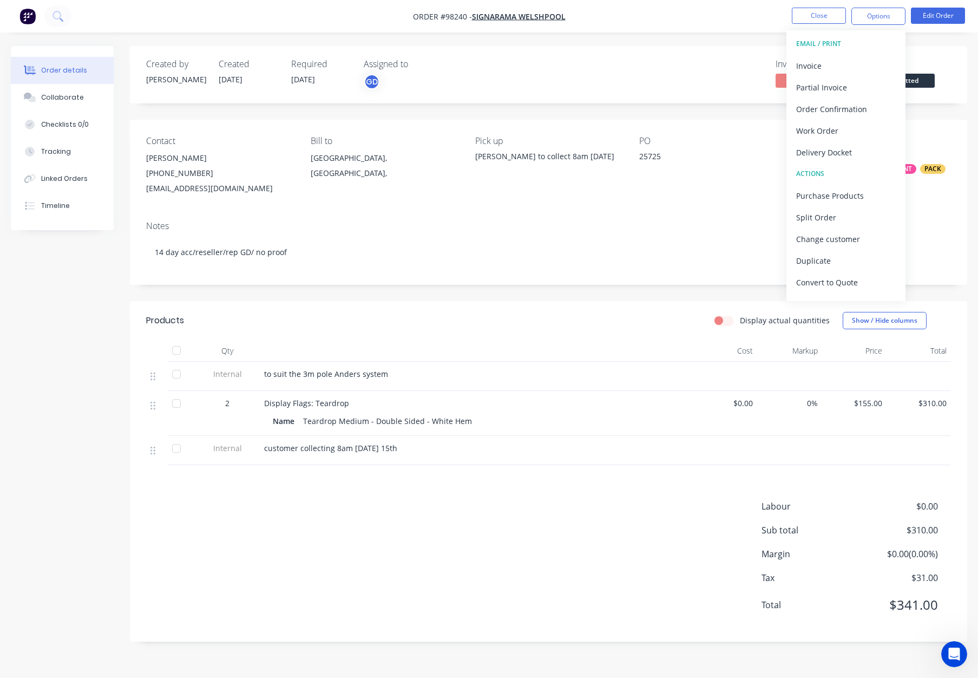
click at [461, 305] on header "Products Display actual quantities Show / Hide columns" at bounding box center [548, 320] width 837 height 39
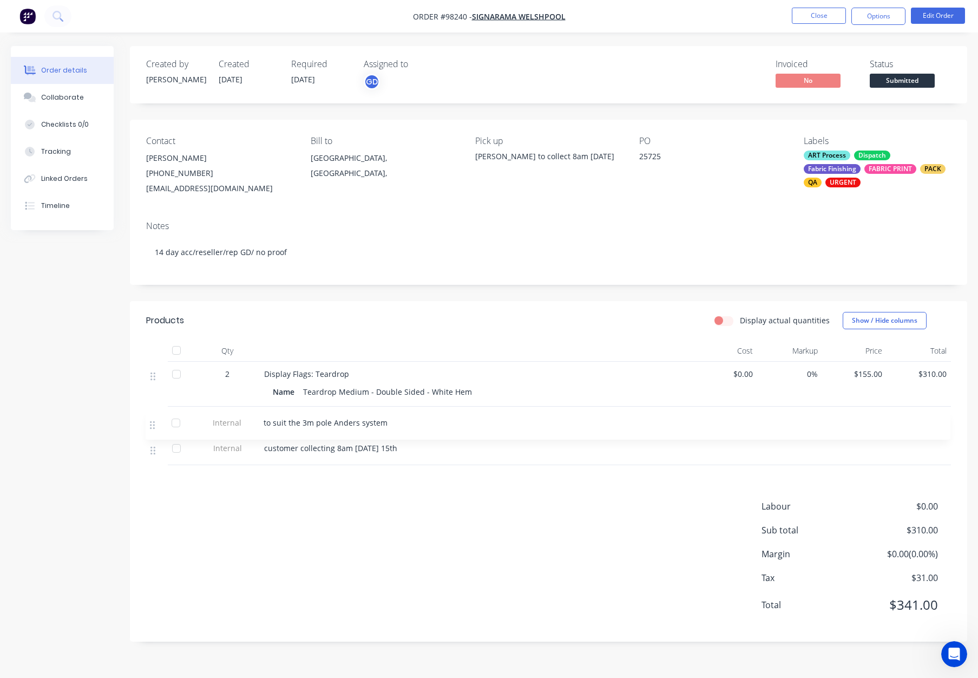
drag, startPoint x: 154, startPoint y: 384, endPoint x: 153, endPoint y: 426, distance: 41.7
click at [153, 426] on div "Internal to suit the 3m pole Anders system 2 Display Flags: Teardrop Name Teard…" at bounding box center [548, 413] width 805 height 103
click at [434, 476] on div "Products Display actual quantities Show / Hide columns Qty Cost Markup Price To…" at bounding box center [548, 471] width 837 height 341
click at [887, 20] on button "Options" at bounding box center [879, 16] width 54 height 17
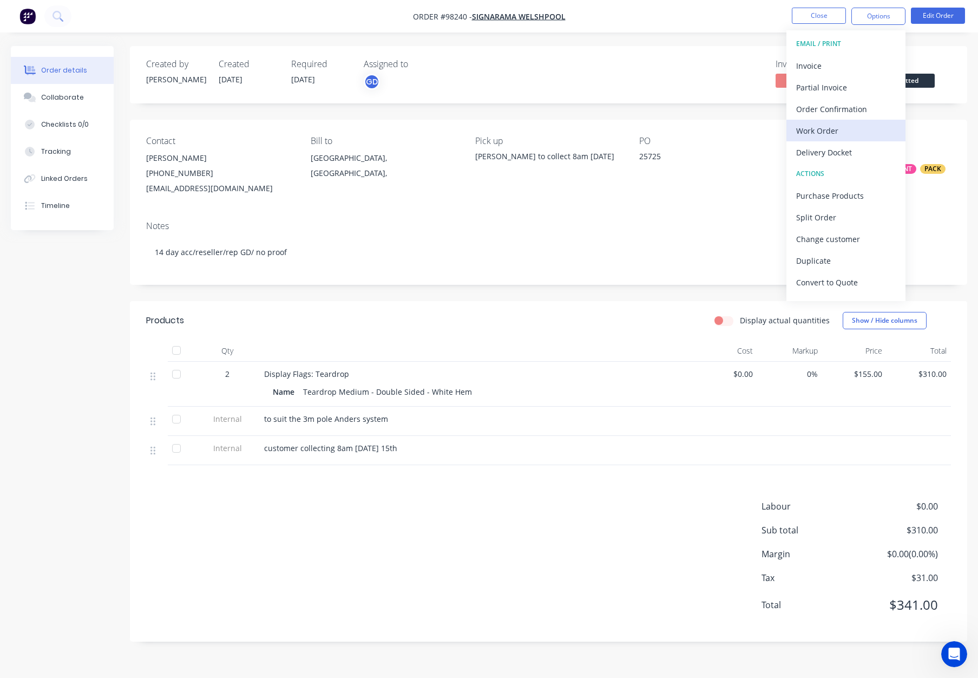
click at [846, 132] on div "Work Order" at bounding box center [846, 131] width 100 height 16
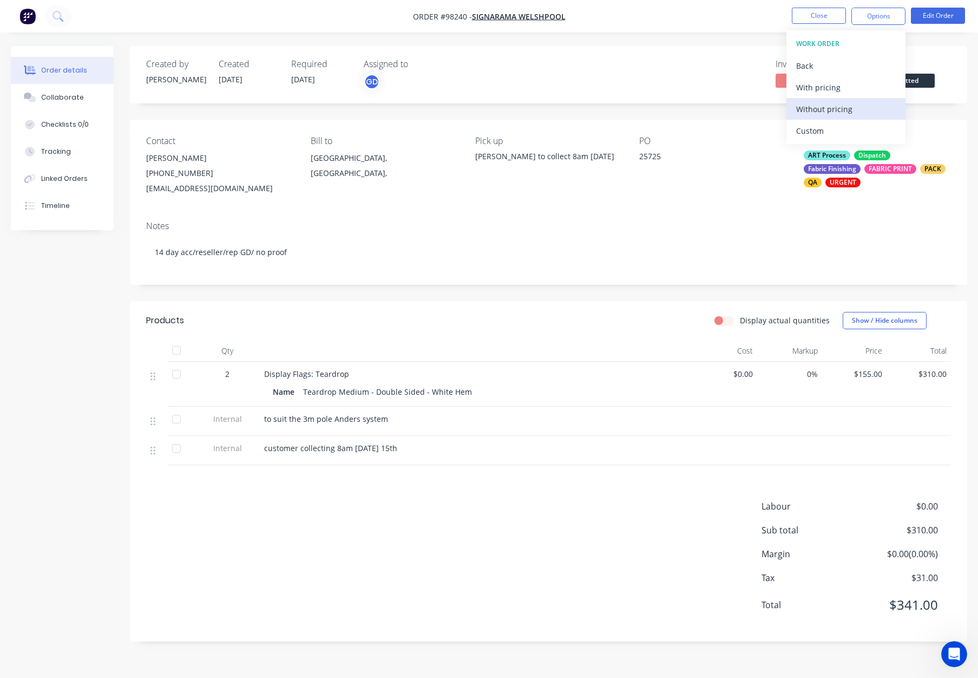
click at [844, 108] on div "Without pricing" at bounding box center [846, 109] width 100 height 16
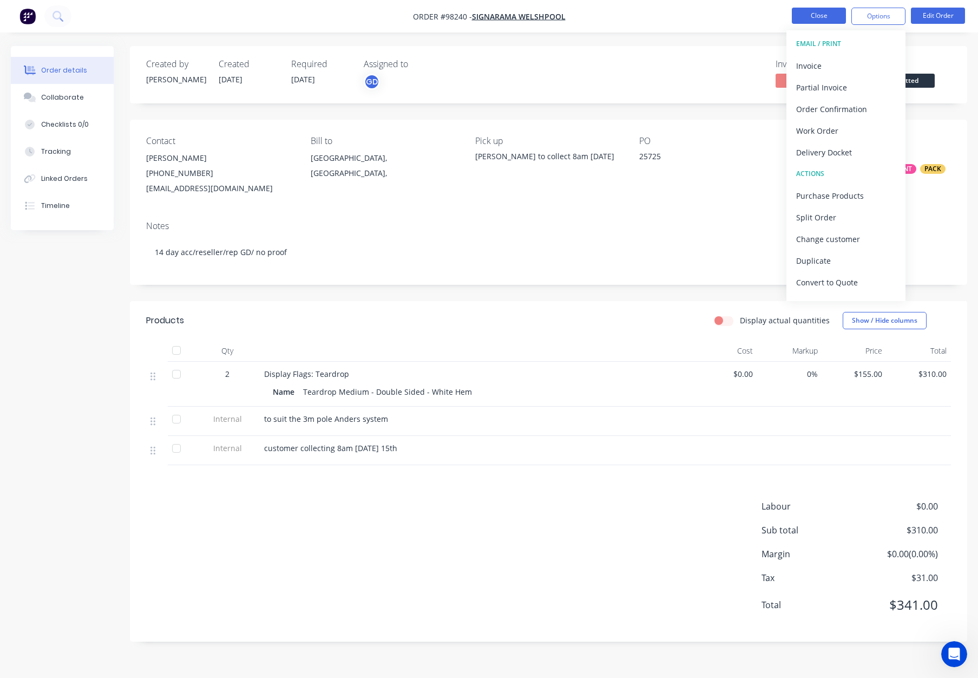
click at [810, 19] on button "Close" at bounding box center [819, 16] width 54 height 16
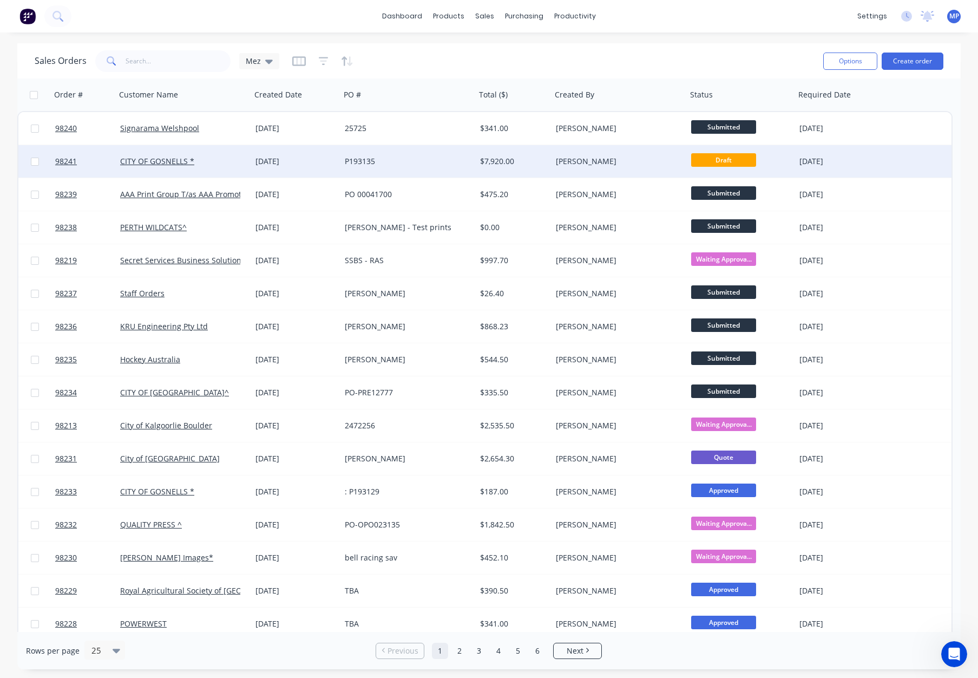
click at [608, 163] on div "[PERSON_NAME]" at bounding box center [616, 161] width 120 height 11
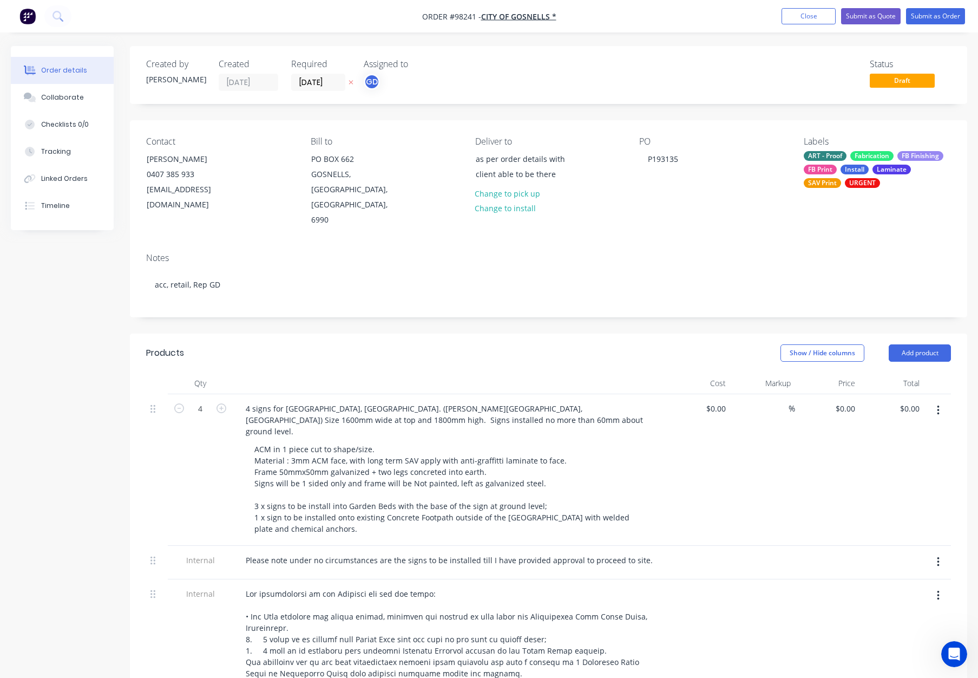
type input "$1,800.00"
type input "$7,200.00"
drag, startPoint x: 800, startPoint y: 17, endPoint x: 809, endPoint y: 21, distance: 10.0
click at [800, 17] on button "Close" at bounding box center [809, 16] width 54 height 16
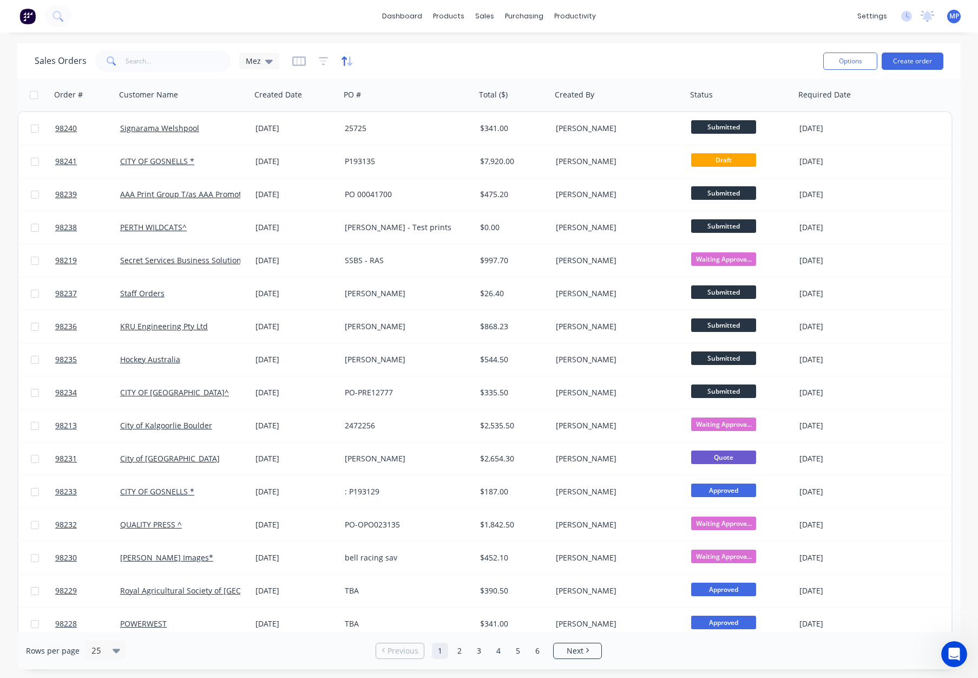
click at [345, 61] on icon "button" at bounding box center [347, 61] width 12 height 11
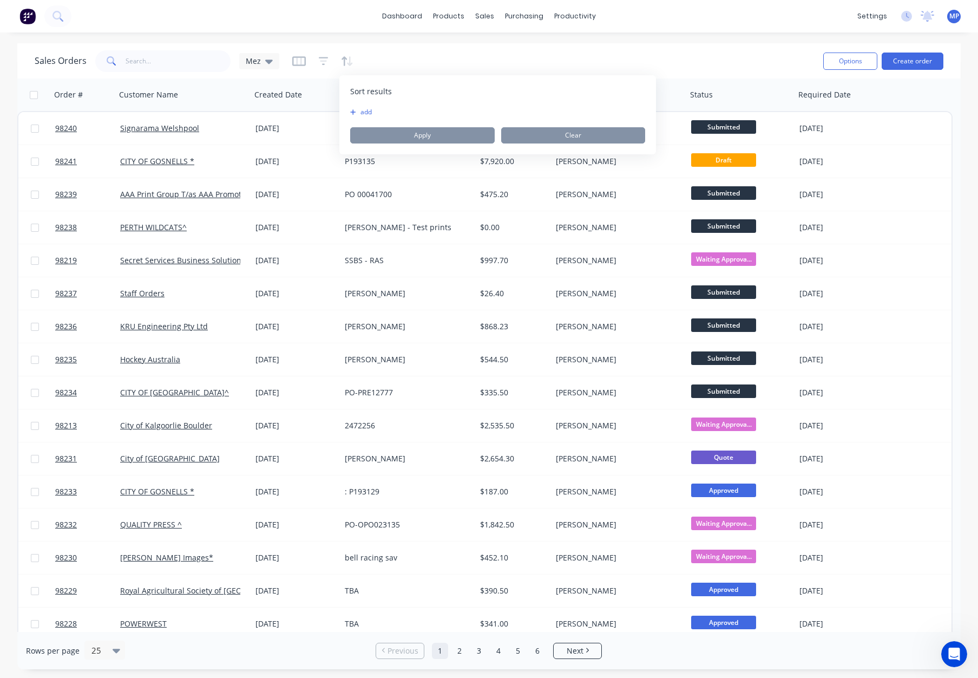
click at [361, 108] on button "add" at bounding box center [357, 112] width 14 height 9
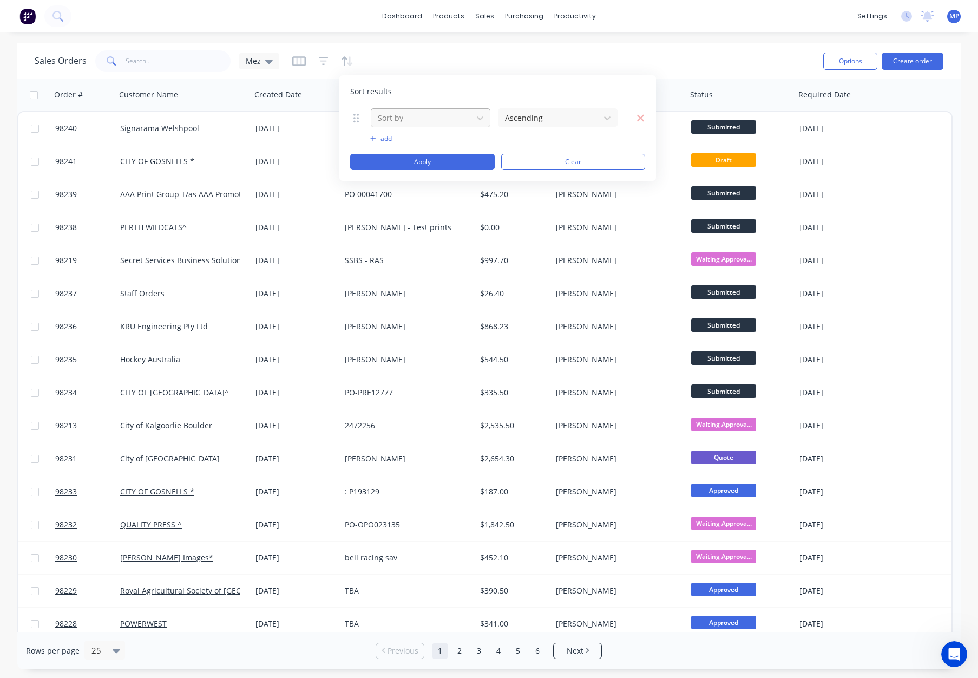
click at [412, 118] on div at bounding box center [422, 118] width 90 height 14
click at [319, 54] on button "button" at bounding box center [324, 61] width 10 height 17
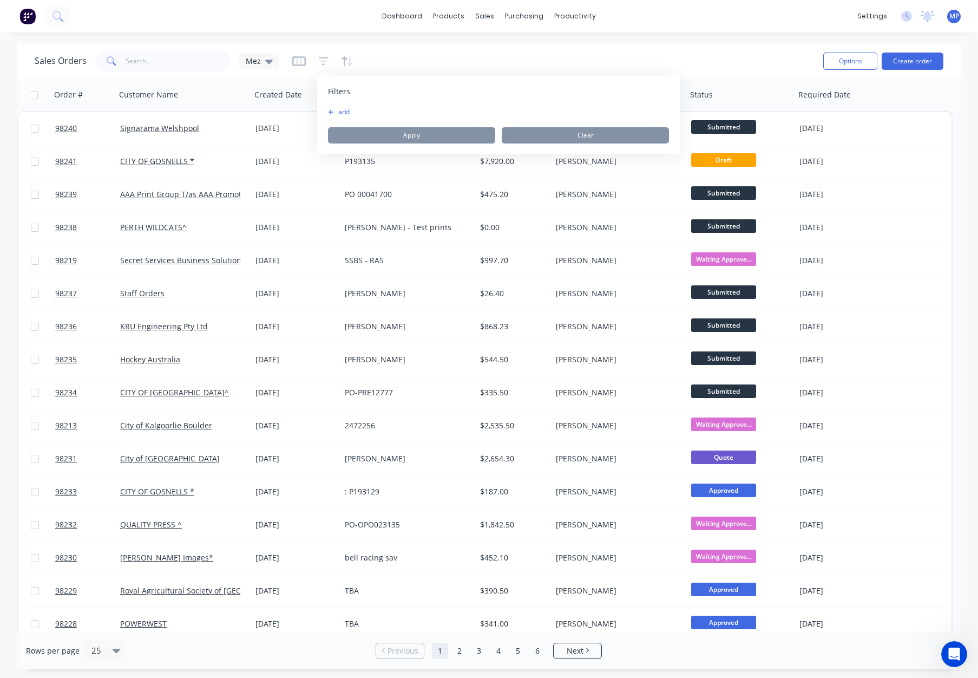
click at [346, 110] on button "add" at bounding box center [341, 112] width 27 height 9
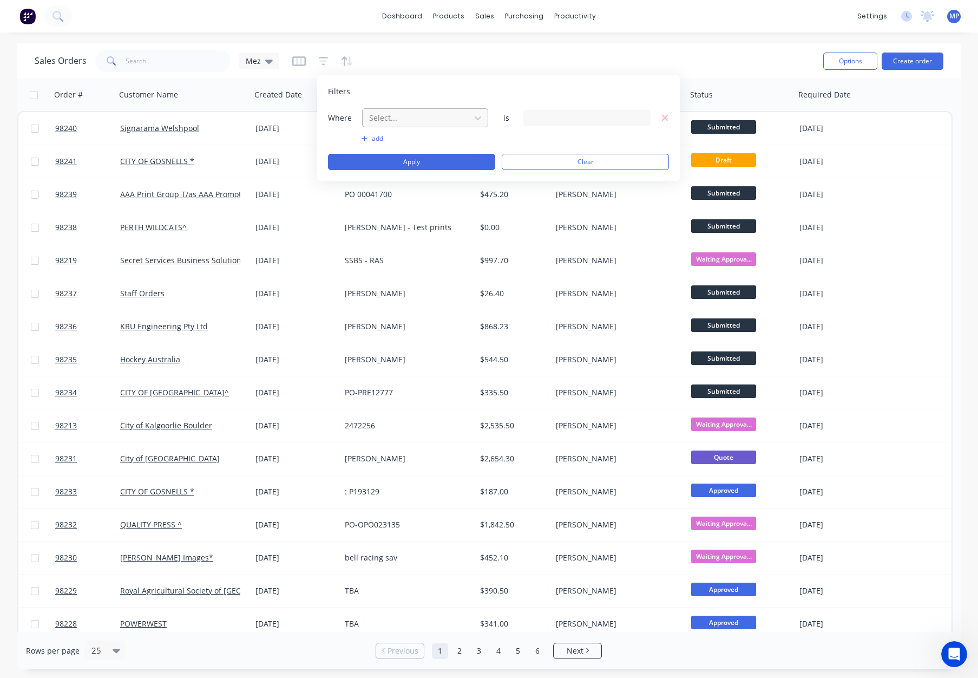
drag, startPoint x: 392, startPoint y: 114, endPoint x: 405, endPoint y: 122, distance: 15.3
click at [394, 115] on div at bounding box center [416, 118] width 97 height 14
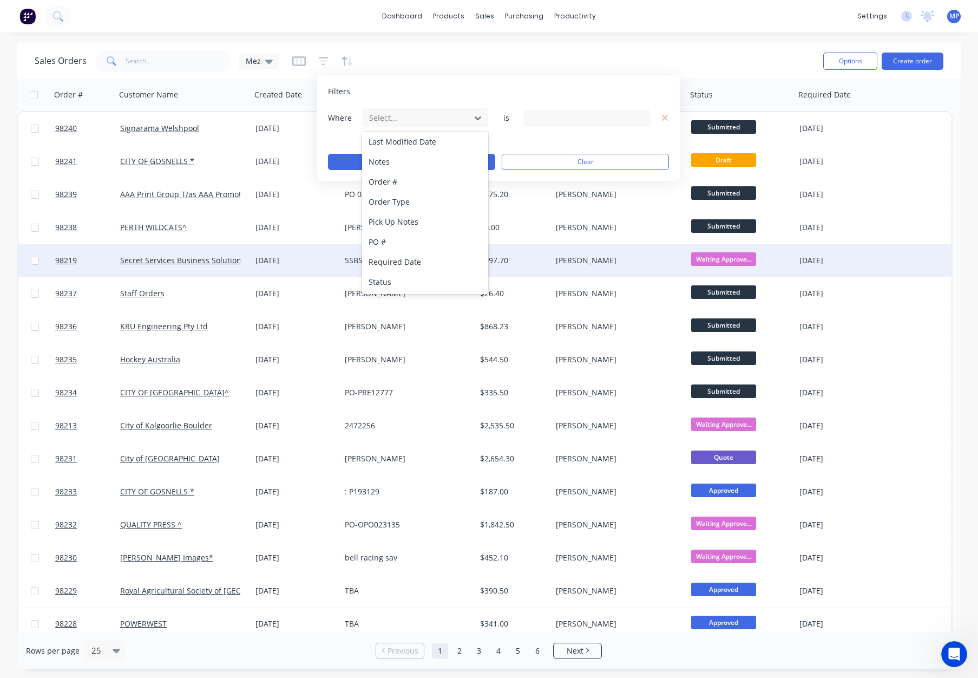
drag, startPoint x: 406, startPoint y: 283, endPoint x: 422, endPoint y: 274, distance: 18.7
click at [406, 283] on div "Status" at bounding box center [425, 282] width 126 height 20
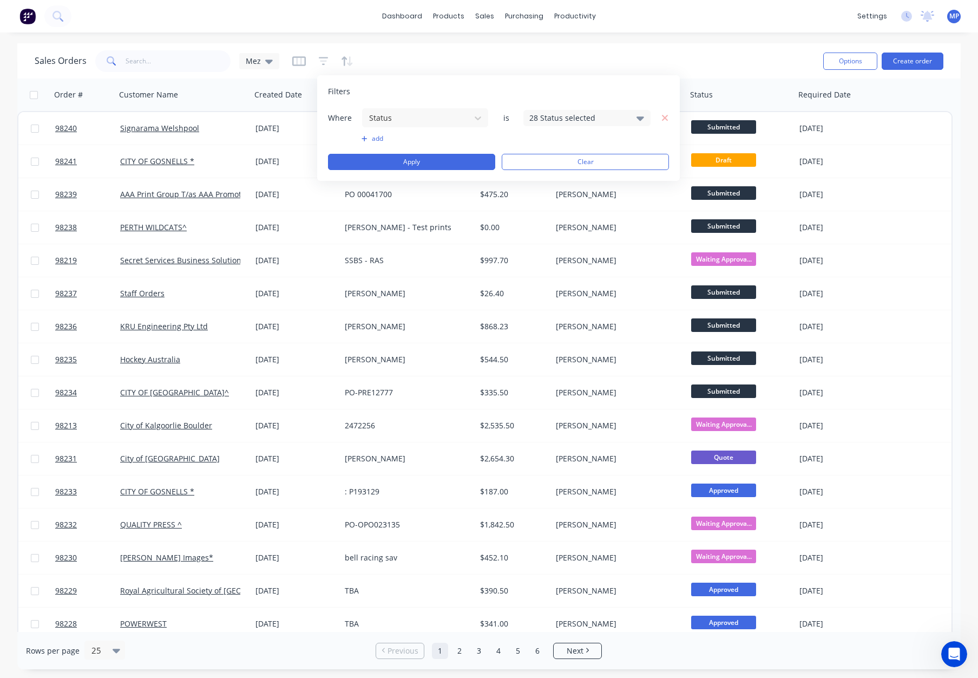
click at [569, 115] on div "28 Status selected" at bounding box center [578, 117] width 98 height 11
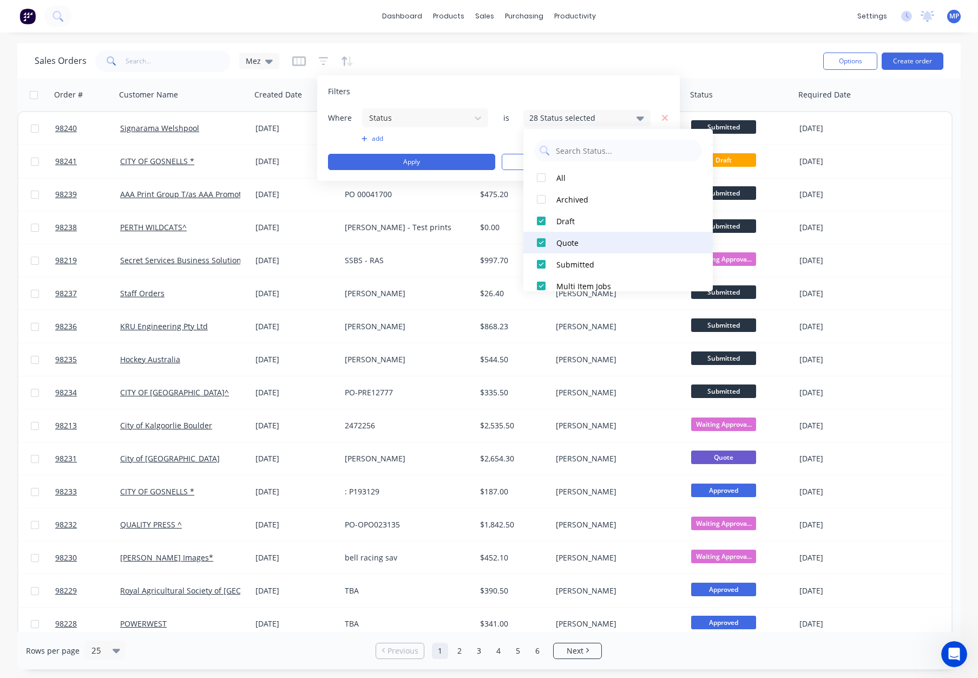
drag, startPoint x: 569, startPoint y: 219, endPoint x: 575, endPoint y: 234, distance: 16.3
click at [569, 219] on div "Draft" at bounding box center [622, 220] width 130 height 11
click at [579, 240] on div "Quote" at bounding box center [622, 242] width 130 height 11
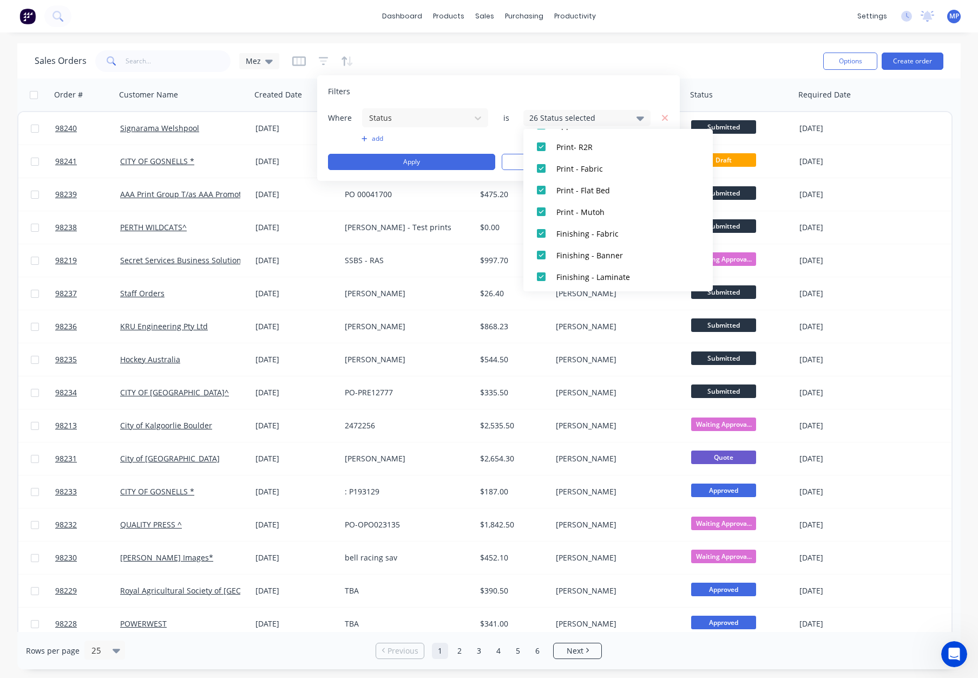
scroll to position [531, 0]
drag, startPoint x: 583, startPoint y: 270, endPoint x: 578, endPoint y: 257, distance: 13.9
click at [582, 270] on div "Picked Up" at bounding box center [622, 275] width 130 height 11
click at [571, 243] on button "Delivered" at bounding box center [617, 254] width 189 height 22
click at [569, 226] on div "Completed" at bounding box center [622, 231] width 130 height 11
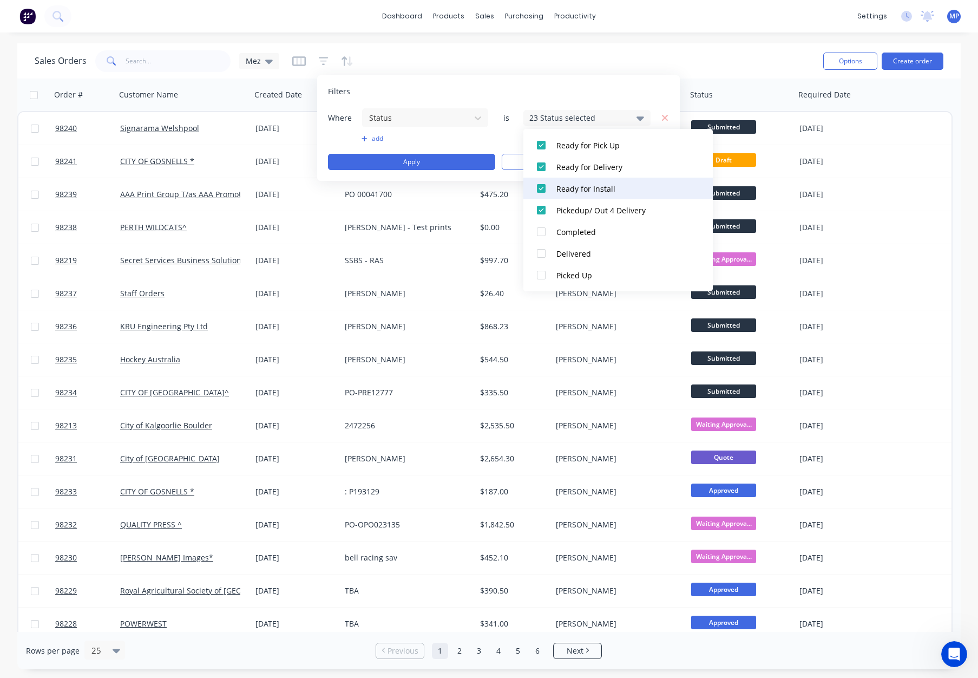
drag, startPoint x: 573, startPoint y: 205, endPoint x: 569, endPoint y: 187, distance: 18.2
click at [572, 205] on div "Pickedup/ Out 4 Delivery" at bounding box center [622, 210] width 130 height 11
click at [569, 185] on div "Ready for Install" at bounding box center [622, 188] width 130 height 11
click at [569, 163] on div "Ready for Delivery" at bounding box center [622, 166] width 130 height 11
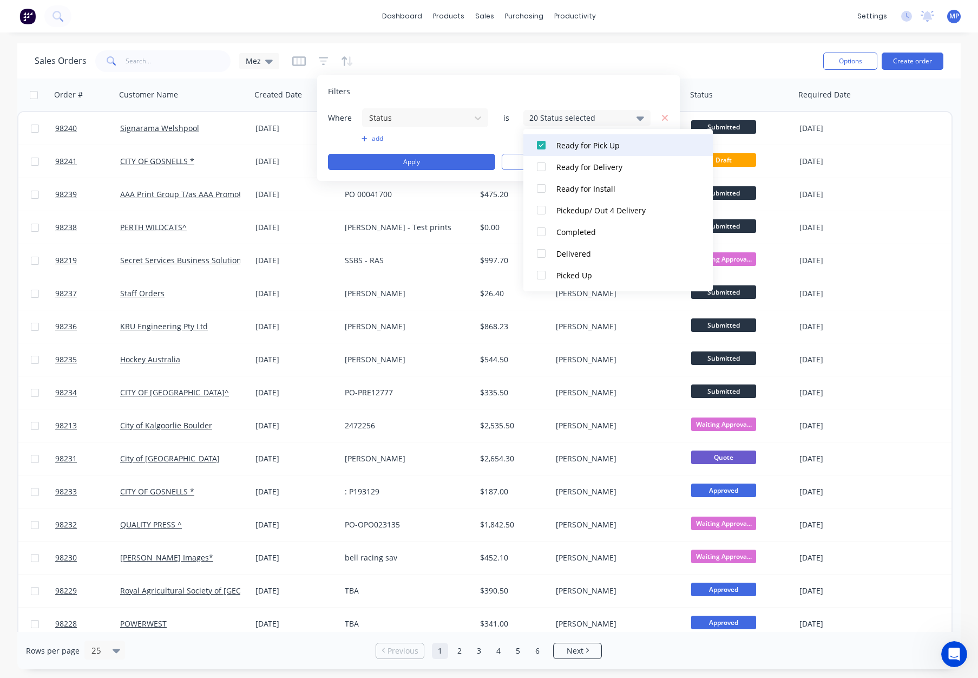
click at [571, 148] on div "Ready for Pick Up" at bounding box center [622, 145] width 130 height 11
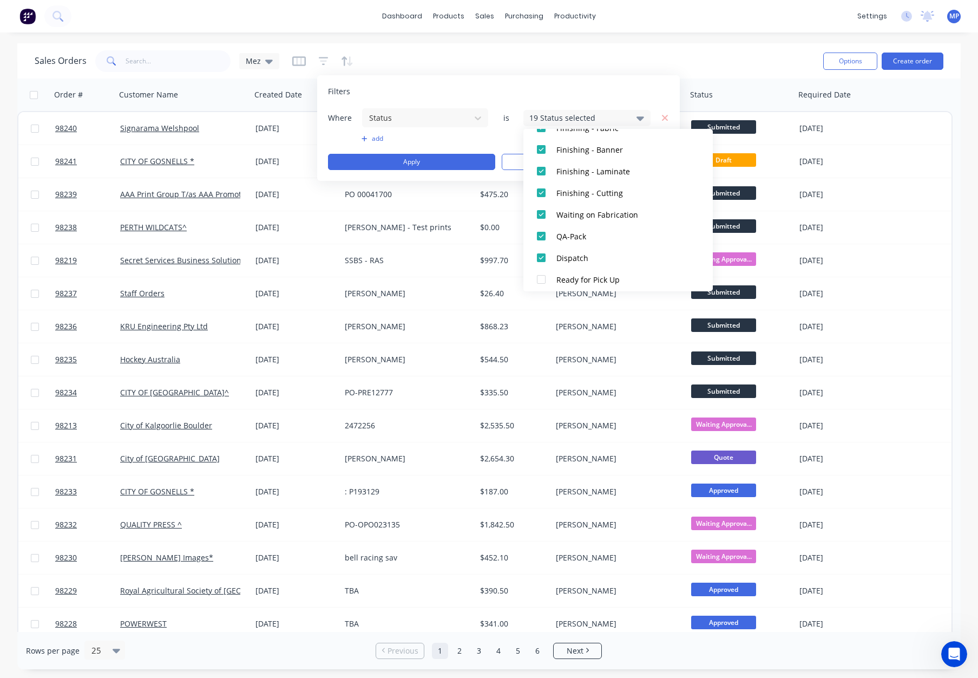
scroll to position [401, 0]
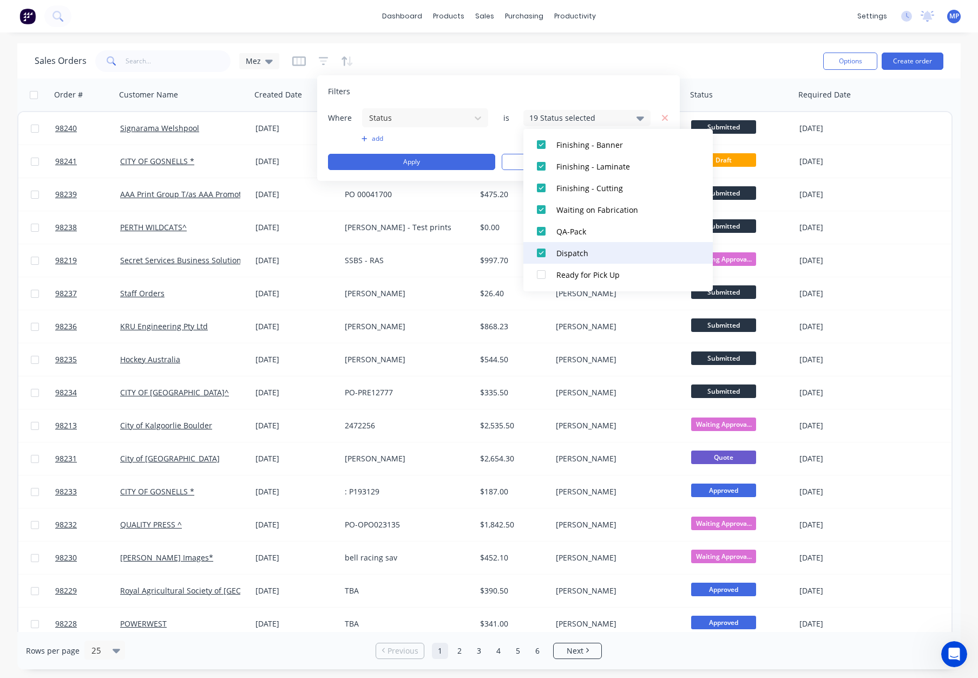
click at [571, 248] on div "Dispatch" at bounding box center [622, 252] width 130 height 11
drag, startPoint x: 571, startPoint y: 235, endPoint x: 573, endPoint y: 219, distance: 16.5
click at [571, 235] on div "QA-Pack" at bounding box center [622, 231] width 130 height 11
click at [574, 215] on button "Waiting on Fabrication" at bounding box center [617, 210] width 189 height 22
click at [575, 212] on div "Waiting on Fabrication" at bounding box center [622, 209] width 130 height 11
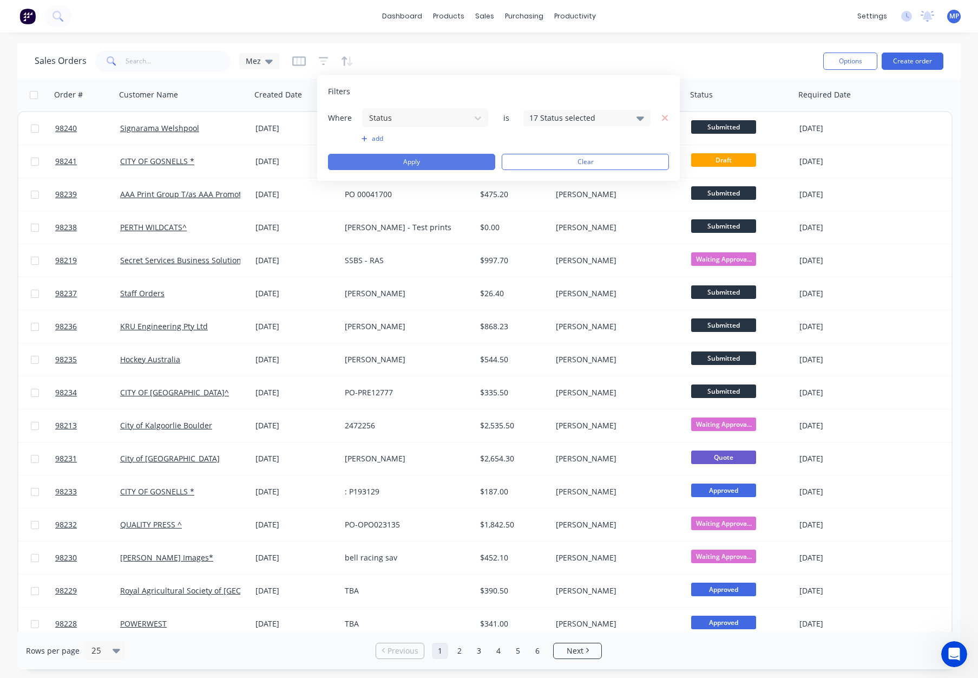
click at [456, 163] on button "Apply" at bounding box center [411, 162] width 167 height 16
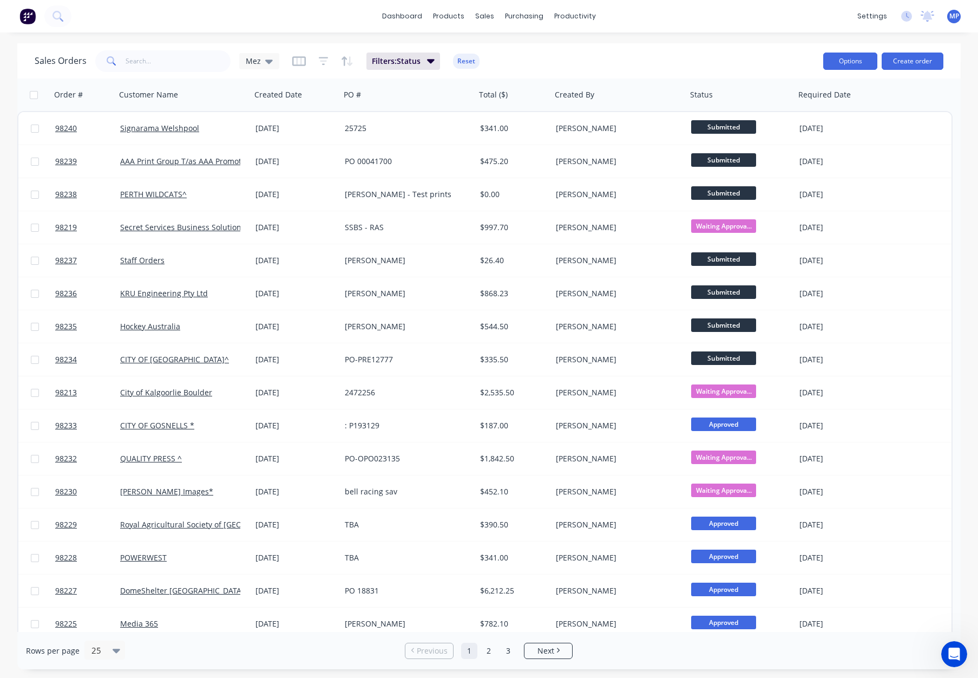
click at [842, 61] on button "Options" at bounding box center [850, 61] width 54 height 17
click at [817, 121] on button "Export" at bounding box center [817, 132] width 119 height 22
click at [472, 60] on button "Reset" at bounding box center [466, 61] width 27 height 15
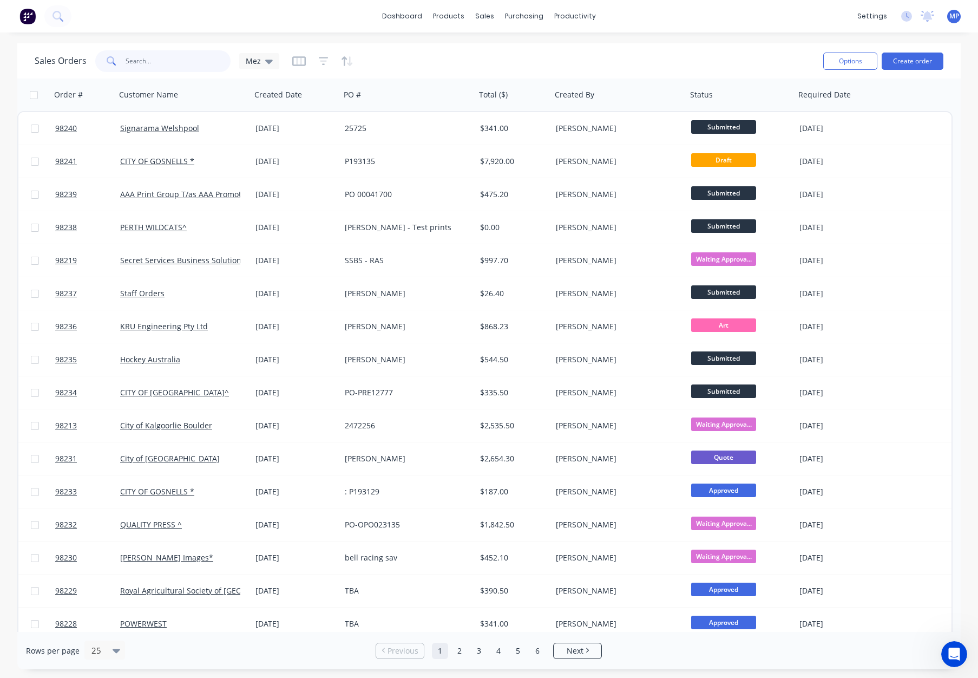
drag, startPoint x: 145, startPoint y: 64, endPoint x: 178, endPoint y: 54, distance: 34.1
click at [145, 64] on input "text" at bounding box center [179, 61] width 106 height 22
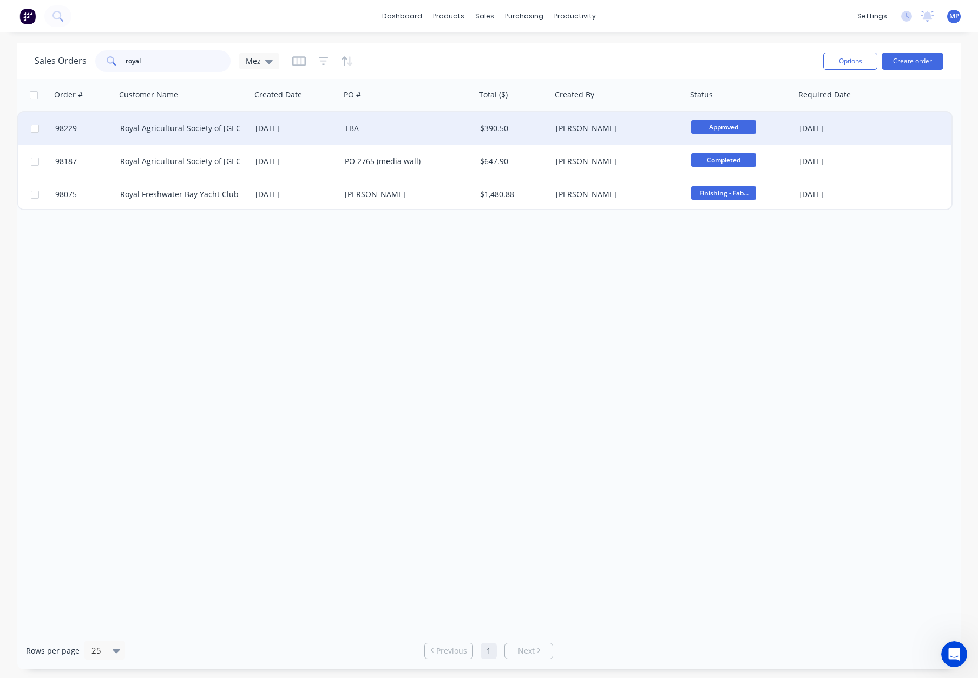
type input "royal"
click at [407, 125] on div "TBA" at bounding box center [405, 128] width 120 height 11
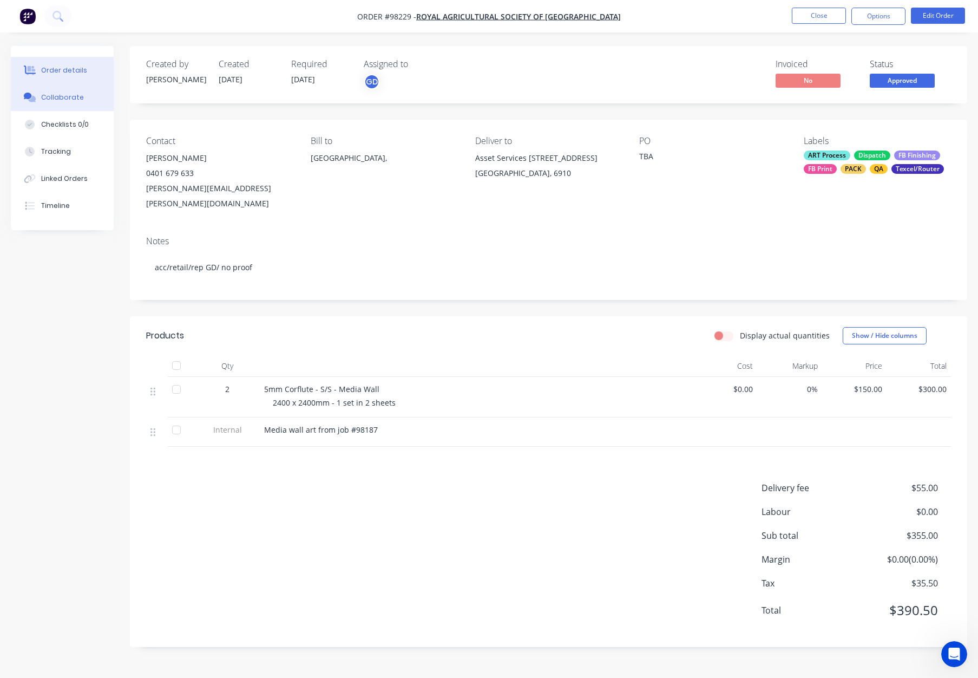
click at [60, 97] on div "Collaborate" at bounding box center [62, 98] width 43 height 10
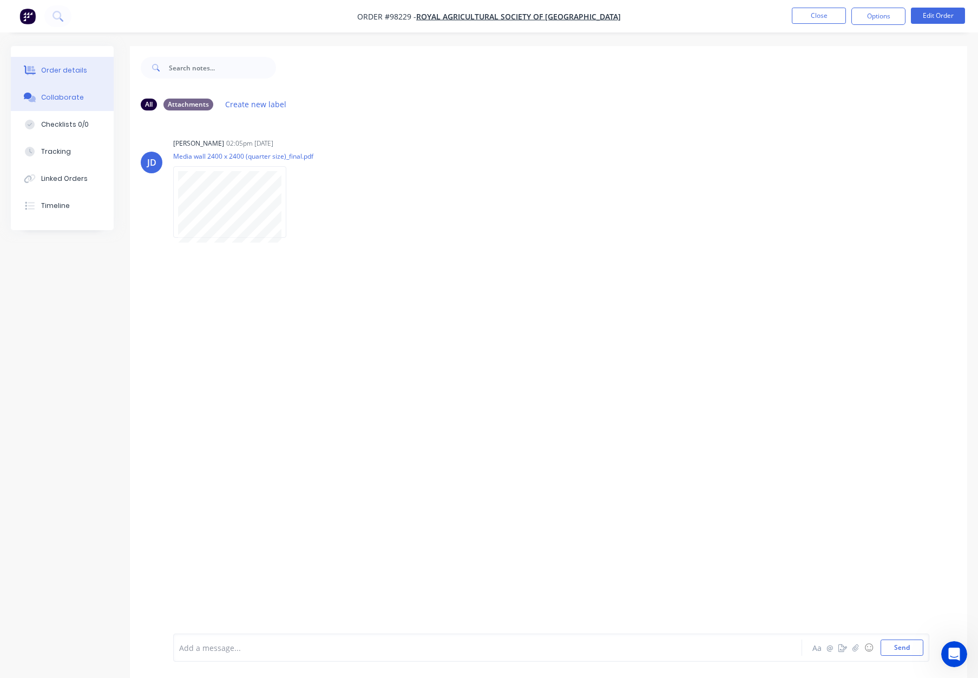
click at [66, 76] on button "Order details" at bounding box center [62, 70] width 103 height 27
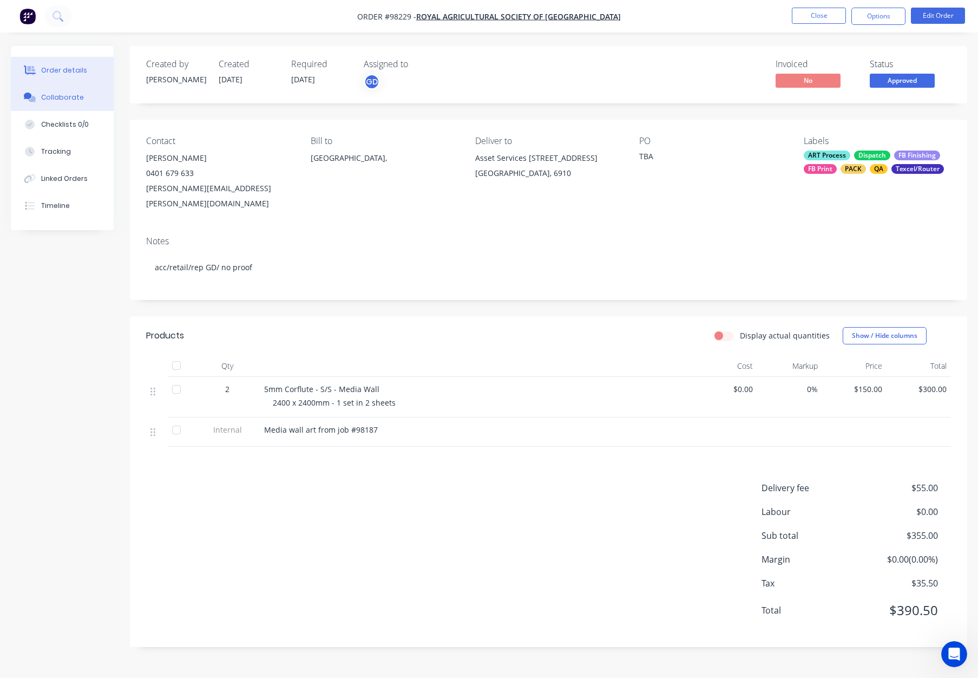
click at [71, 103] on button "Collaborate" at bounding box center [62, 97] width 103 height 27
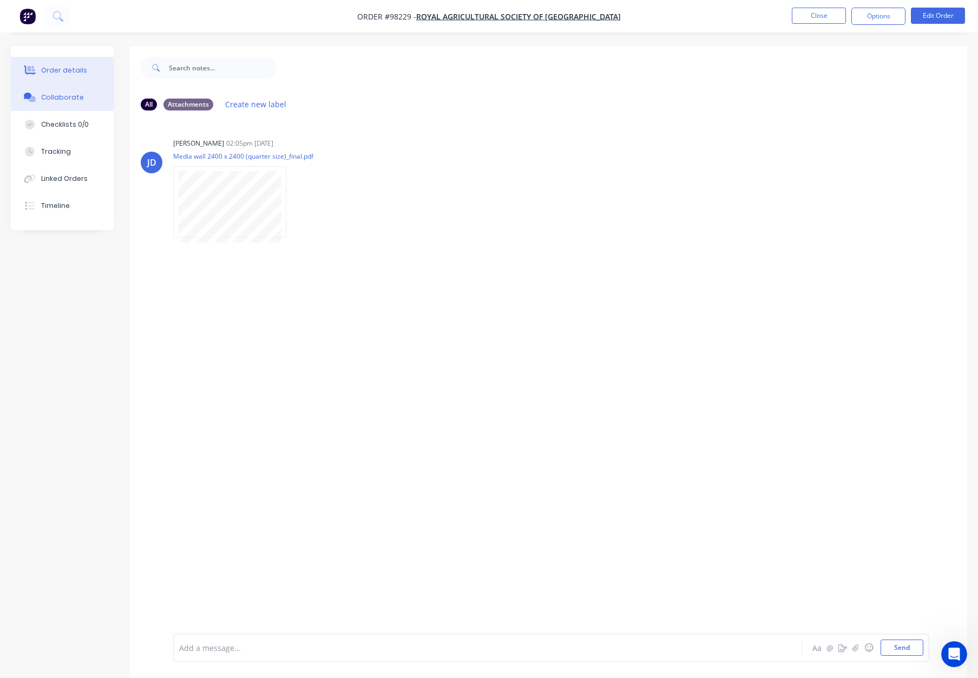
click at [52, 64] on button "Order details" at bounding box center [62, 70] width 103 height 27
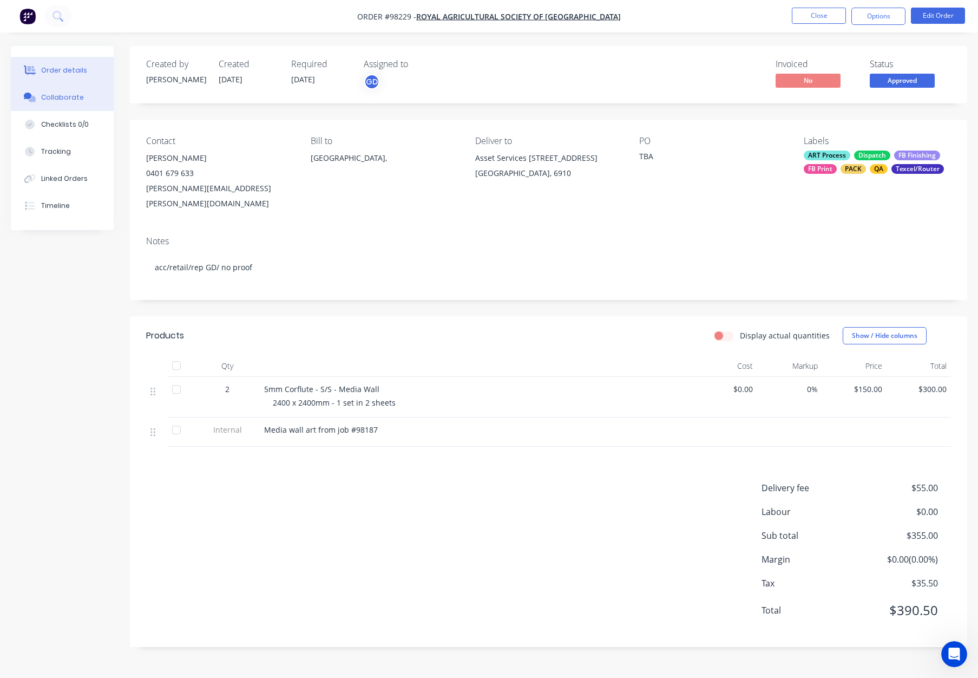
click at [56, 99] on div "Collaborate" at bounding box center [62, 98] width 43 height 10
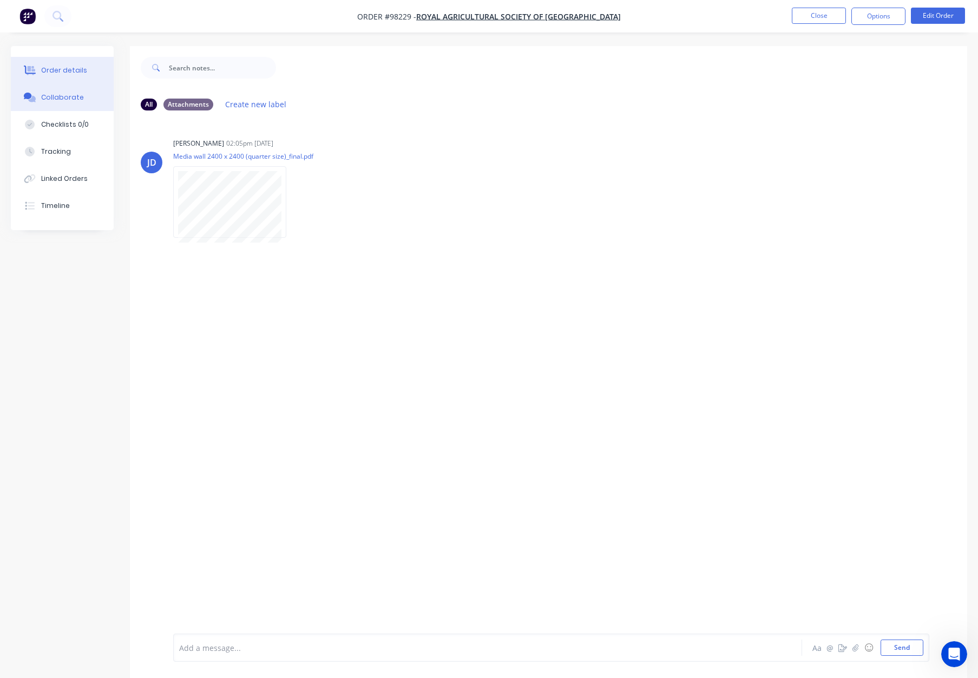
click at [75, 70] on div "Order details" at bounding box center [64, 71] width 46 height 10
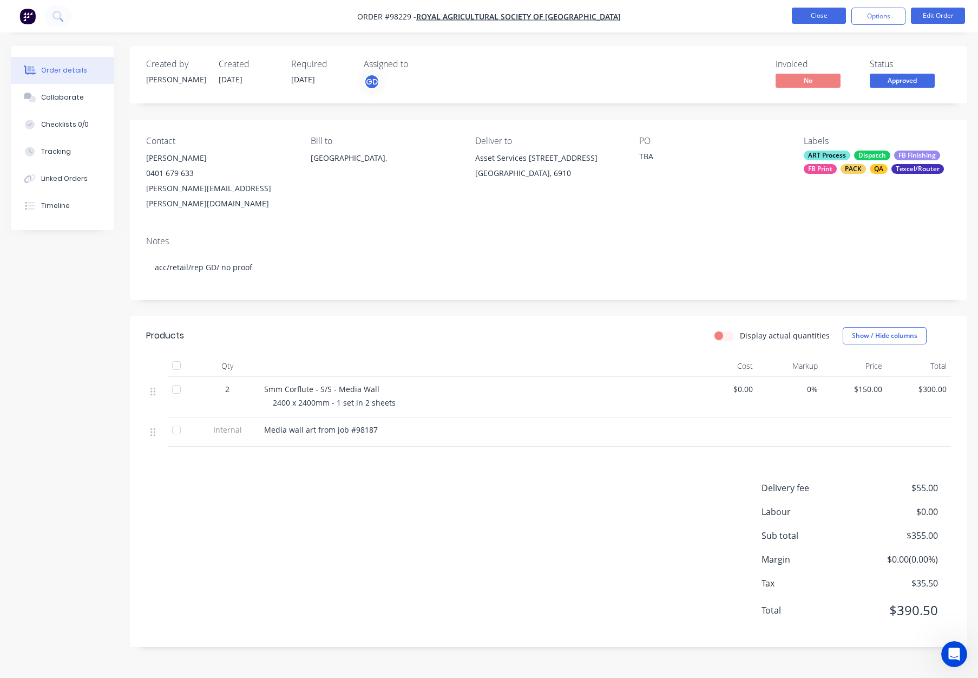
click at [807, 16] on button "Close" at bounding box center [819, 16] width 54 height 16
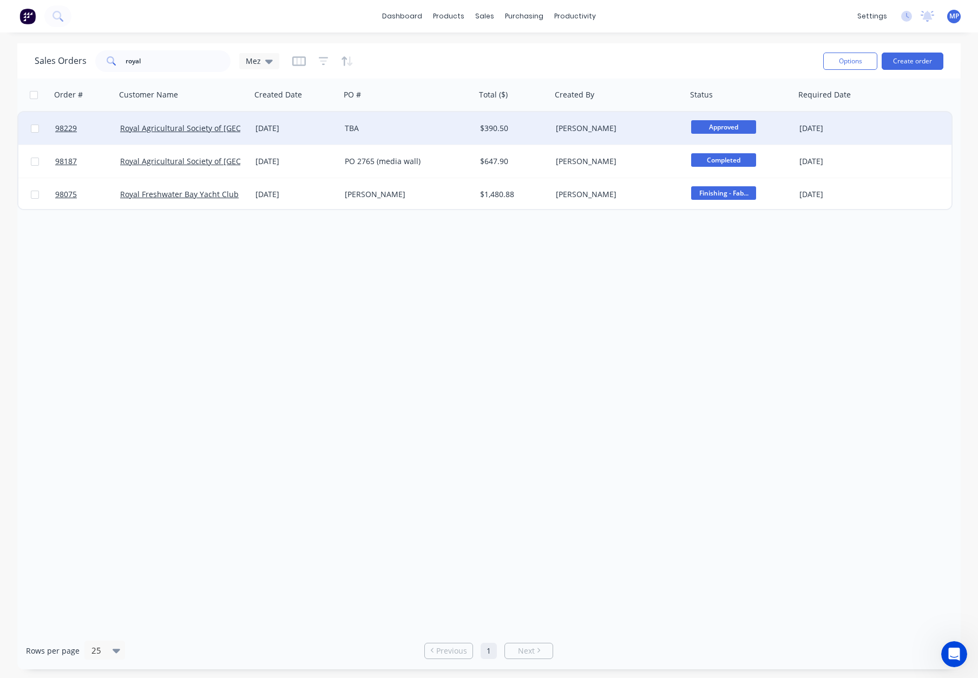
click at [438, 127] on div "TBA" at bounding box center [405, 128] width 120 height 11
